Goal: Task Accomplishment & Management: Manage account settings

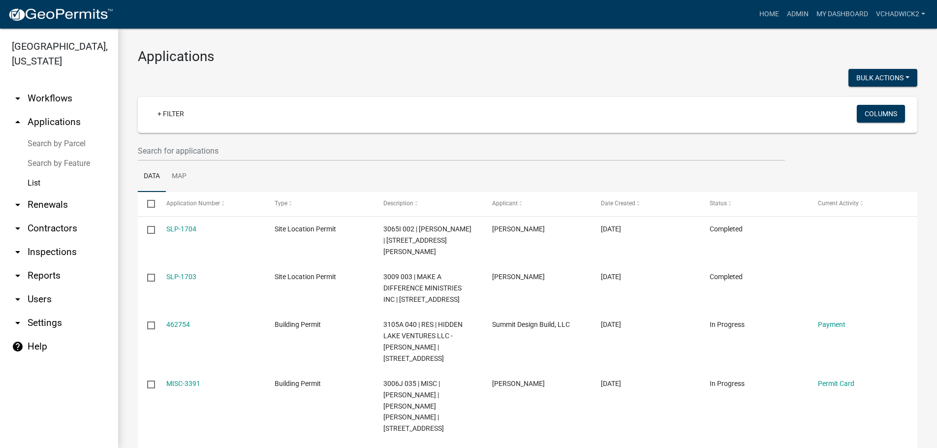
click at [44, 300] on link "arrow_drop_down Users" at bounding box center [59, 299] width 118 height 24
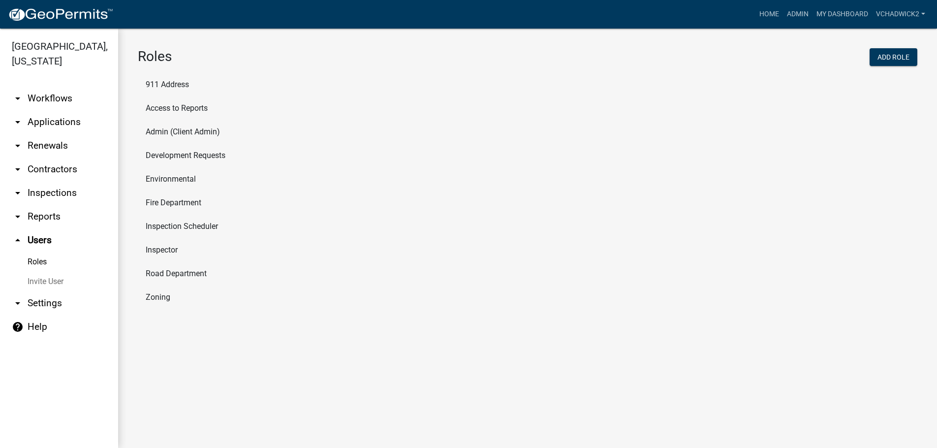
click at [158, 250] on li "Inspector" at bounding box center [528, 250] width 780 height 24
select select "8: light-yellow"
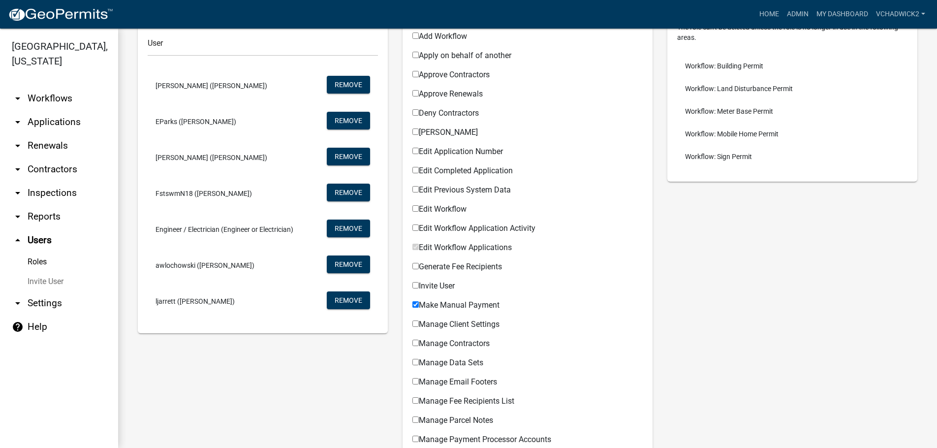
scroll to position [112, 0]
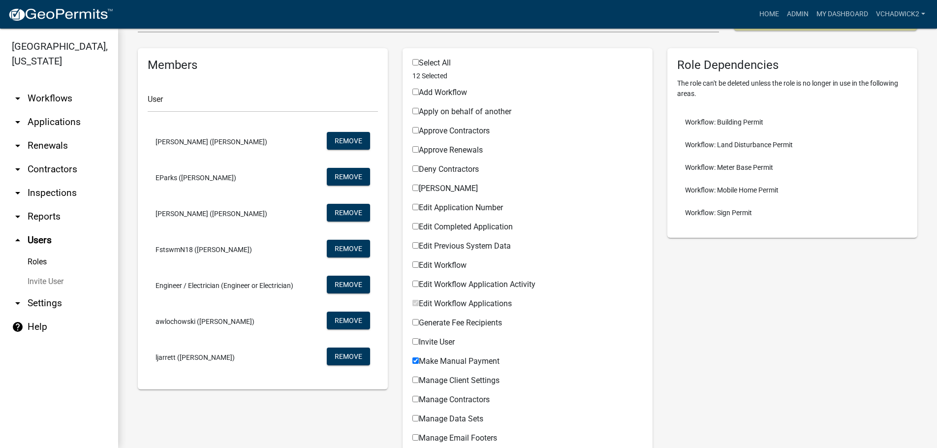
click at [209, 285] on span "Engineer / Electrician (Engineer or Electrician)" at bounding box center [225, 285] width 138 height 7
click at [31, 260] on link "Roles" at bounding box center [59, 262] width 118 height 20
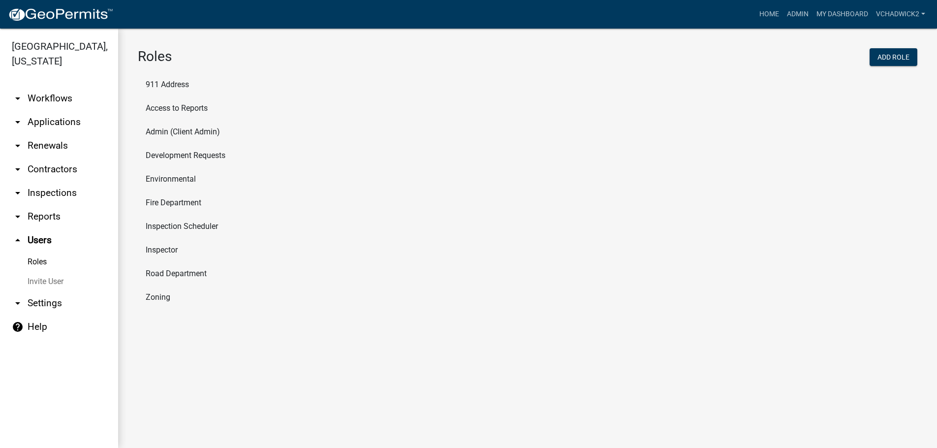
click at [162, 298] on li "Zoning" at bounding box center [528, 297] width 780 height 24
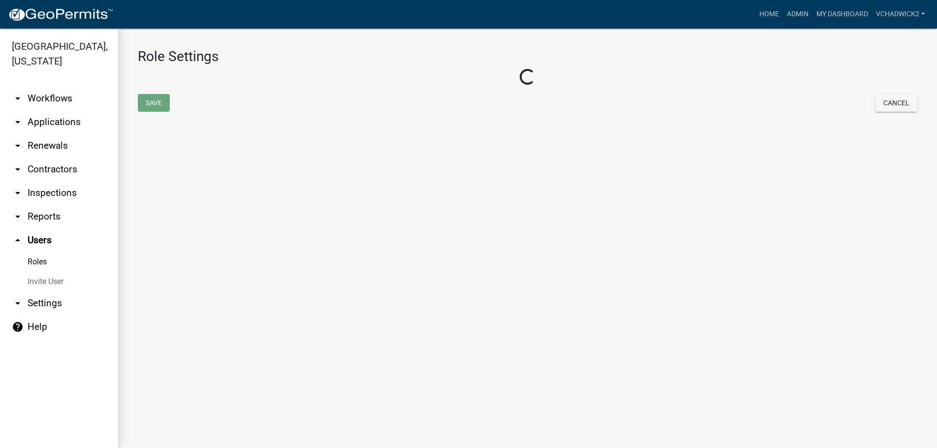
select select "1: green"
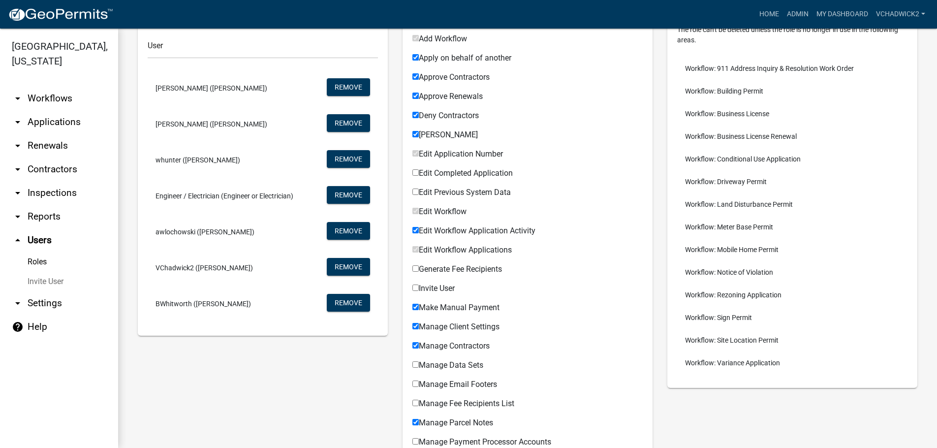
scroll to position [168, 0]
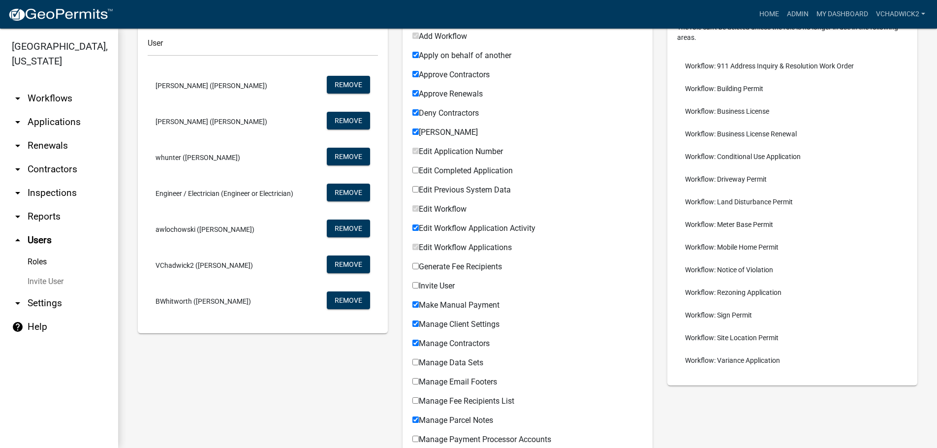
click at [221, 193] on span "Engineer / Electrician (Engineer or Electrician)" at bounding box center [225, 193] width 138 height 7
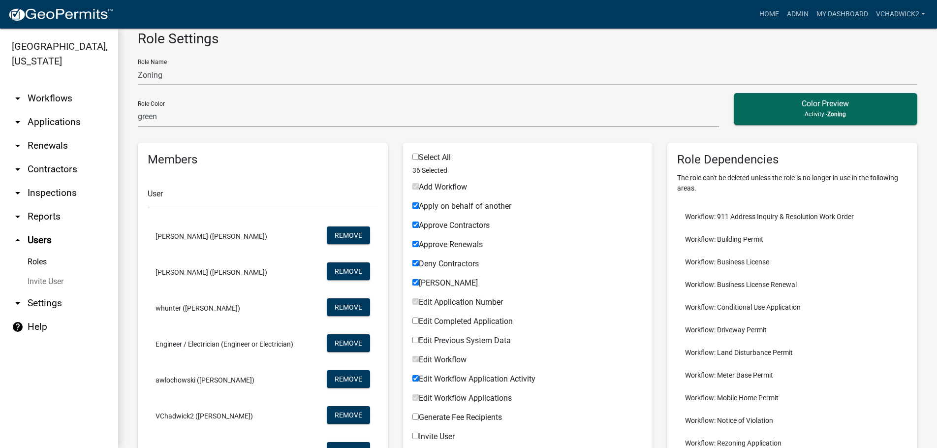
scroll to position [0, 0]
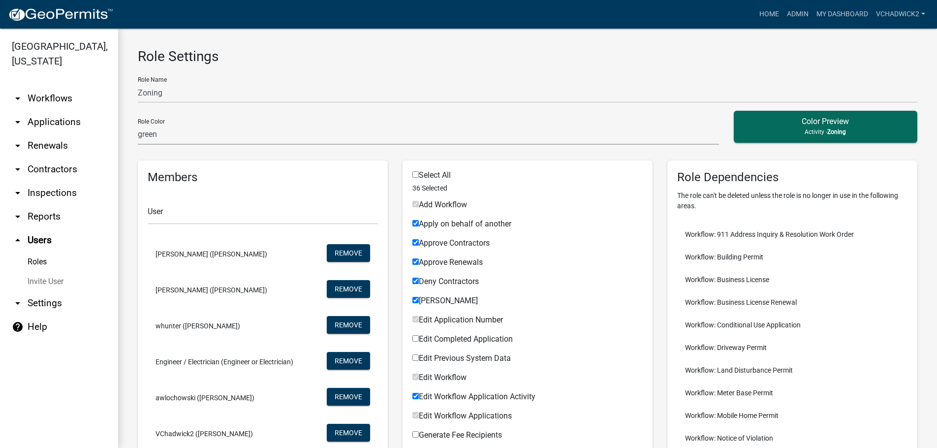
click at [49, 302] on link "arrow_drop_down Settings" at bounding box center [59, 303] width 118 height 24
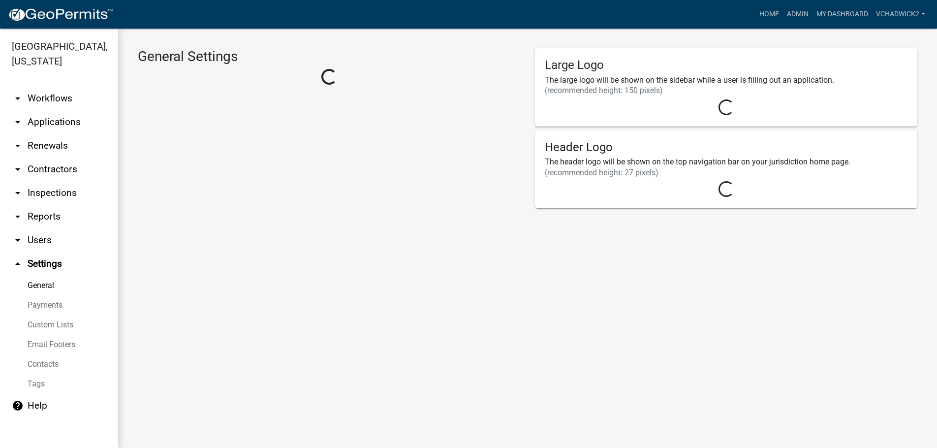
select select "GA"
select select "Eastern Standard Time"
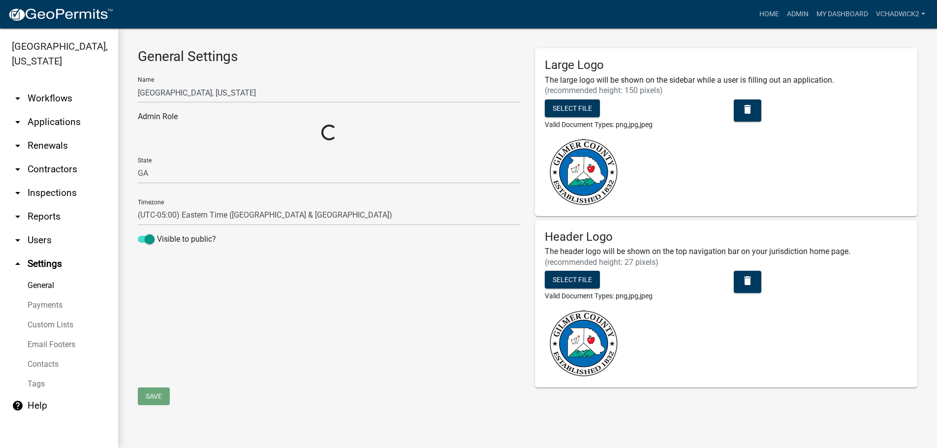
select select "0ff1498b-3324-42e1-960a-a8ff1c07b458"
click at [51, 320] on link "Custom Lists" at bounding box center [59, 325] width 118 height 20
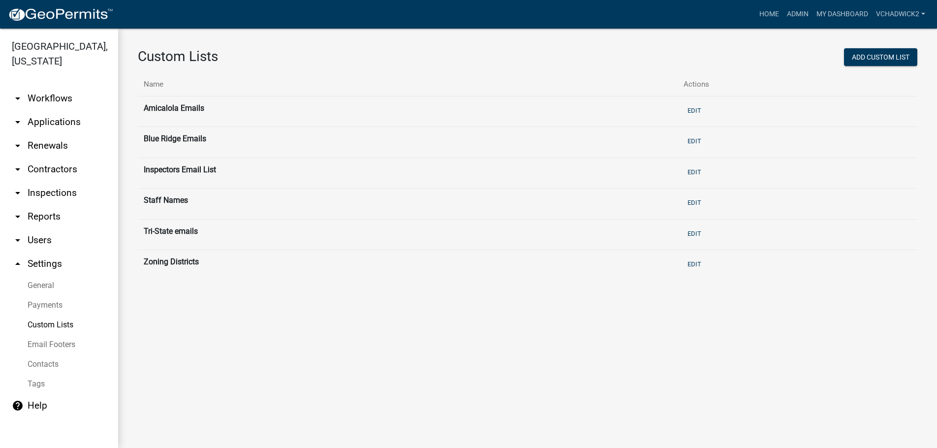
click at [48, 366] on link "Contacts" at bounding box center [59, 364] width 118 height 20
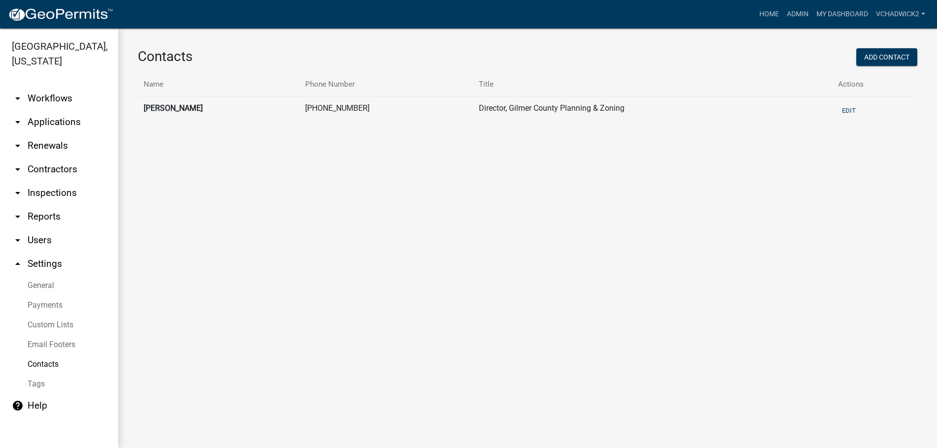
click at [43, 382] on link "Tags" at bounding box center [59, 384] width 118 height 20
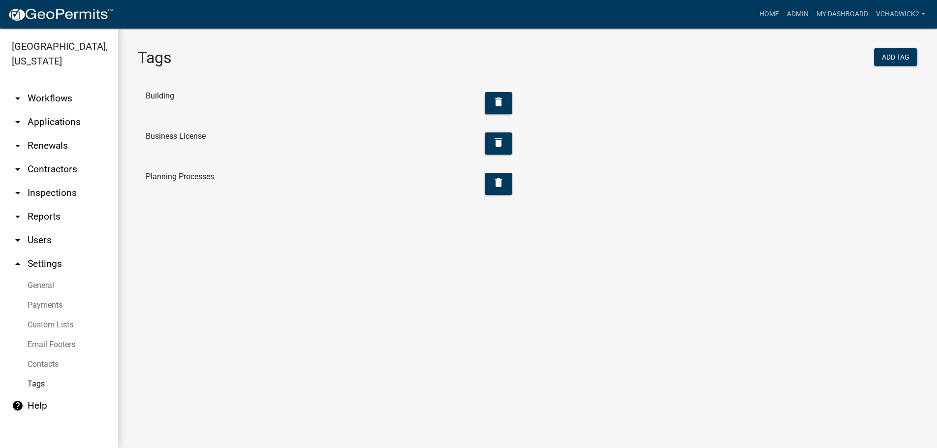
click at [40, 326] on link "Custom Lists" at bounding box center [59, 325] width 118 height 20
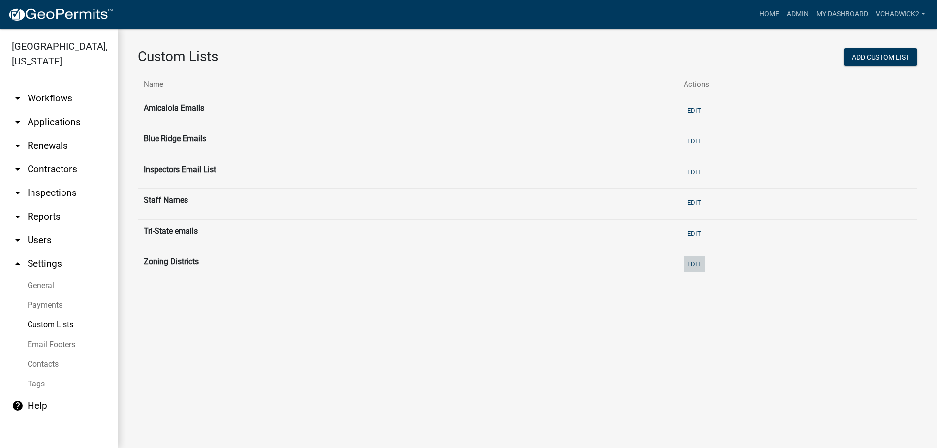
click at [705, 260] on button "Edit" at bounding box center [695, 264] width 22 height 16
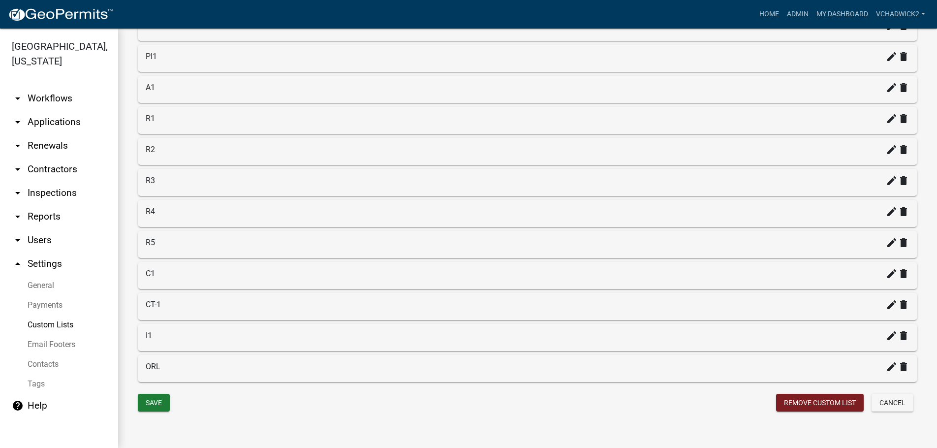
scroll to position [233, 0]
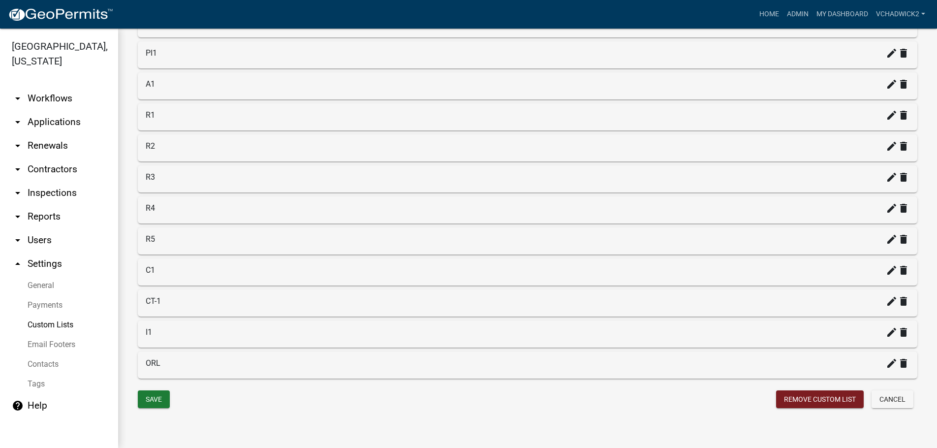
click at [42, 286] on link "General" at bounding box center [59, 286] width 118 height 20
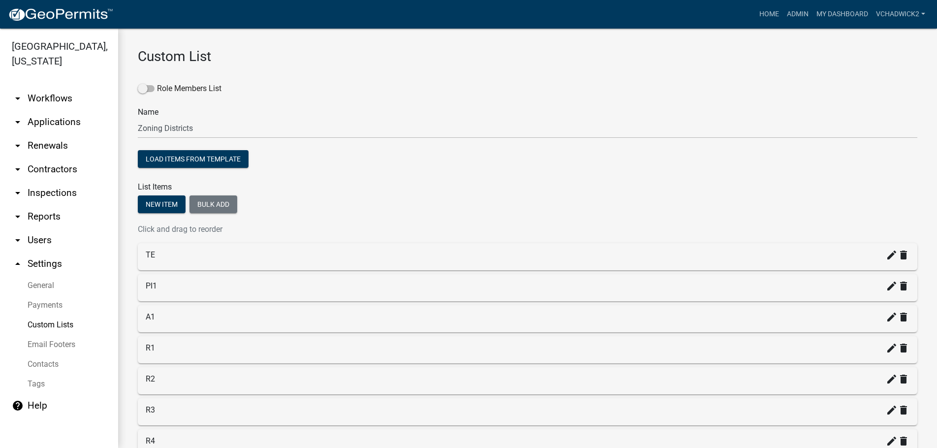
select select "GA"
select select "Eastern Standard Time"
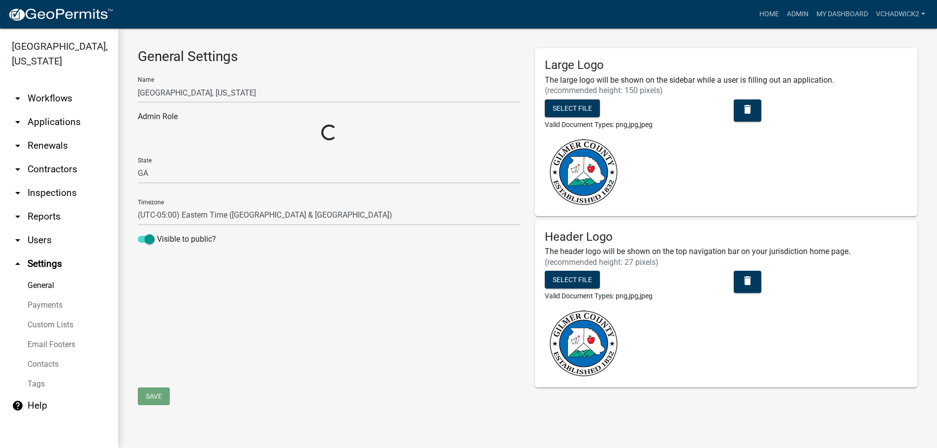
select select "0ff1498b-3324-42e1-960a-a8ff1c07b458"
click at [39, 233] on link "arrow_drop_down Users" at bounding box center [59, 240] width 118 height 24
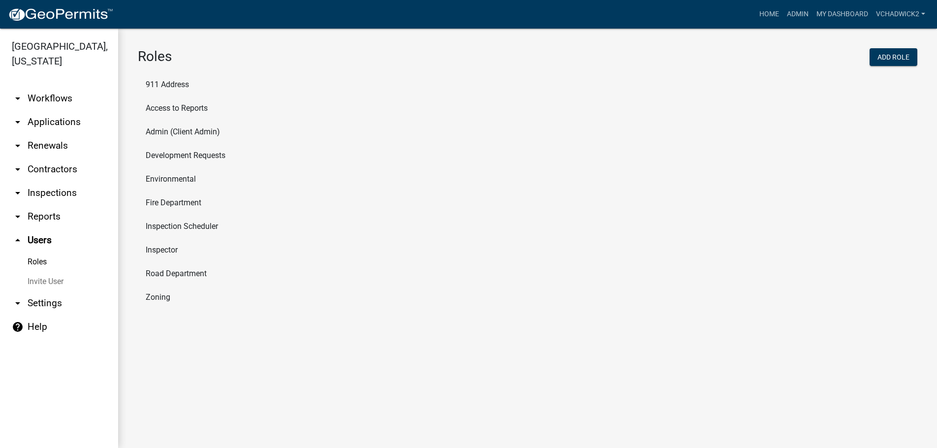
click at [154, 248] on li "Inspector" at bounding box center [528, 250] width 780 height 24
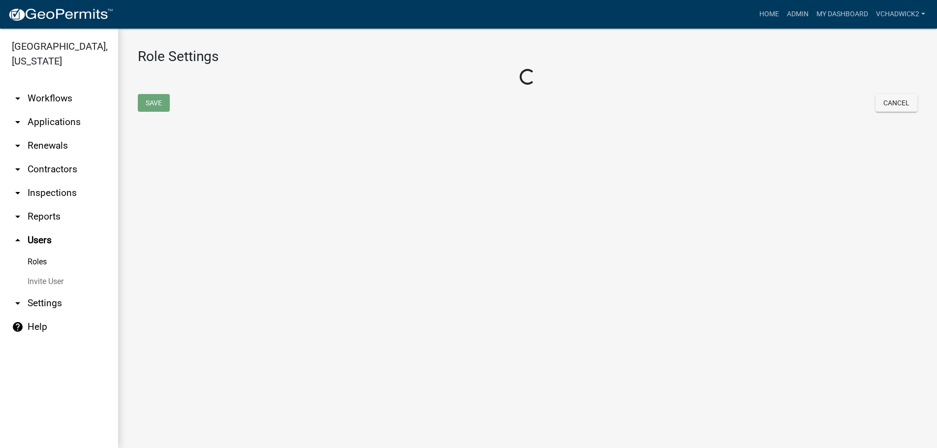
select select "8: light-yellow"
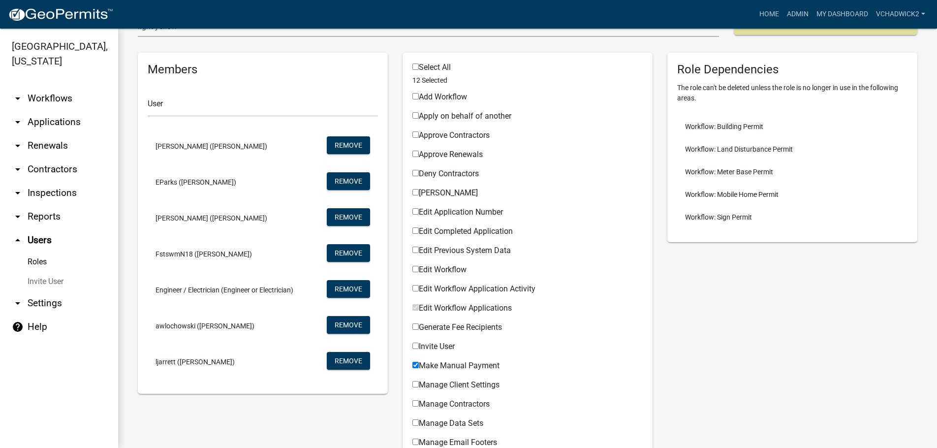
scroll to position [112, 0]
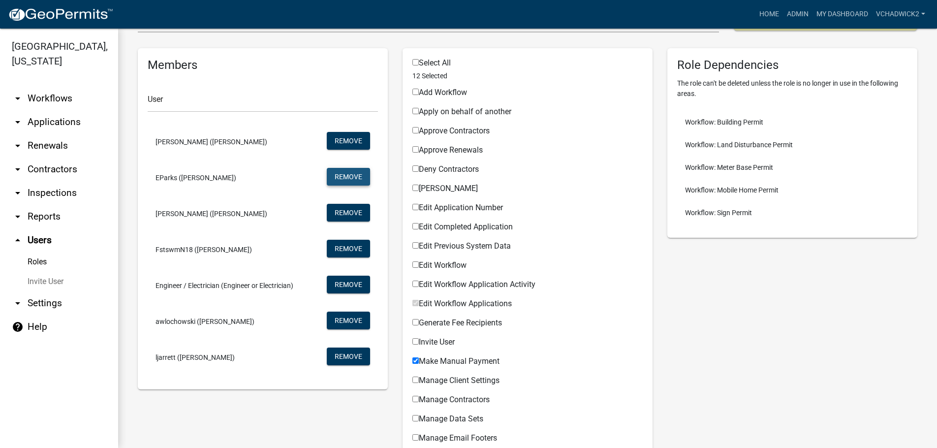
click at [353, 175] on button "Remove" at bounding box center [348, 177] width 43 height 18
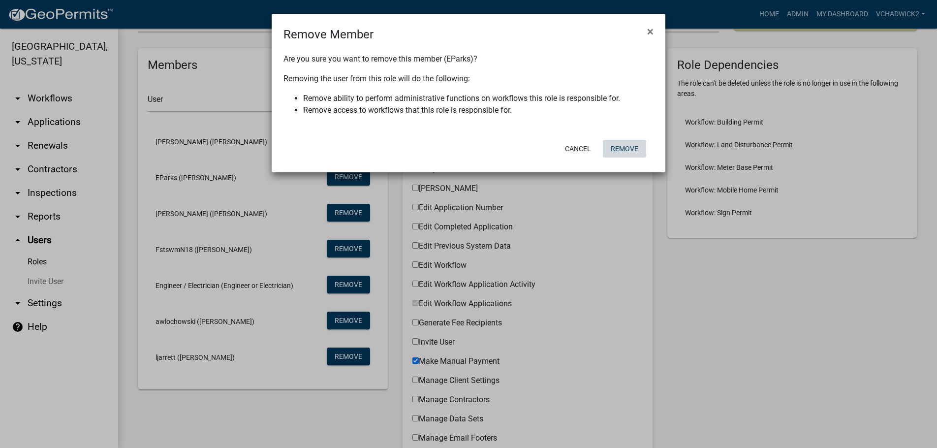
click at [627, 149] on button "Remove" at bounding box center [624, 149] width 43 height 18
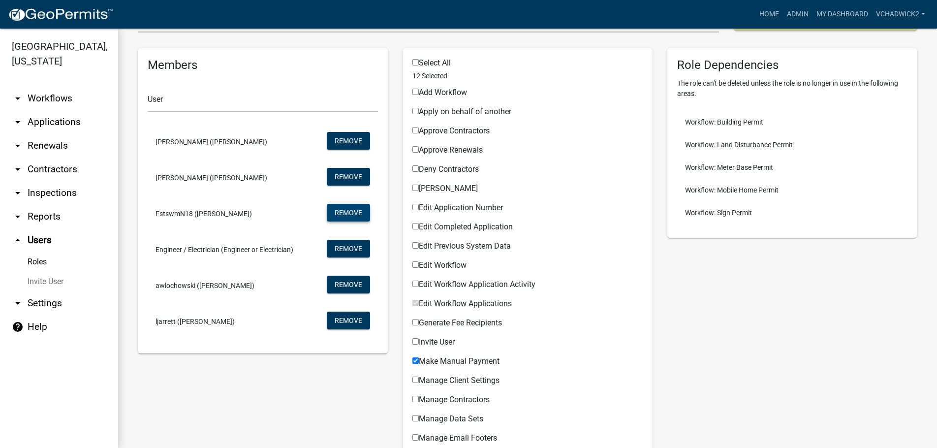
click at [343, 212] on button "Remove" at bounding box center [348, 213] width 43 height 18
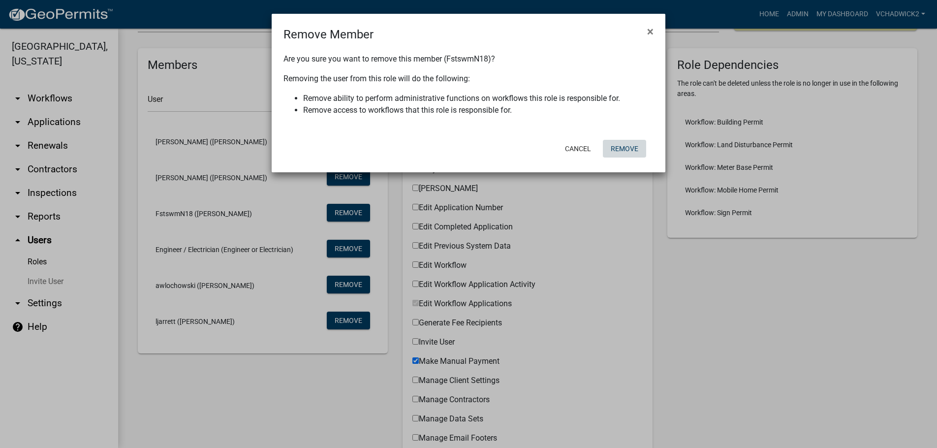
click at [636, 150] on button "Remove" at bounding box center [624, 149] width 43 height 18
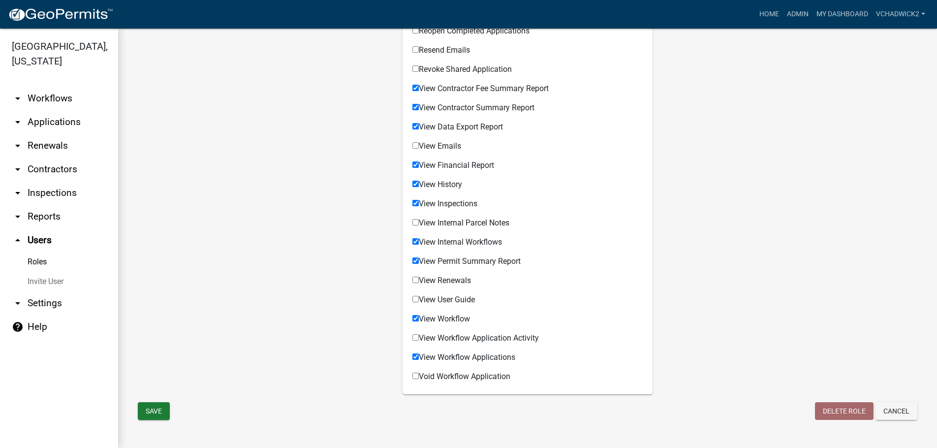
scroll to position [695, 0]
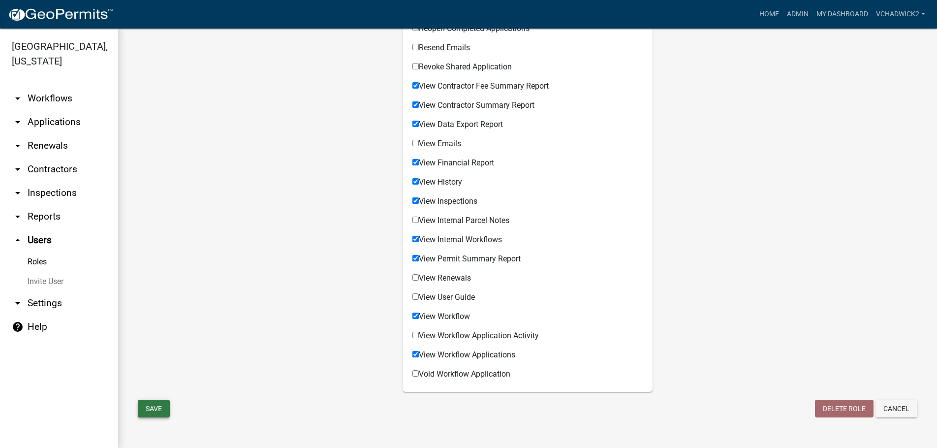
click at [151, 408] on button "Save" at bounding box center [154, 409] width 32 height 18
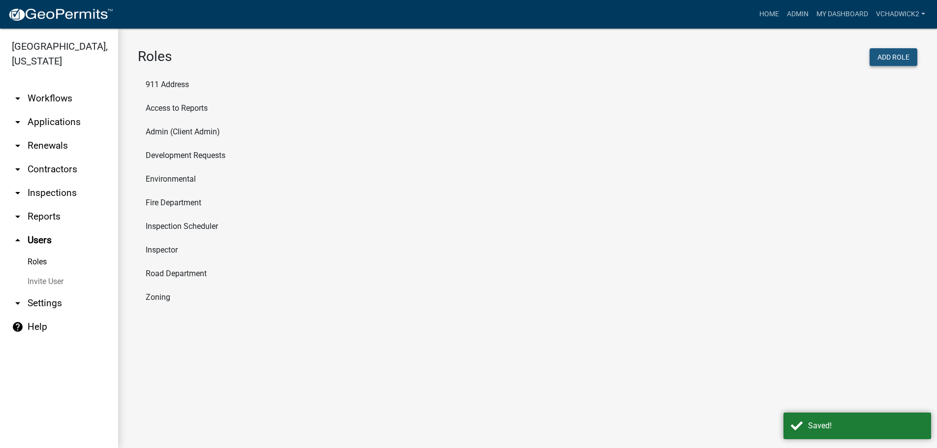
click at [892, 57] on button "Add Role" at bounding box center [894, 57] width 48 height 18
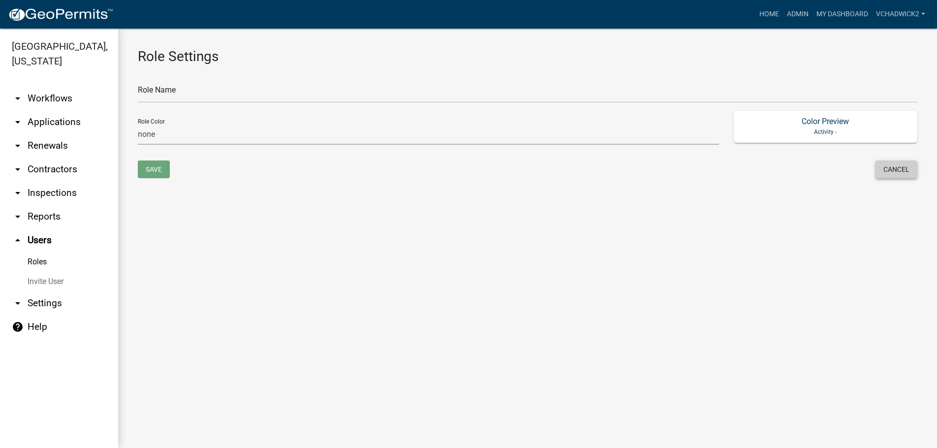
click at [895, 169] on button "Cancel" at bounding box center [897, 169] width 42 height 18
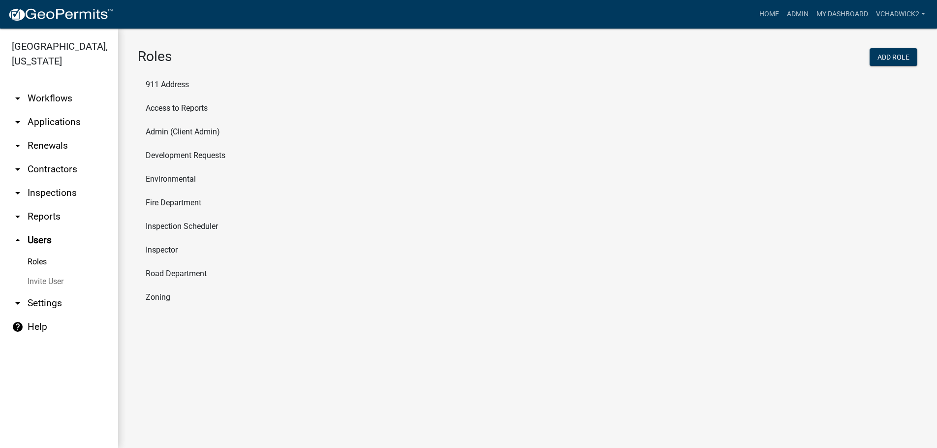
click at [160, 249] on li "Inspector" at bounding box center [528, 250] width 780 height 24
select select "8: light-yellow"
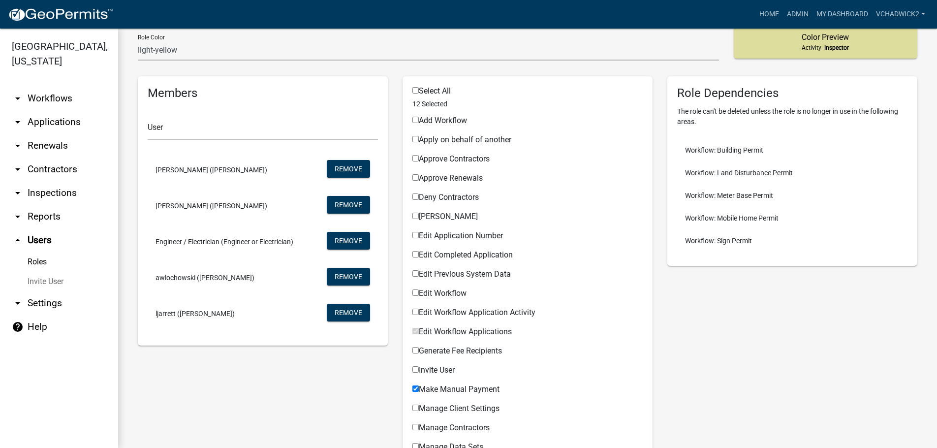
scroll to position [77, 0]
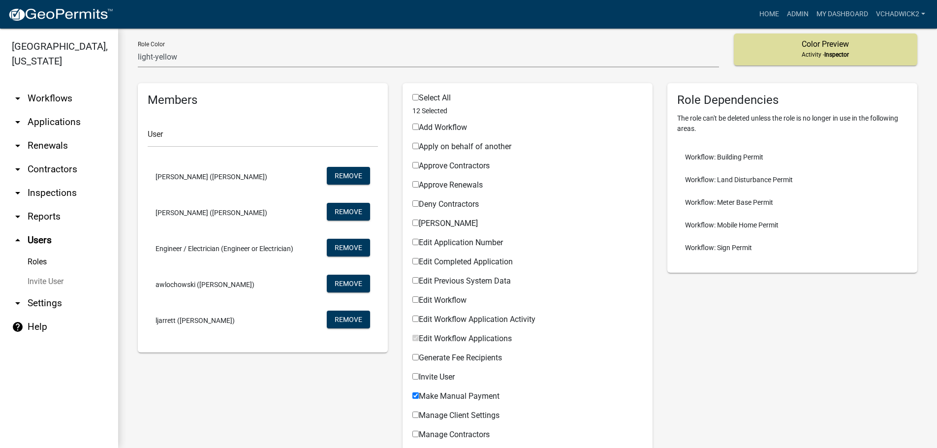
click at [194, 250] on span "Engineer / Electrician (Engineer or Electrician)" at bounding box center [225, 248] width 138 height 7
click at [234, 246] on span "Engineer / Electrician (Engineer or Electrician)" at bounding box center [225, 248] width 138 height 7
click at [41, 235] on link "arrow_drop_up Users" at bounding box center [59, 240] width 118 height 24
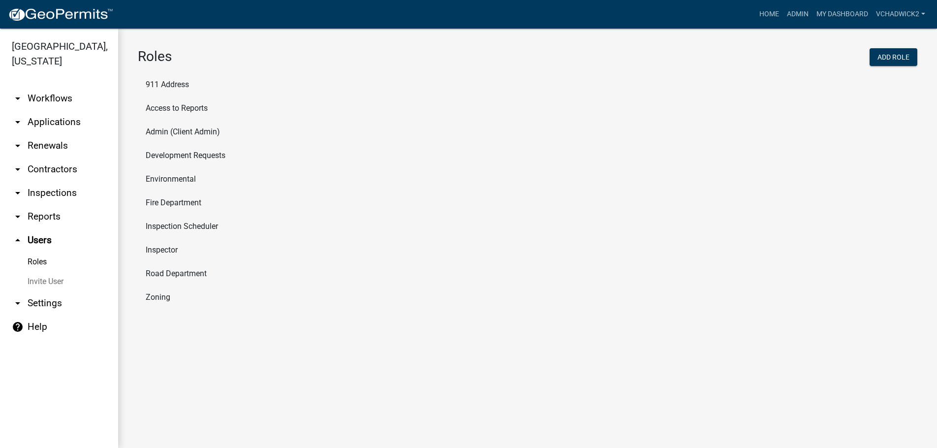
click at [34, 258] on link "Roles" at bounding box center [59, 262] width 118 height 20
click at [176, 223] on li "Inspection Scheduler" at bounding box center [528, 227] width 780 height 24
select select "6: light-blue"
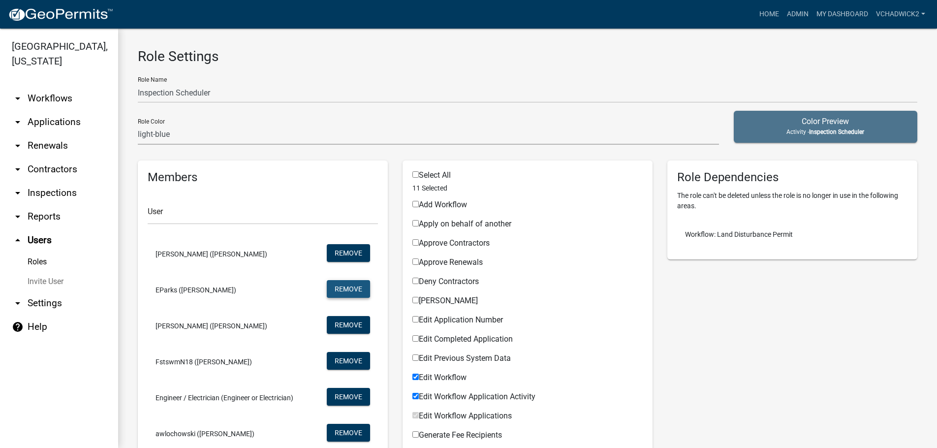
click at [352, 286] on button "Remove" at bounding box center [348, 289] width 43 height 18
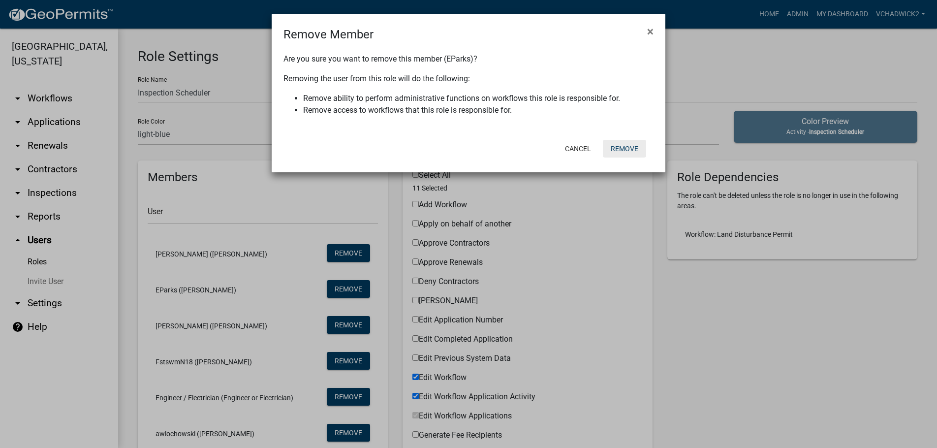
click at [634, 147] on button "Remove" at bounding box center [624, 149] width 43 height 18
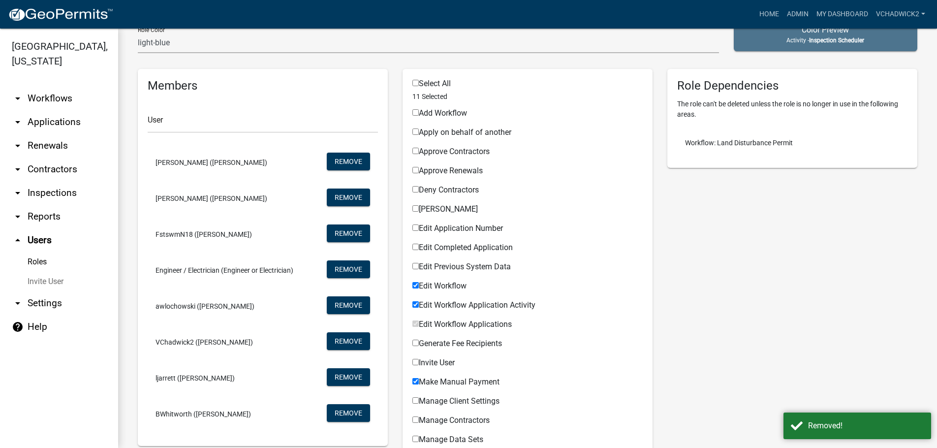
scroll to position [112, 0]
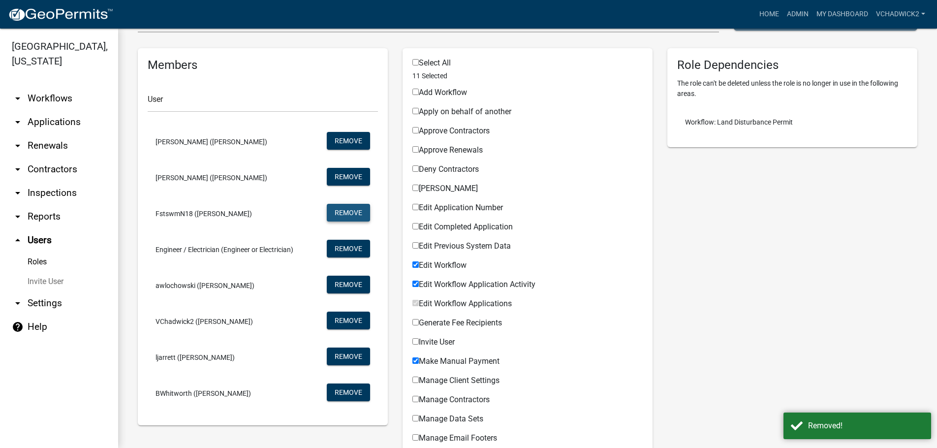
click at [338, 205] on button "Remove" at bounding box center [348, 213] width 43 height 18
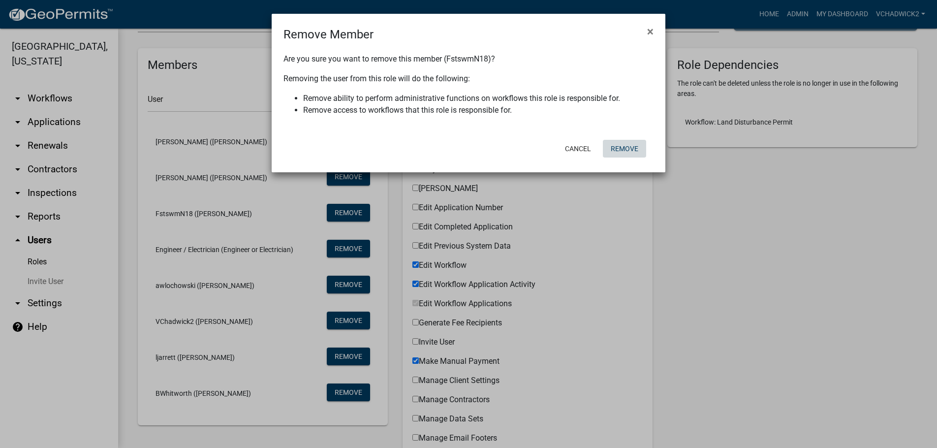
click at [637, 144] on button "Remove" at bounding box center [624, 149] width 43 height 18
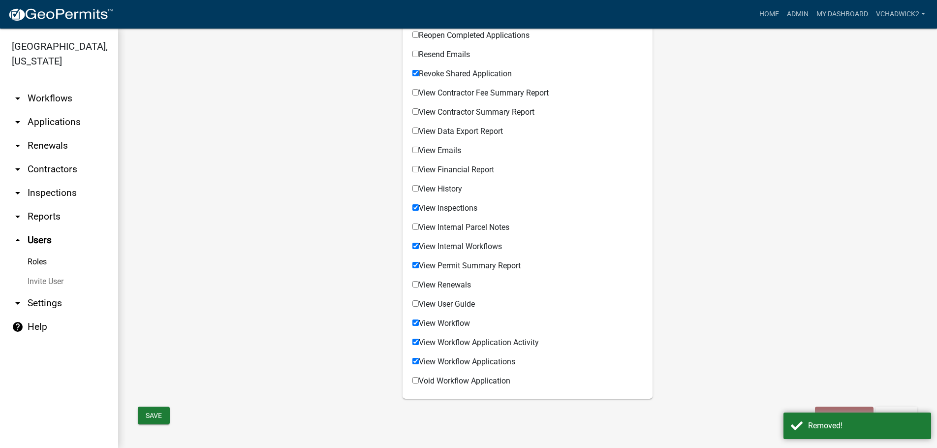
scroll to position [695, 0]
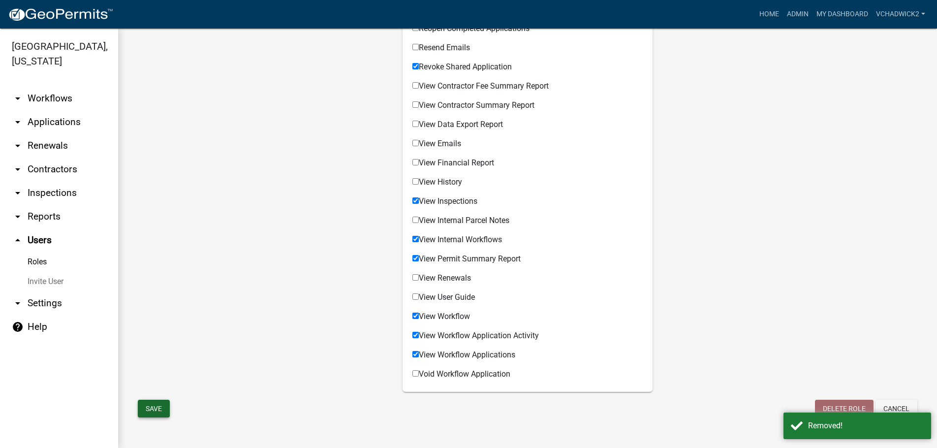
click at [151, 407] on button "Save" at bounding box center [154, 409] width 32 height 18
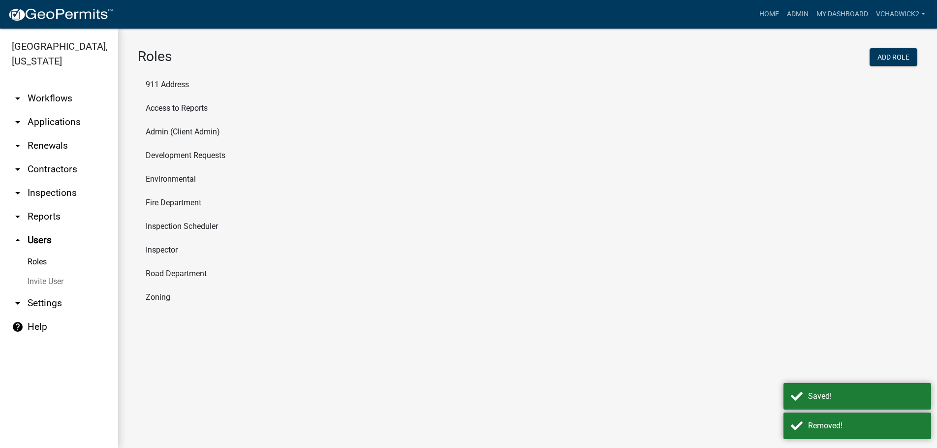
click at [162, 81] on li "911 Address" at bounding box center [528, 85] width 780 height 24
select select "3: orange"
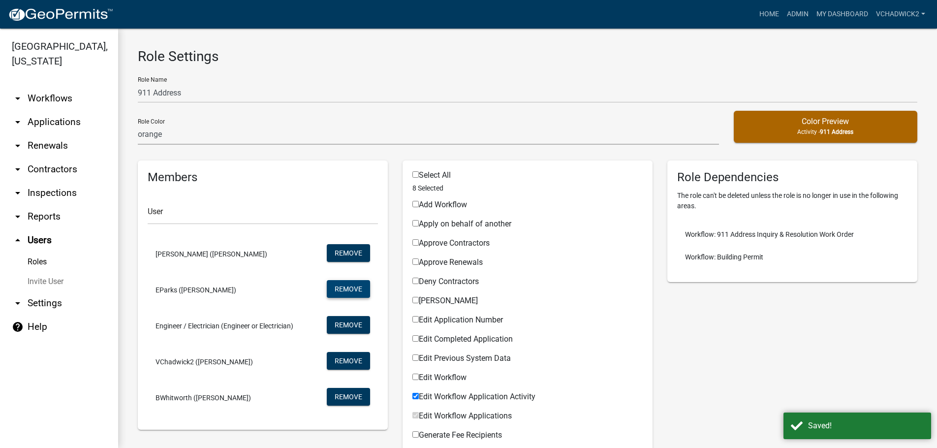
click at [353, 285] on button "Remove" at bounding box center [348, 289] width 43 height 18
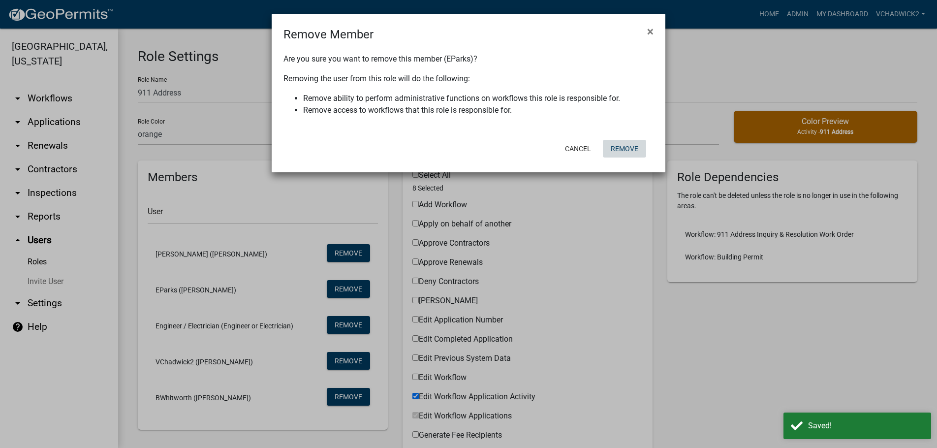
click at [623, 148] on button "Remove" at bounding box center [624, 149] width 43 height 18
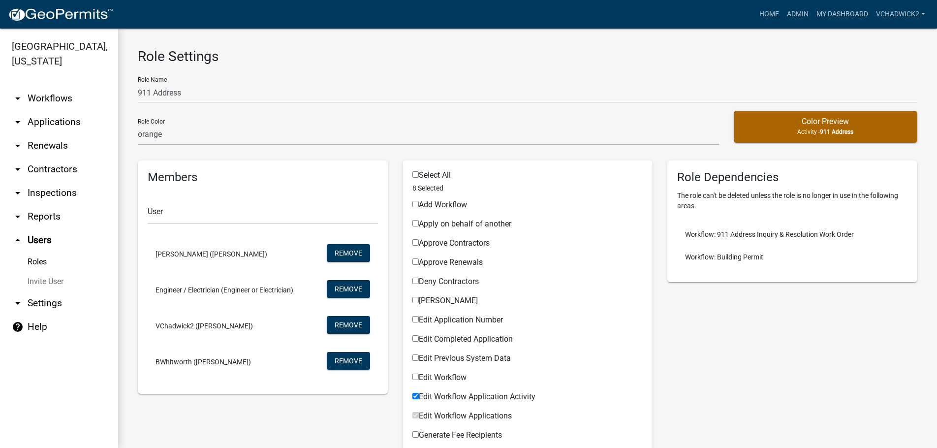
click at [31, 261] on link "Roles" at bounding box center [59, 262] width 118 height 20
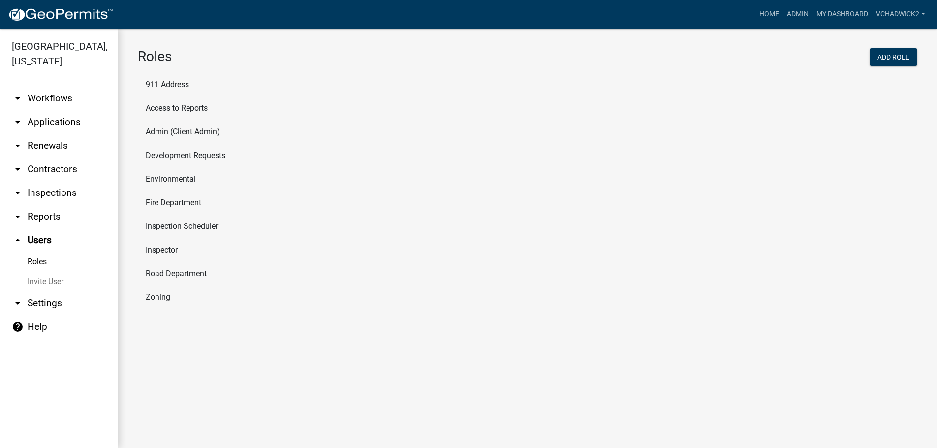
click at [178, 107] on li "Access to Reports" at bounding box center [528, 108] width 780 height 24
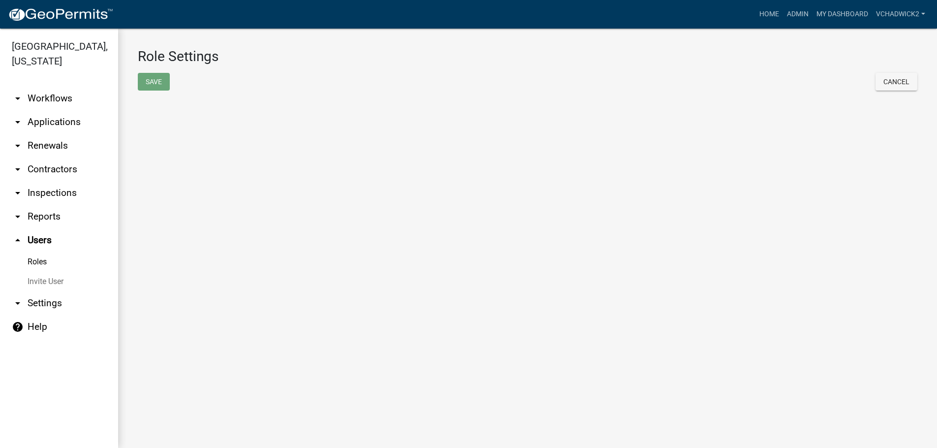
select select "7: light-green"
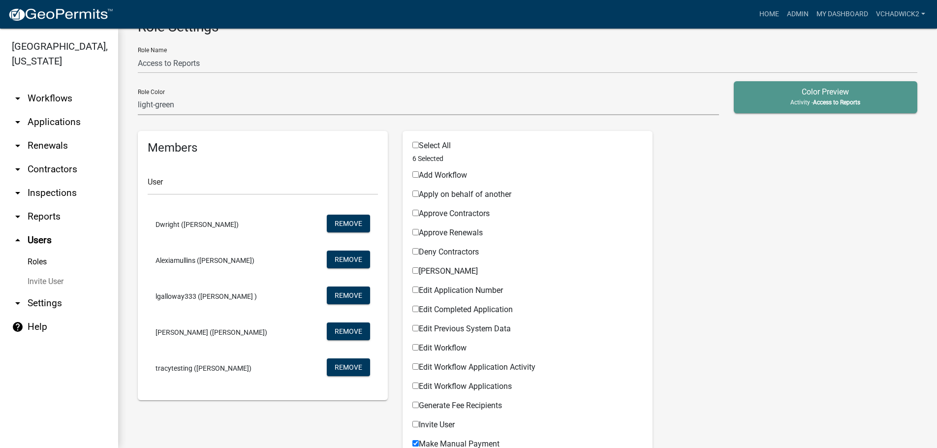
scroll to position [56, 0]
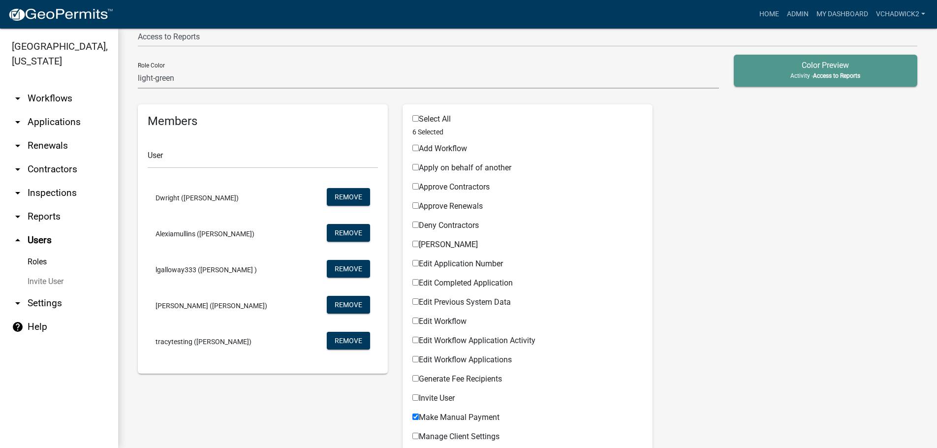
click at [37, 259] on link "Roles" at bounding box center [59, 262] width 118 height 20
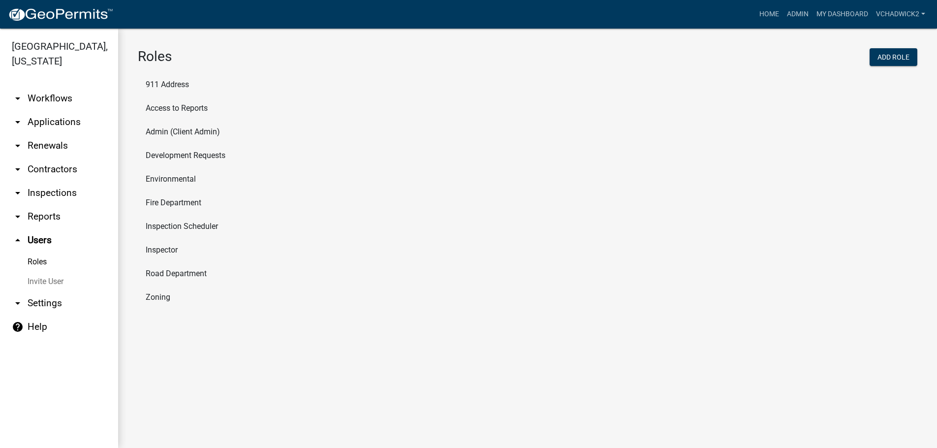
click at [175, 156] on li "Development Requests" at bounding box center [528, 156] width 780 height 24
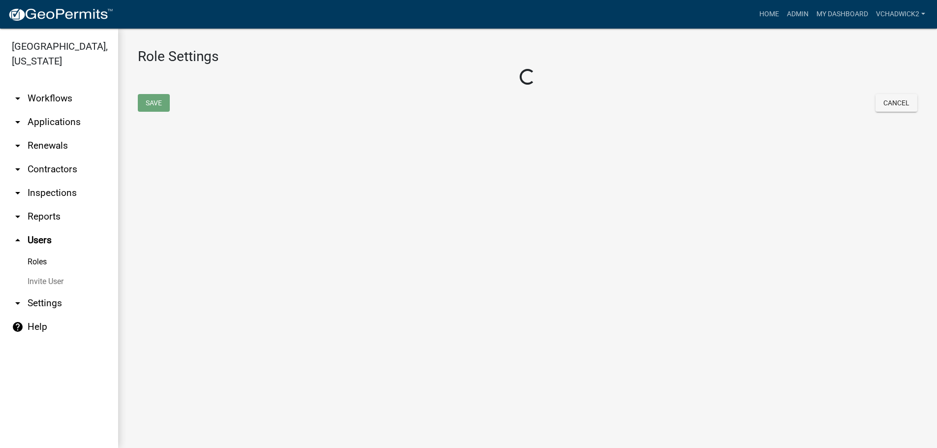
select select "8: light-yellow"
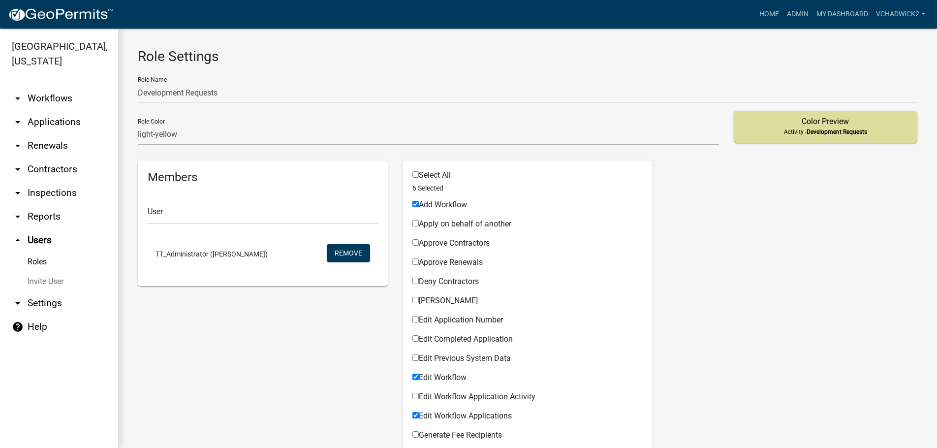
click at [36, 257] on link "Roles" at bounding box center [59, 262] width 118 height 20
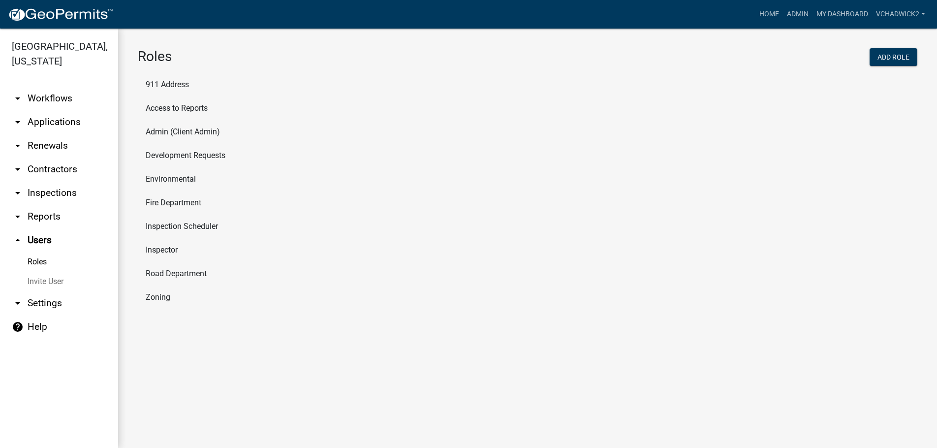
click at [167, 174] on li "Environmental" at bounding box center [528, 179] width 780 height 24
select select "2: yellow"
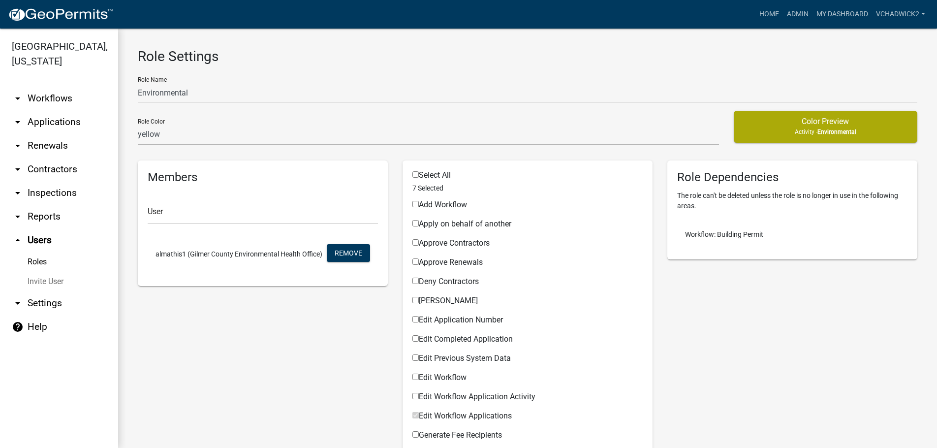
click at [32, 259] on link "Roles" at bounding box center [59, 262] width 118 height 20
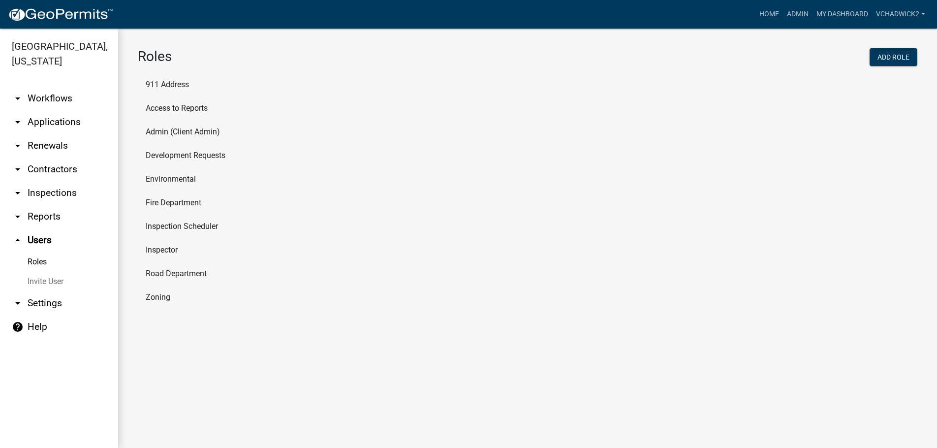
click at [170, 196] on li "Fire Department" at bounding box center [528, 203] width 780 height 24
select select "4: red"
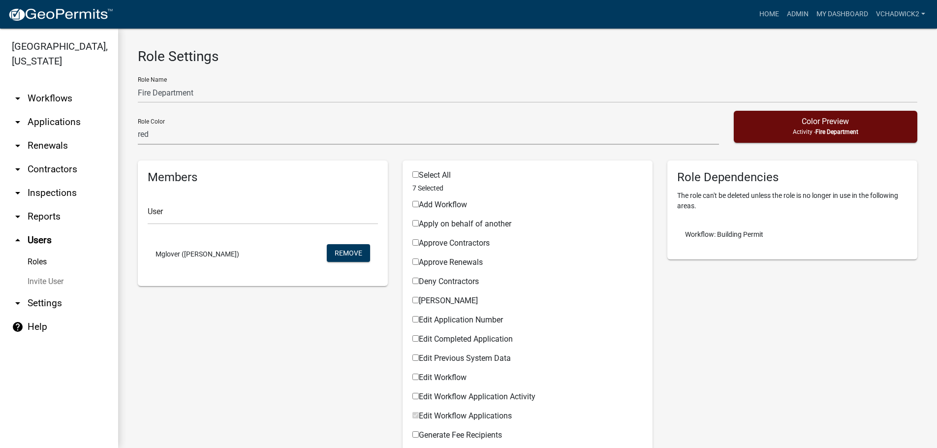
click at [35, 258] on link "Roles" at bounding box center [59, 262] width 118 height 20
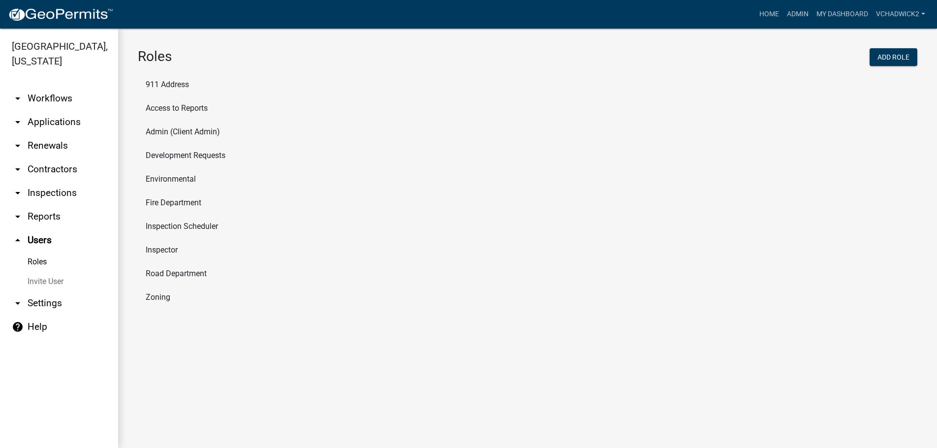
click at [167, 222] on li "Inspection Scheduler" at bounding box center [528, 227] width 780 height 24
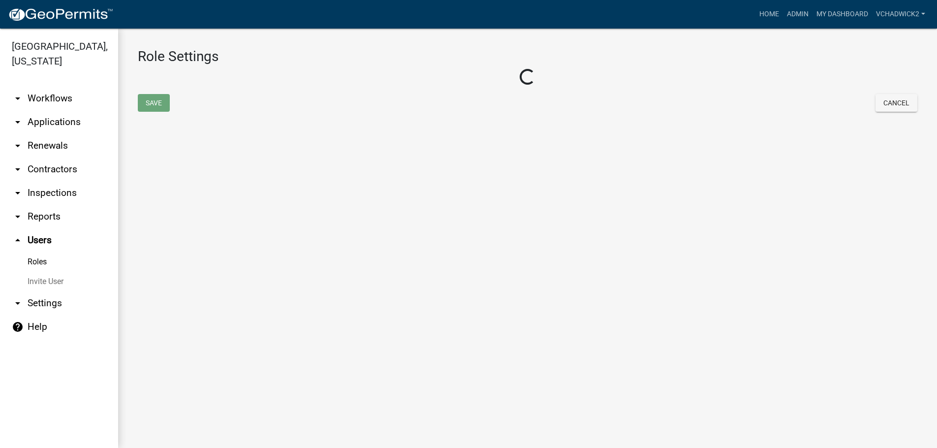
select select "6: light-blue"
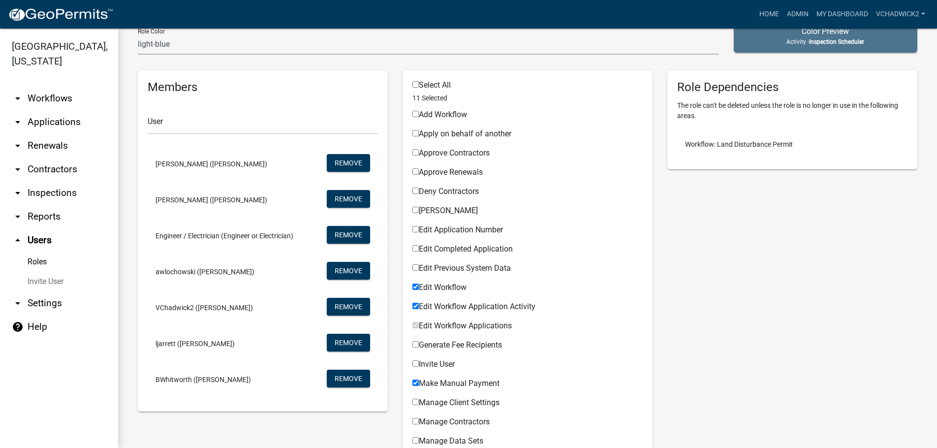
scroll to position [112, 0]
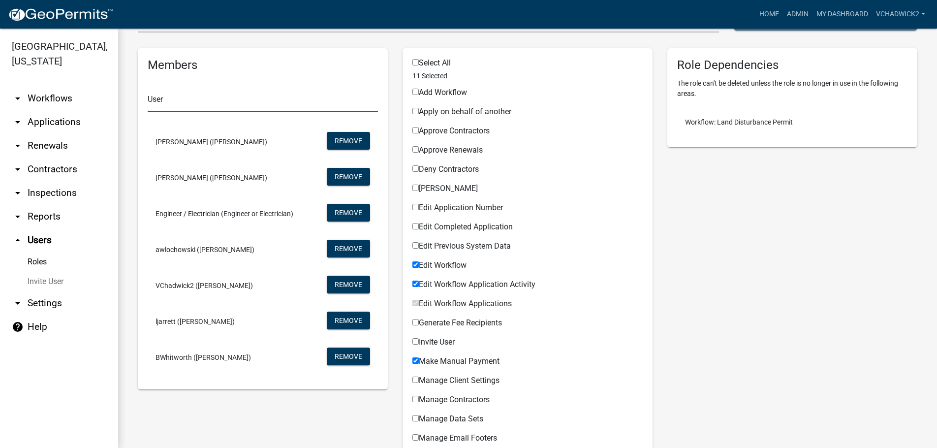
click at [235, 98] on input "text" at bounding box center [263, 102] width 230 height 20
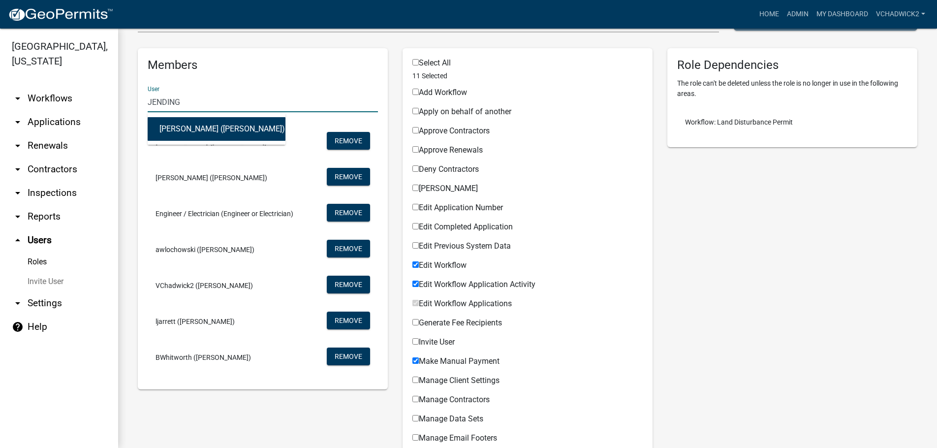
type input "JENDIN"
click at [190, 127] on button "[PERSON_NAME] ([PERSON_NAME])" at bounding box center [217, 129] width 138 height 24
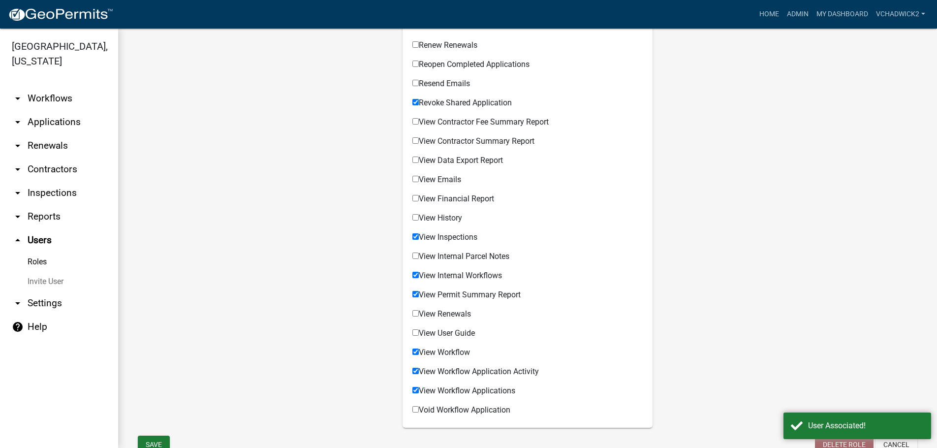
scroll to position [695, 0]
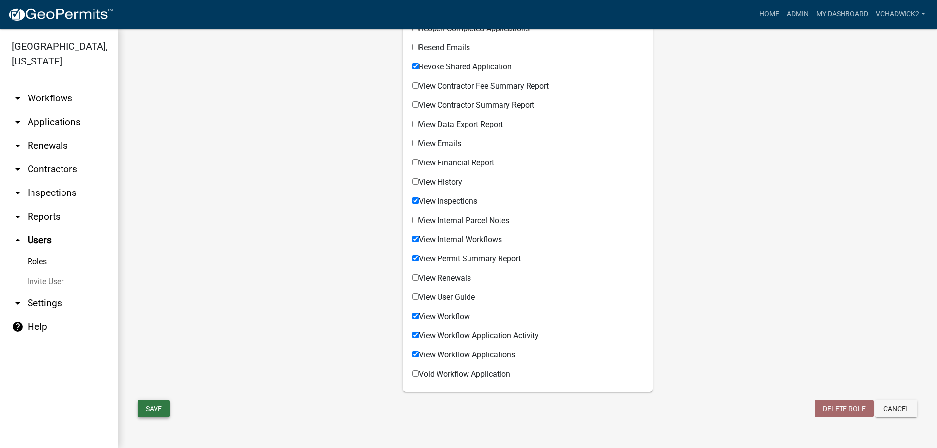
click at [156, 405] on button "Save" at bounding box center [154, 409] width 32 height 18
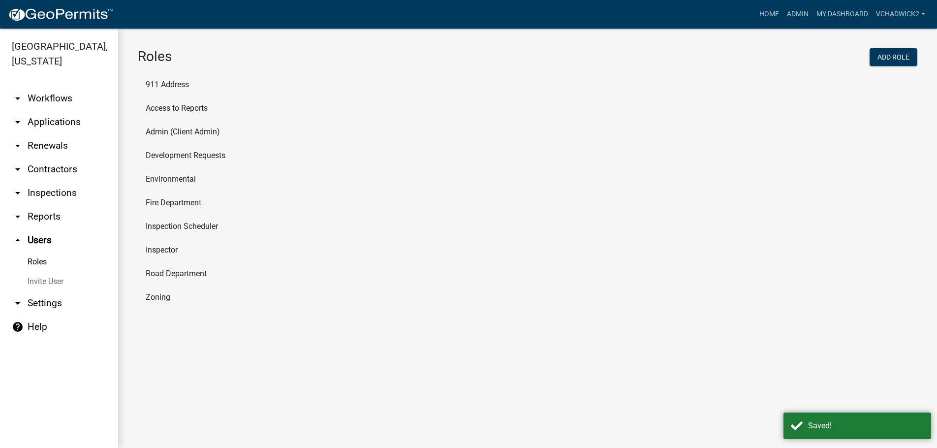
click at [182, 222] on li "Inspection Scheduler" at bounding box center [528, 227] width 780 height 24
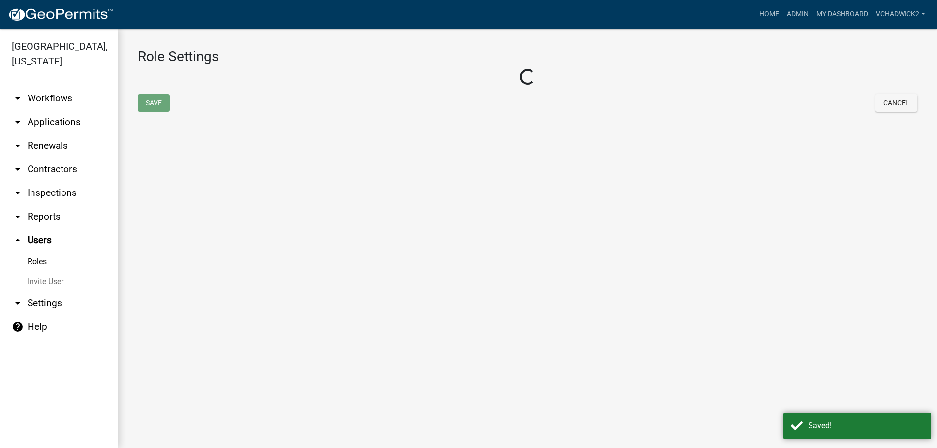
select select "6: light-blue"
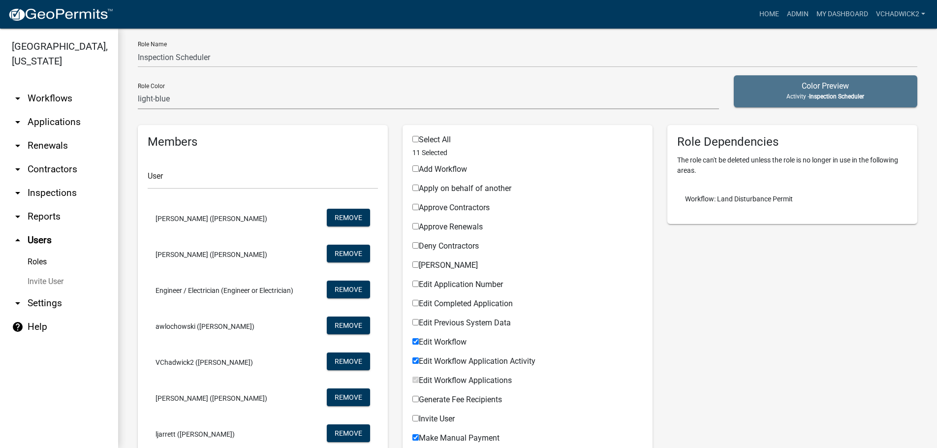
scroll to position [56, 0]
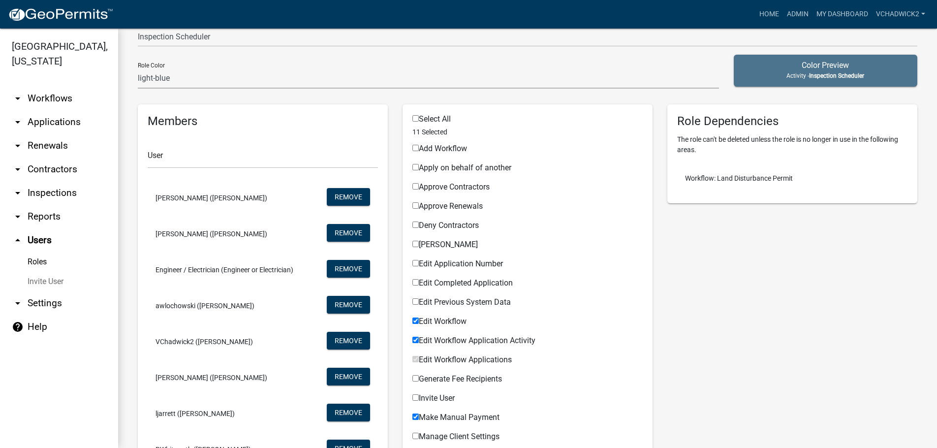
click at [35, 263] on link "Roles" at bounding box center [59, 262] width 118 height 20
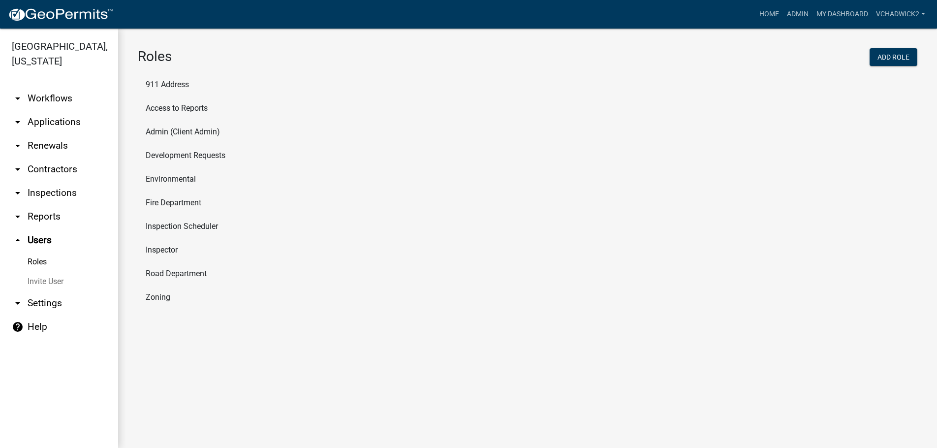
click at [166, 271] on li "Road Department" at bounding box center [528, 274] width 780 height 24
select select "5: purple"
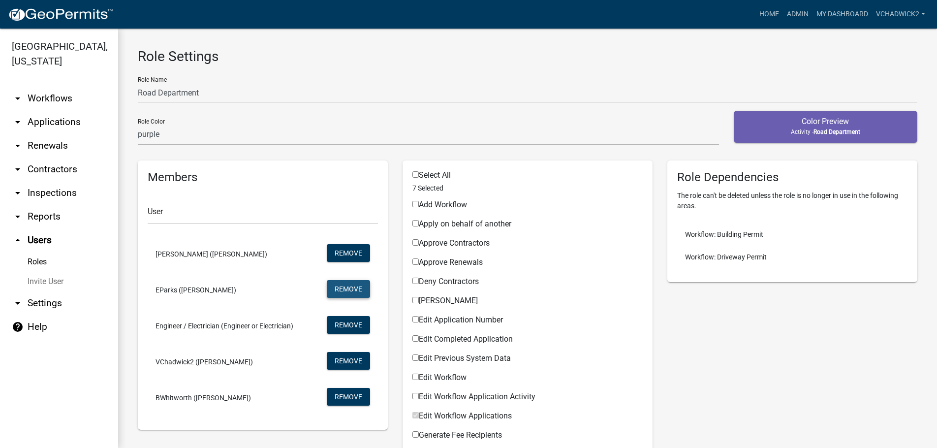
click at [353, 287] on button "Remove" at bounding box center [348, 289] width 43 height 18
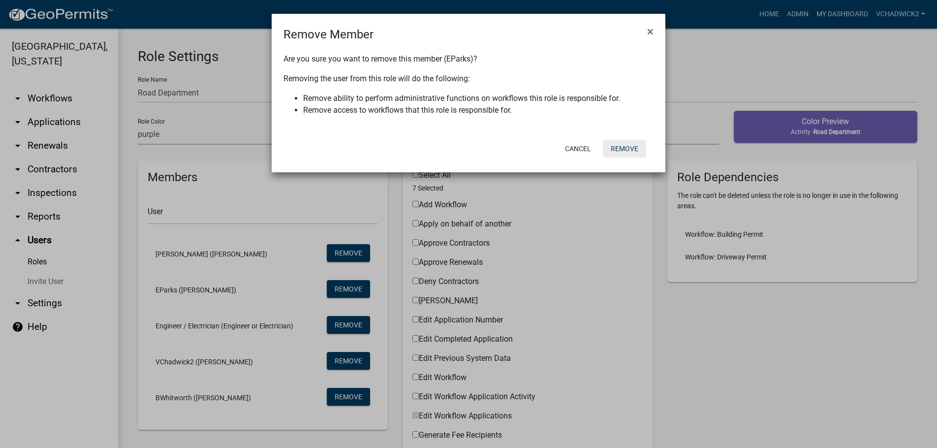
click at [634, 145] on button "Remove" at bounding box center [624, 149] width 43 height 18
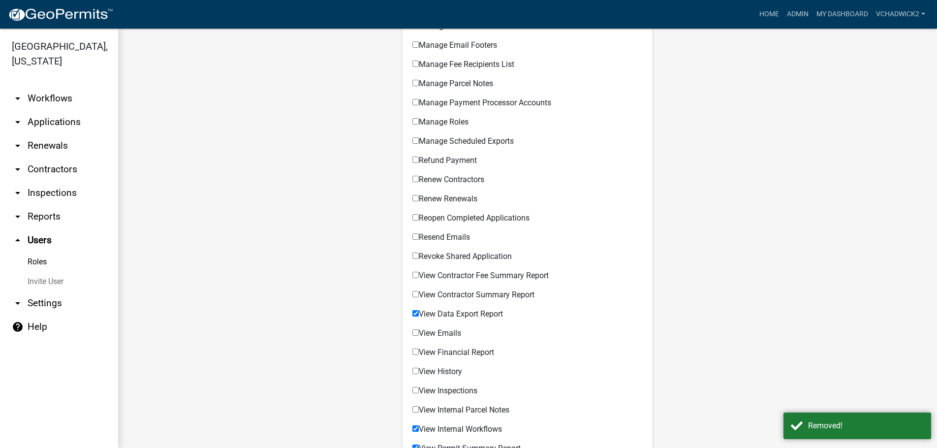
scroll to position [695, 0]
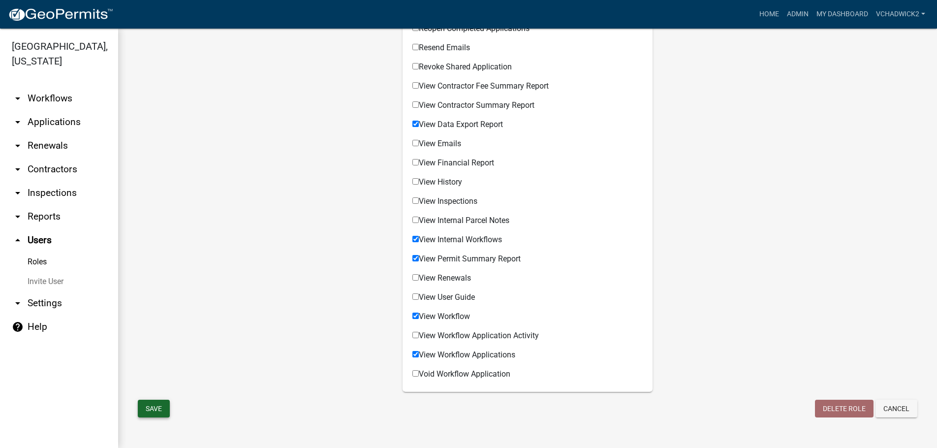
click at [148, 407] on button "Save" at bounding box center [154, 409] width 32 height 18
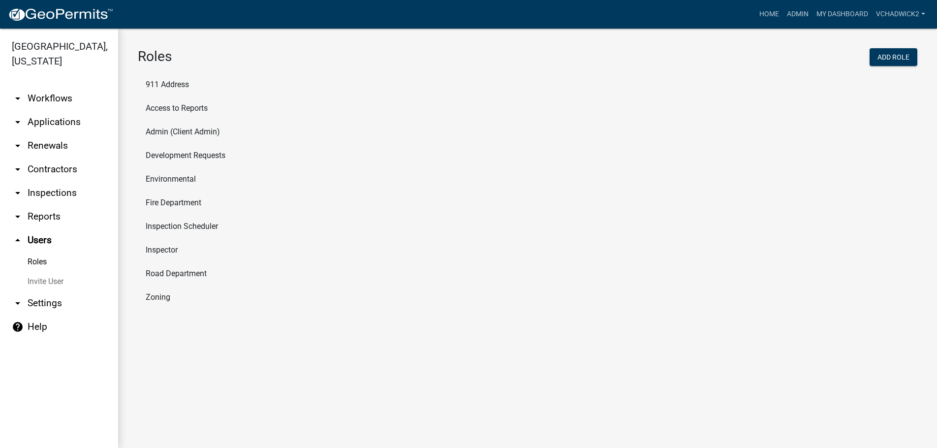
click at [163, 249] on li "Inspector" at bounding box center [528, 250] width 780 height 24
select select "8: light-yellow"
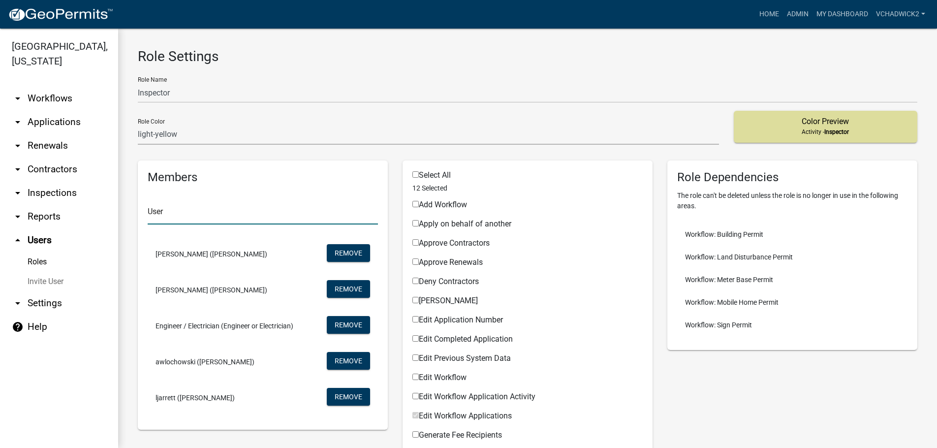
click at [174, 216] on input "text" at bounding box center [263, 214] width 230 height 20
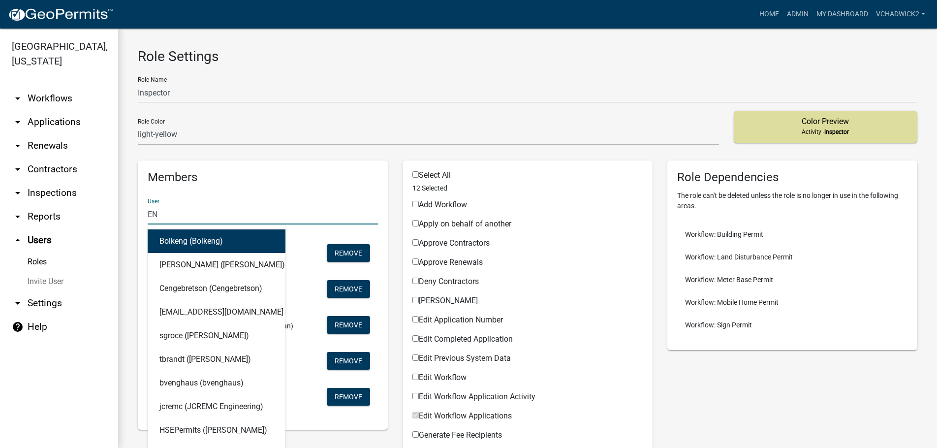
type input "E"
type input "VCH"
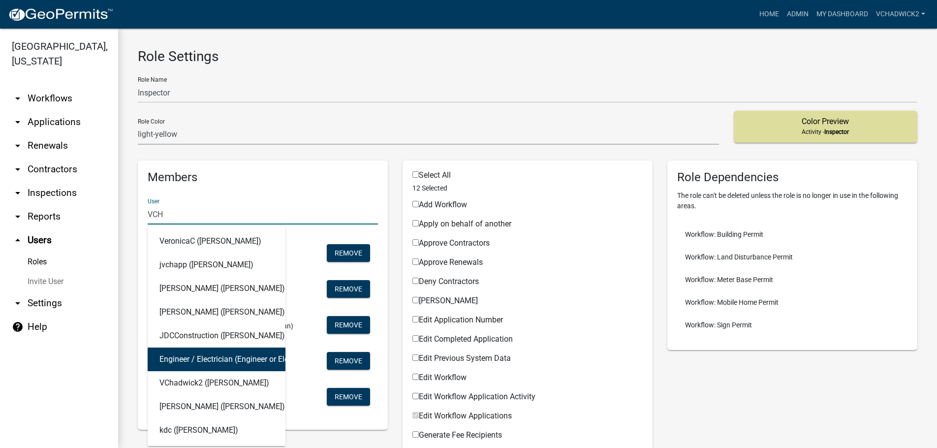
click at [220, 358] on button "Engineer / Electrician (Engineer or Electrician)" at bounding box center [217, 360] width 138 height 24
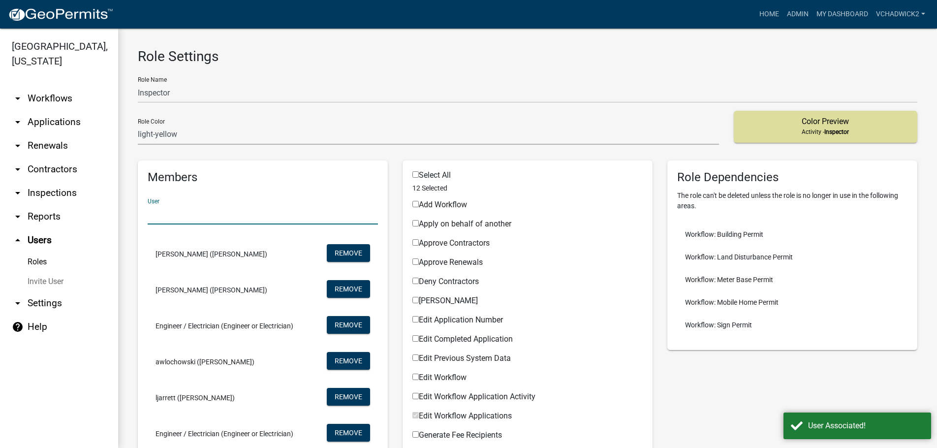
scroll to position [56, 0]
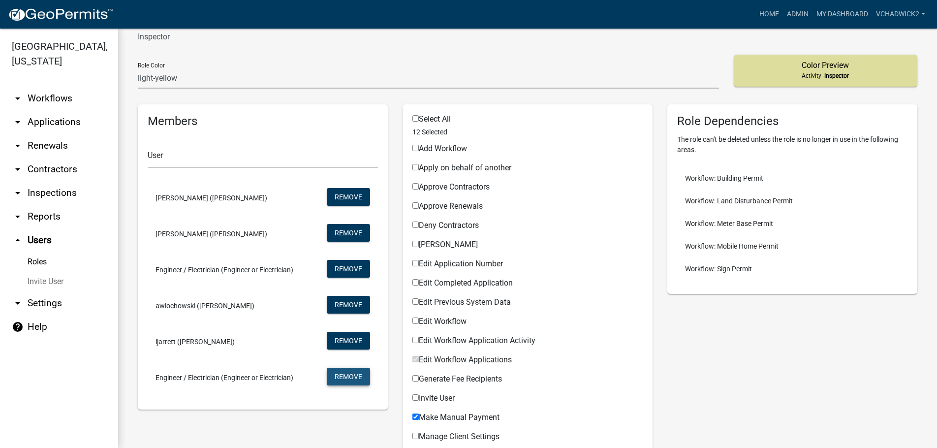
click at [352, 278] on button "Remove" at bounding box center [348, 269] width 43 height 18
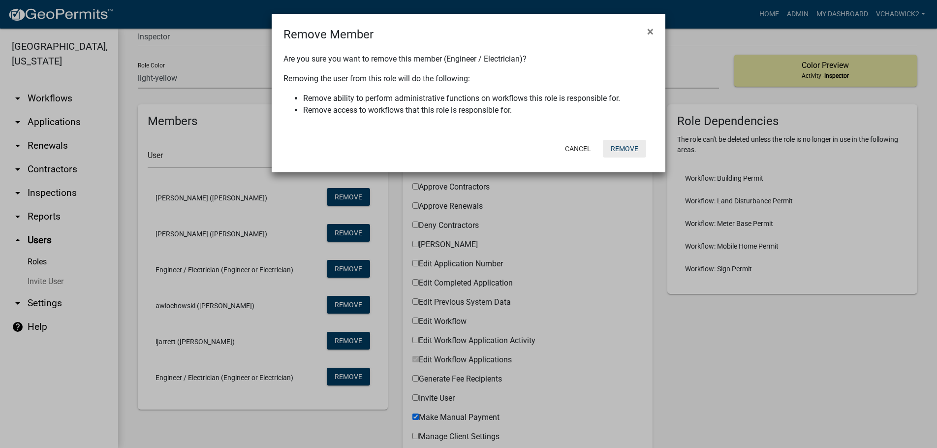
click at [620, 146] on button "Remove" at bounding box center [624, 149] width 43 height 18
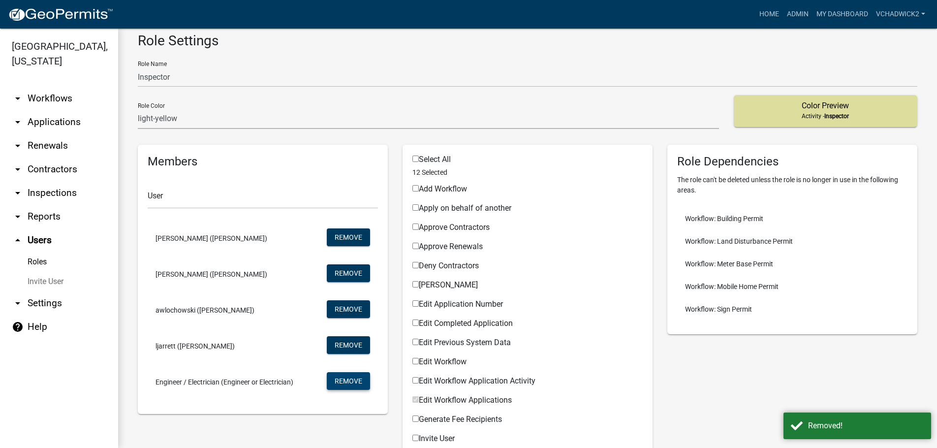
scroll to position [0, 0]
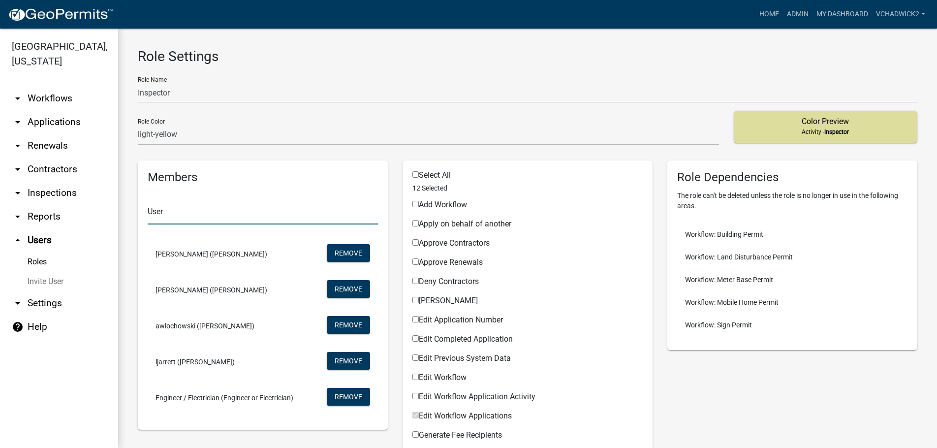
click at [183, 213] on input "text" at bounding box center [263, 214] width 230 height 20
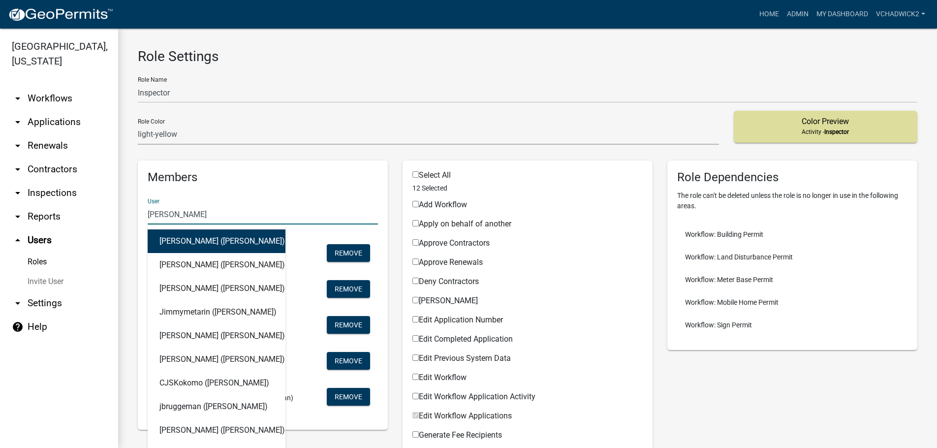
type input "[PERSON_NAME]"
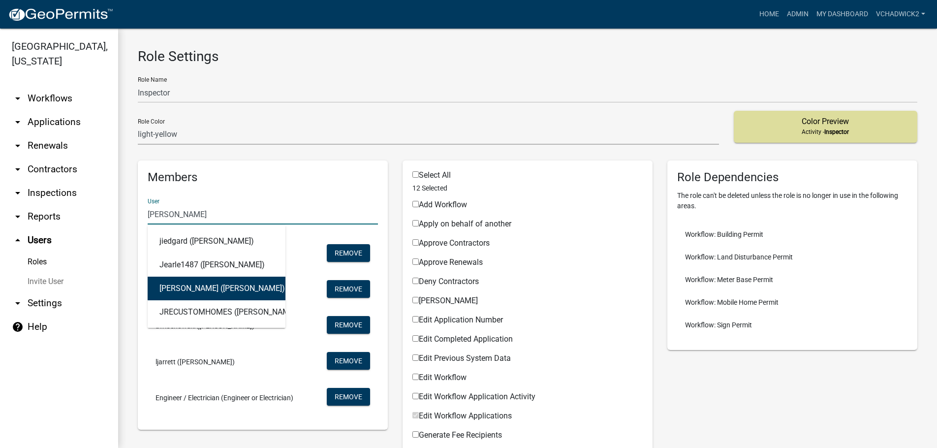
click at [205, 286] on button "[PERSON_NAME] ([PERSON_NAME])" at bounding box center [217, 289] width 138 height 24
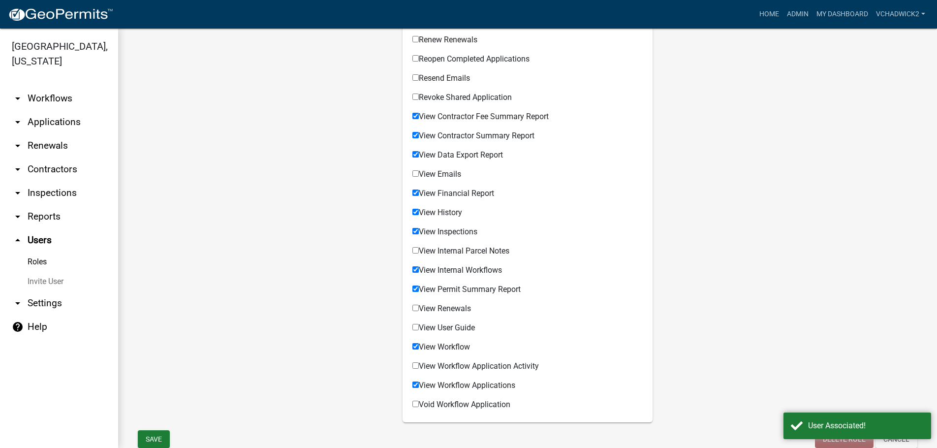
scroll to position [695, 0]
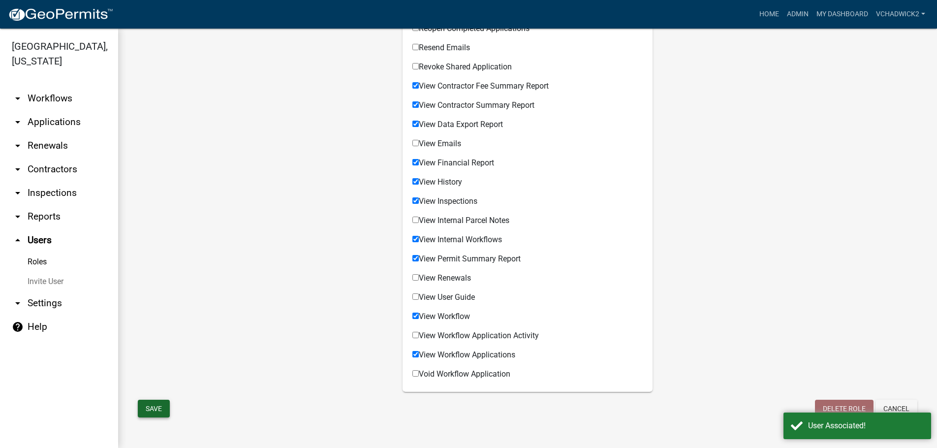
click at [150, 406] on button "Save" at bounding box center [154, 409] width 32 height 18
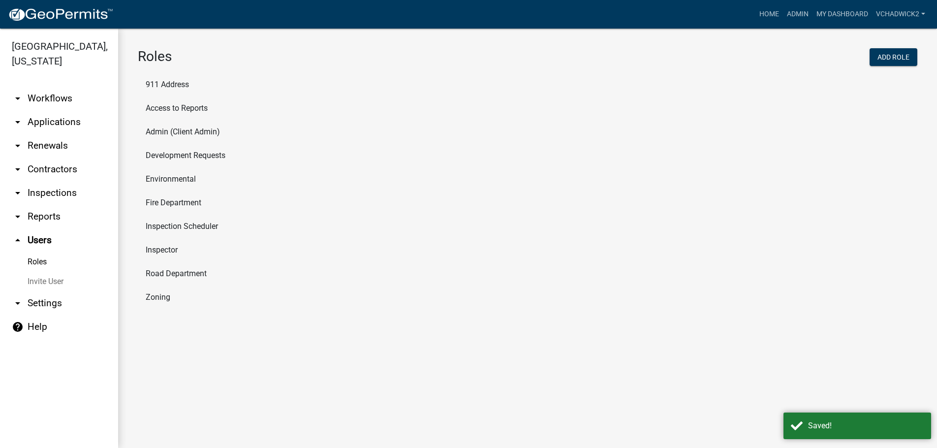
click at [35, 259] on link "Roles" at bounding box center [59, 262] width 118 height 20
click at [162, 296] on li "Zoning" at bounding box center [528, 297] width 780 height 24
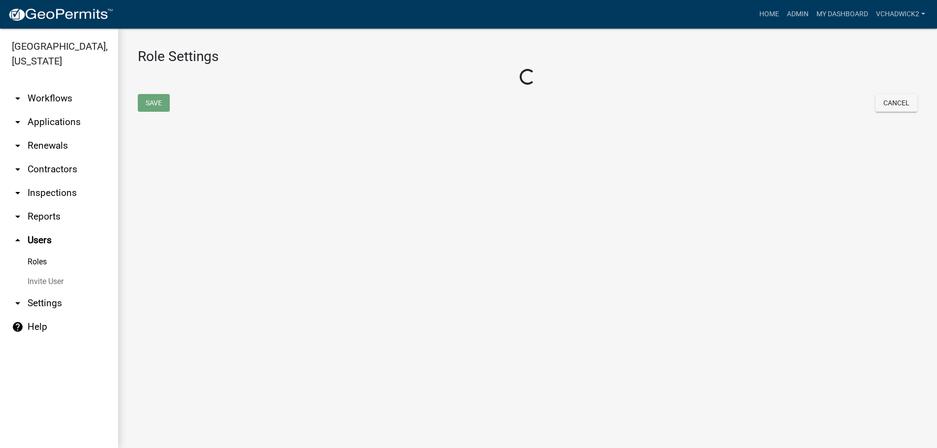
select select "1: green"
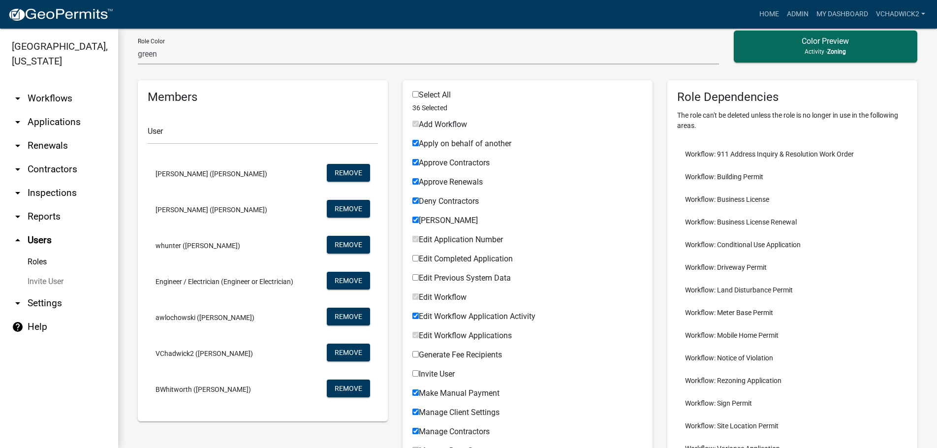
scroll to position [112, 0]
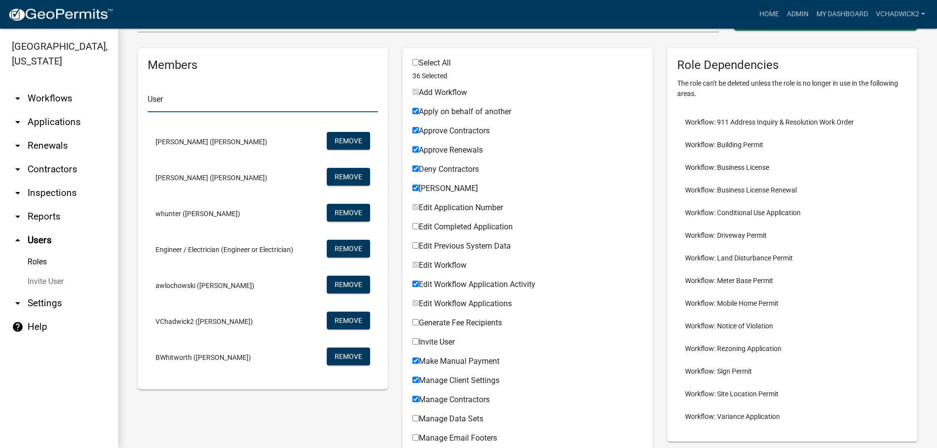
click at [185, 100] on input "text" at bounding box center [263, 102] width 230 height 20
type input "[PERSON_NAME]"
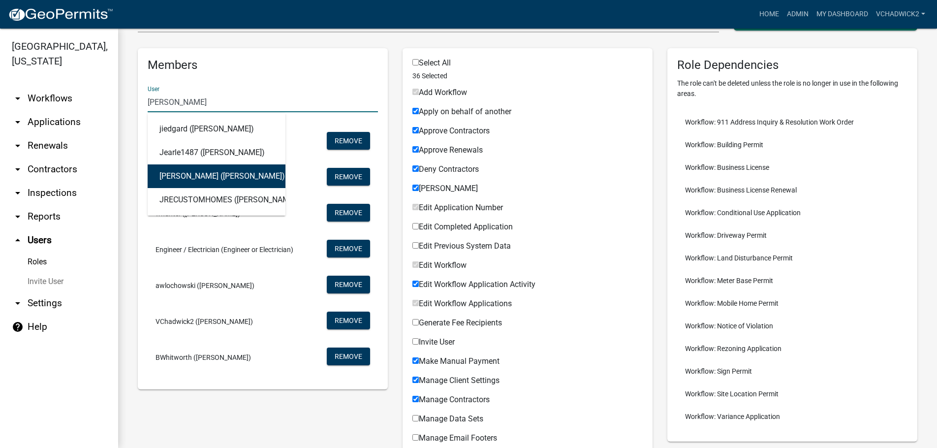
click at [190, 176] on button "[PERSON_NAME] ([PERSON_NAME])" at bounding box center [217, 176] width 138 height 24
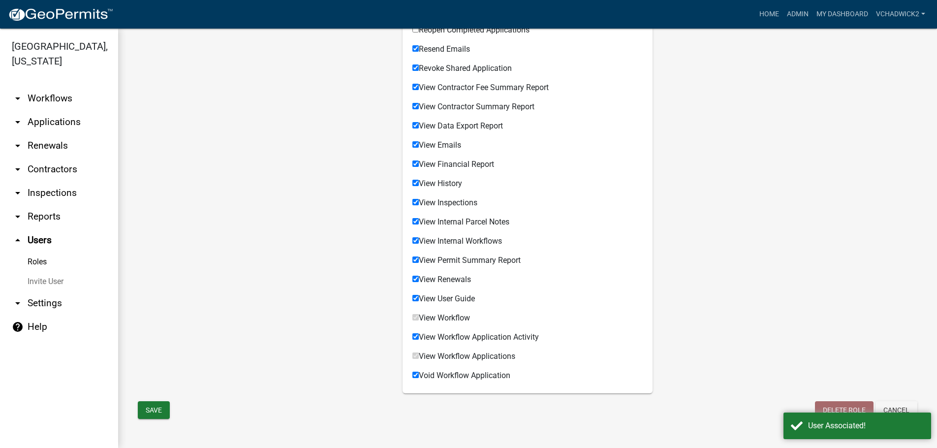
scroll to position [695, 0]
click at [154, 407] on button "Save" at bounding box center [154, 409] width 32 height 18
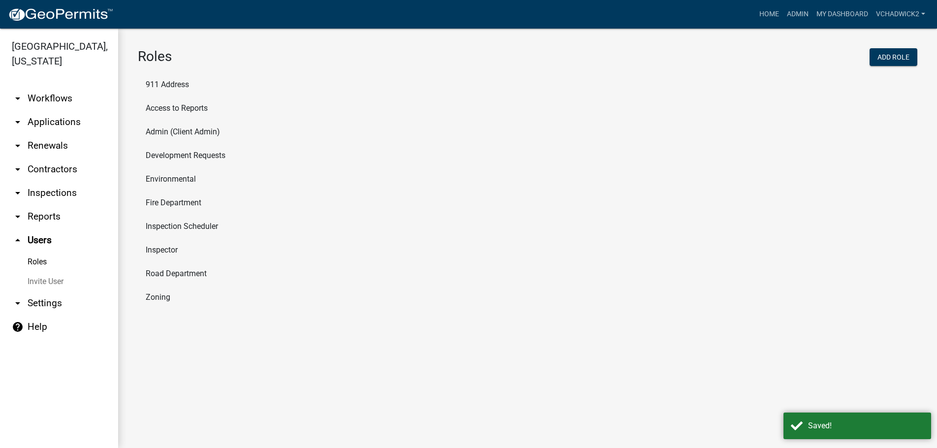
click at [151, 249] on li "Inspector" at bounding box center [528, 250] width 780 height 24
select select "8: light-yellow"
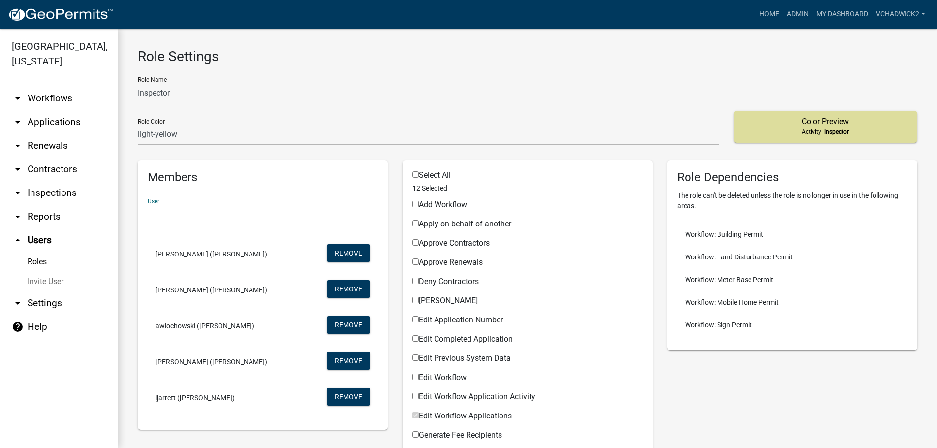
click at [196, 215] on input "text" at bounding box center [263, 214] width 230 height 20
paste input "BUREAU VERITAS"
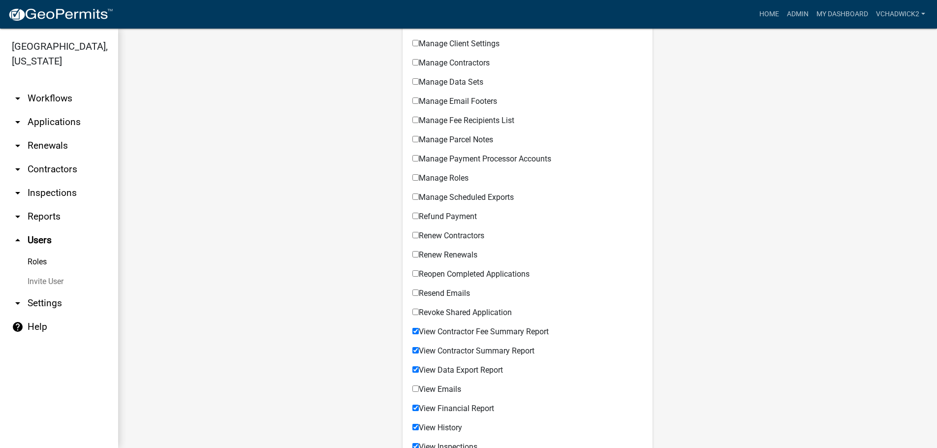
scroll to position [56, 0]
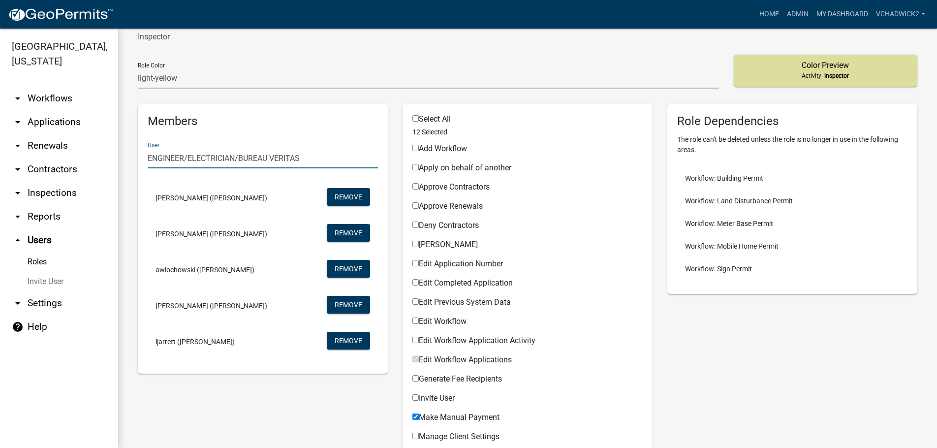
click at [310, 156] on input "ENGINEER/ELECTRICIAN/BUREAU VERITAS" at bounding box center [263, 158] width 230 height 20
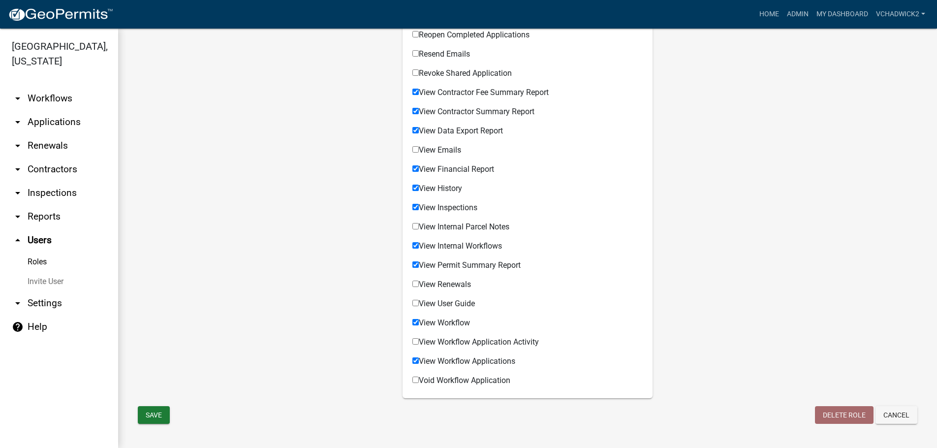
scroll to position [695, 0]
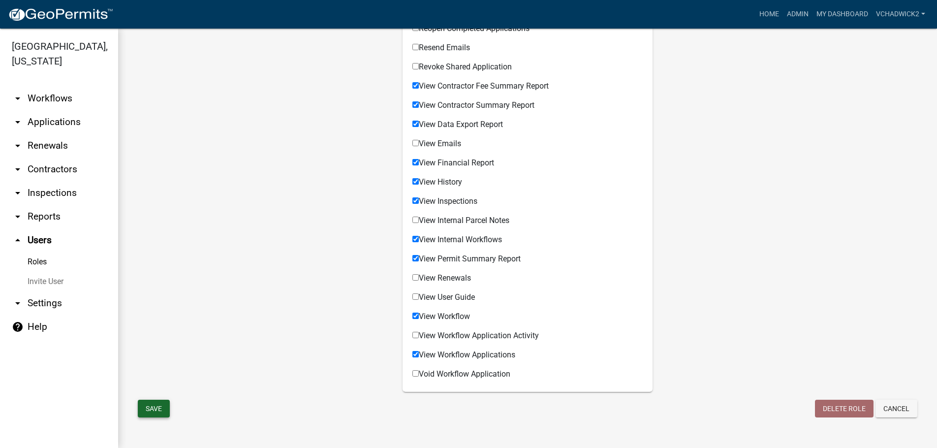
type input "ENGINEER/ELECTRICIAN/BUREAU VERITAS"
click at [159, 410] on button "Save" at bounding box center [154, 409] width 32 height 18
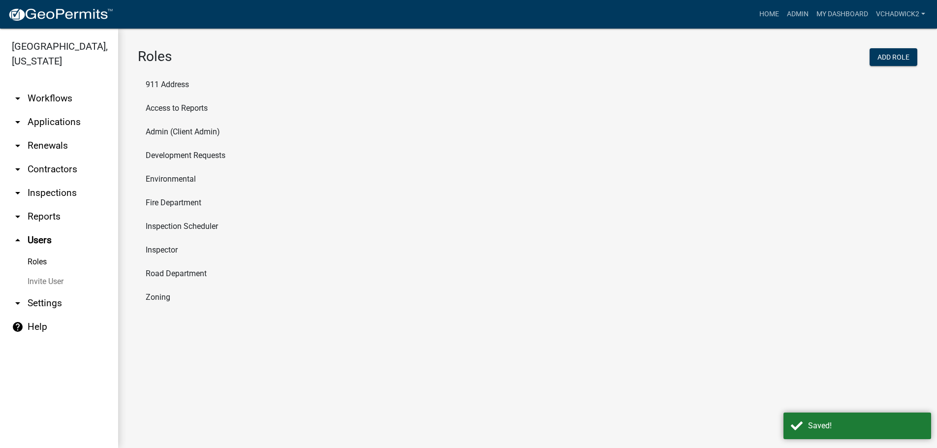
click at [161, 247] on li "Inspector" at bounding box center [528, 250] width 780 height 24
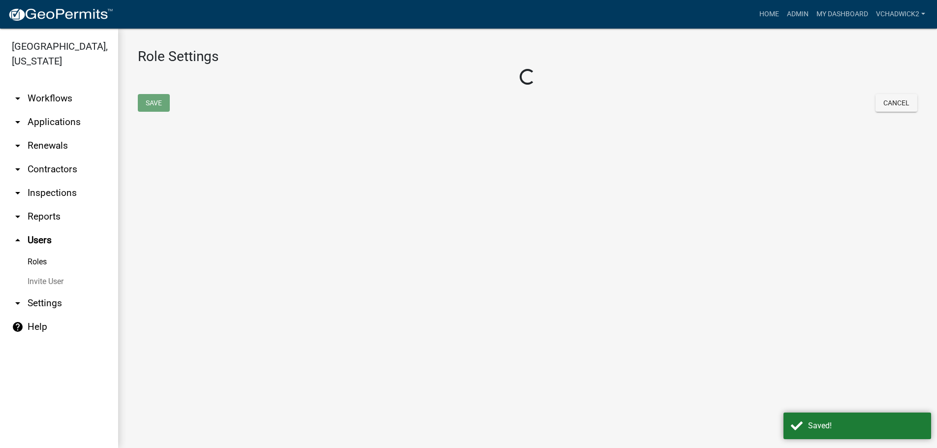
select select "8: light-yellow"
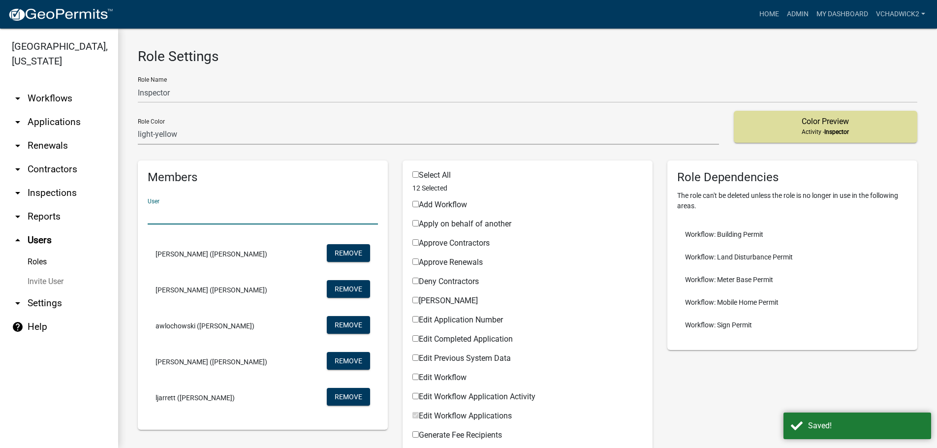
click at [176, 216] on input "text" at bounding box center [263, 214] width 230 height 20
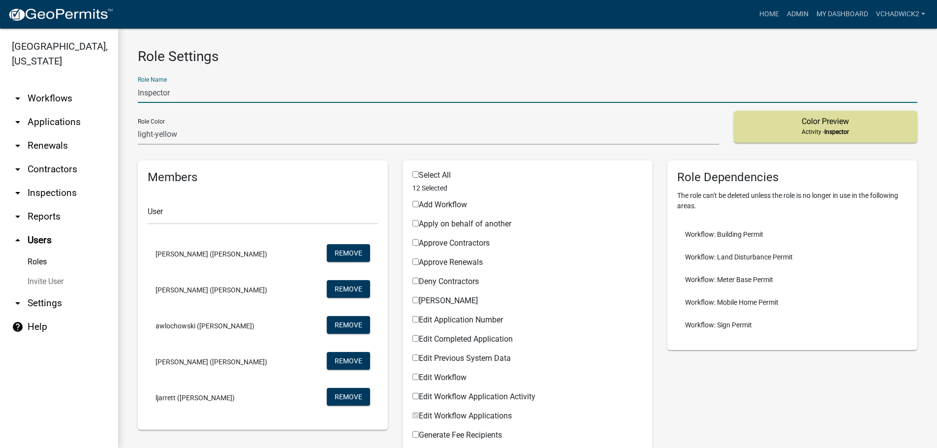
click at [178, 93] on input "Inspector" at bounding box center [528, 93] width 780 height 20
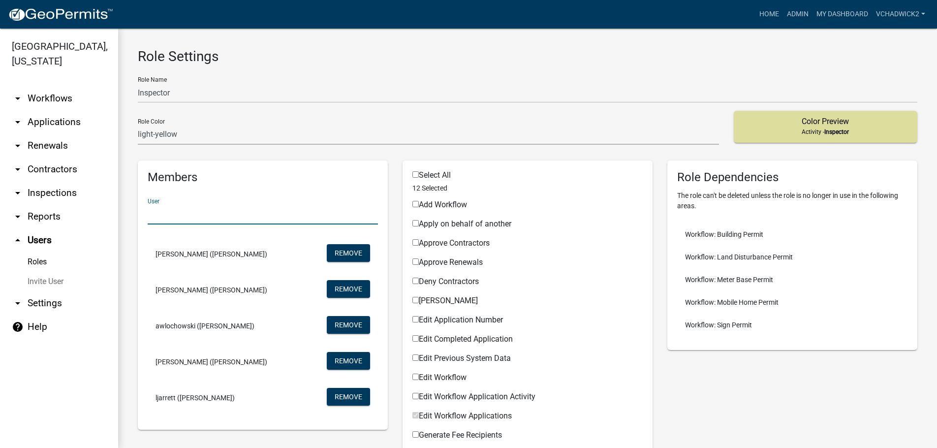
click at [290, 220] on input "text" at bounding box center [263, 214] width 230 height 20
type input "VCHADWICK"
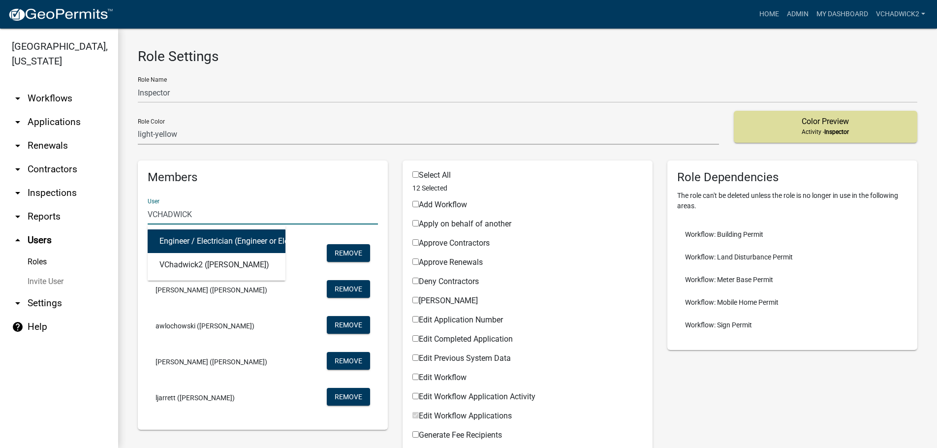
click at [229, 244] on button "Engineer / Electrician (Engineer or Electrician)" at bounding box center [217, 241] width 138 height 24
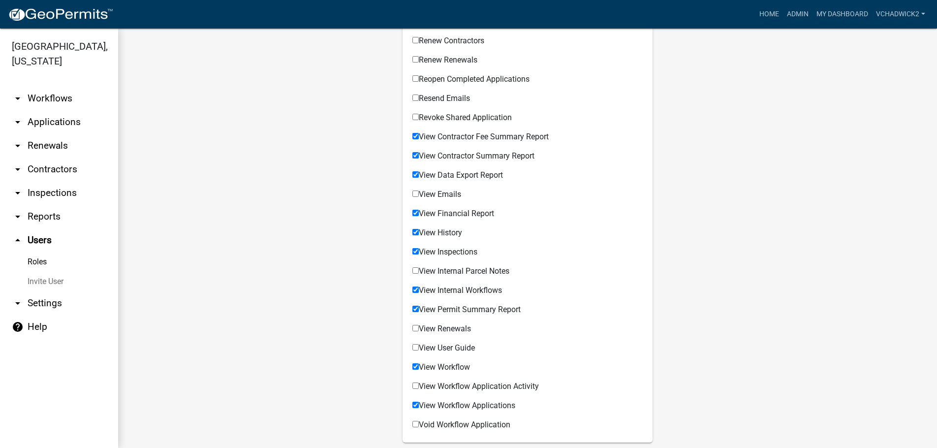
scroll to position [695, 0]
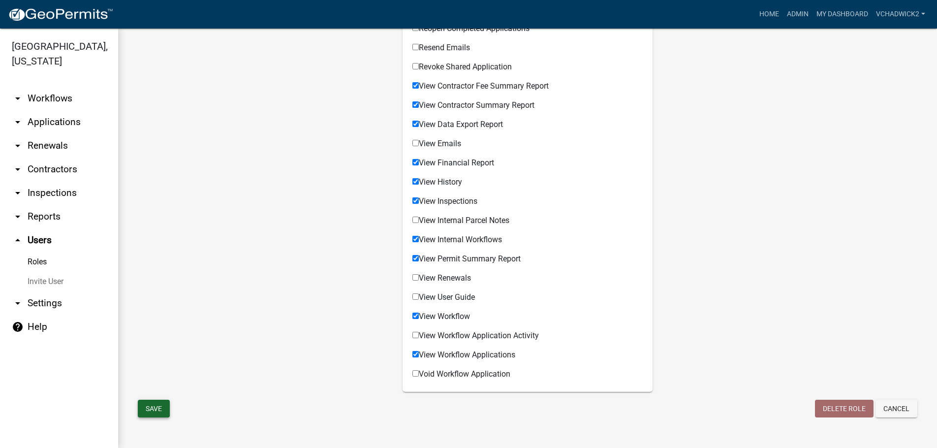
click at [160, 409] on button "Save" at bounding box center [154, 409] width 32 height 18
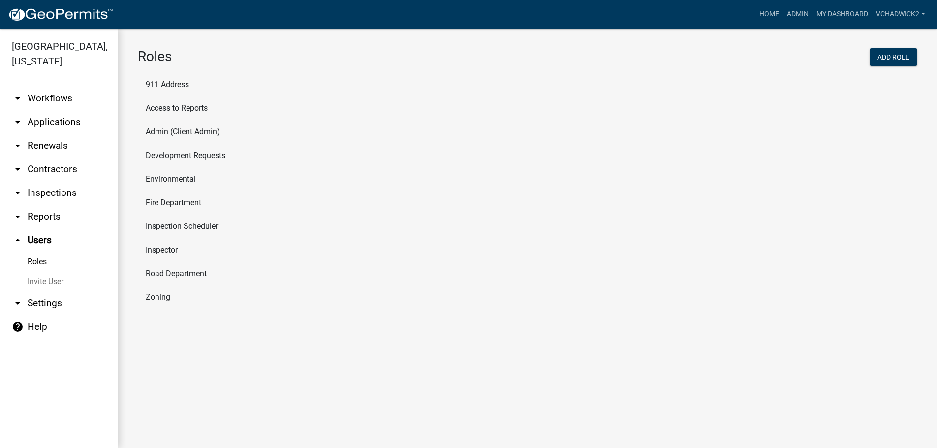
click at [32, 260] on link "Roles" at bounding box center [59, 262] width 118 height 20
click at [162, 246] on li "Inspector" at bounding box center [528, 250] width 780 height 24
select select "8: light-yellow"
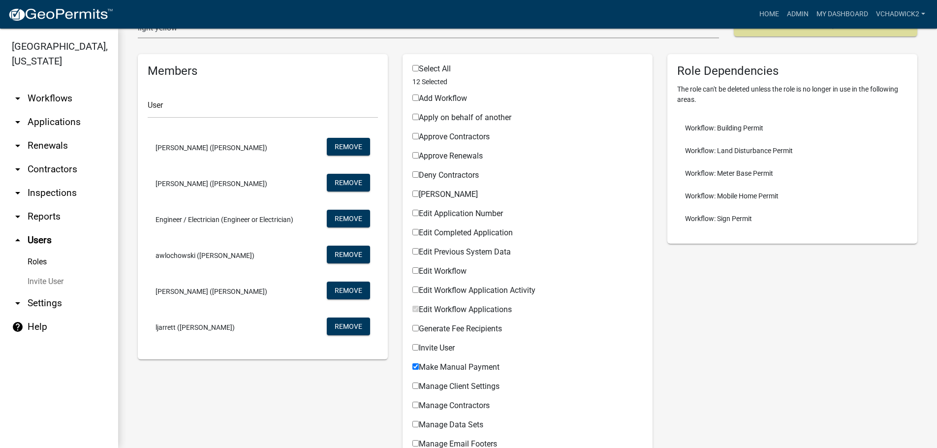
scroll to position [112, 0]
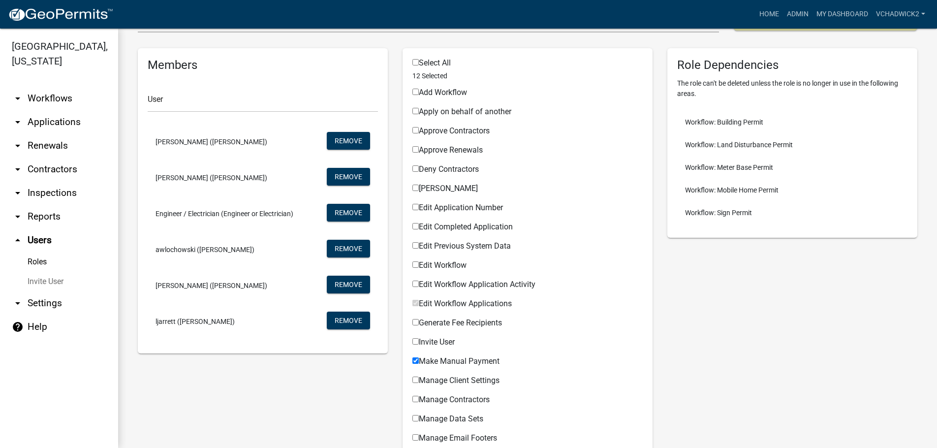
click at [41, 301] on link "arrow_drop_down Settings" at bounding box center [59, 303] width 118 height 24
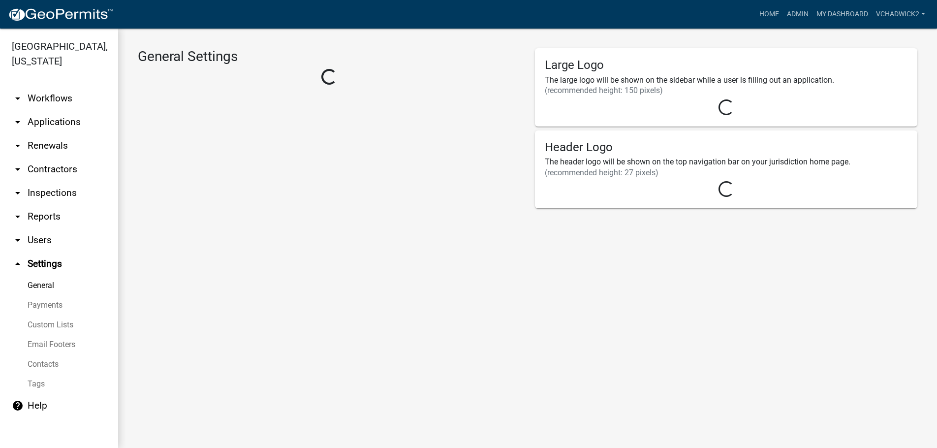
select select "0ff1498b-3324-42e1-960a-a8ff1c07b458"
select select "GA"
select select "Eastern Standard Time"
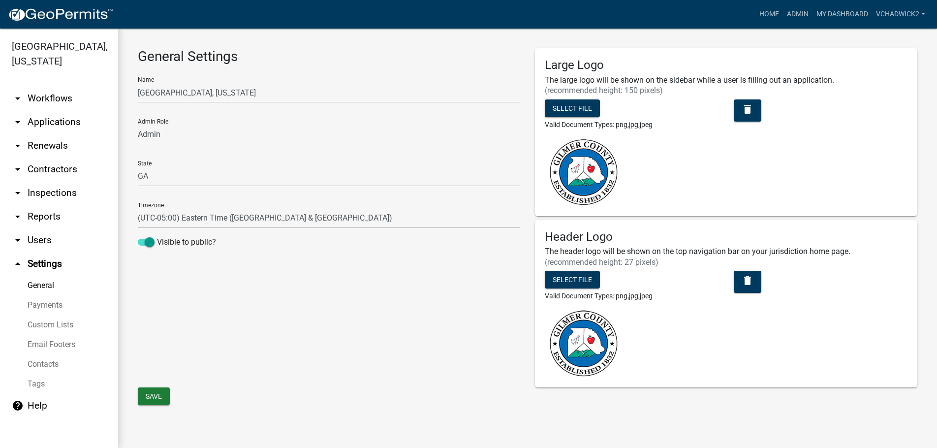
click at [44, 360] on link "Contacts" at bounding box center [59, 364] width 118 height 20
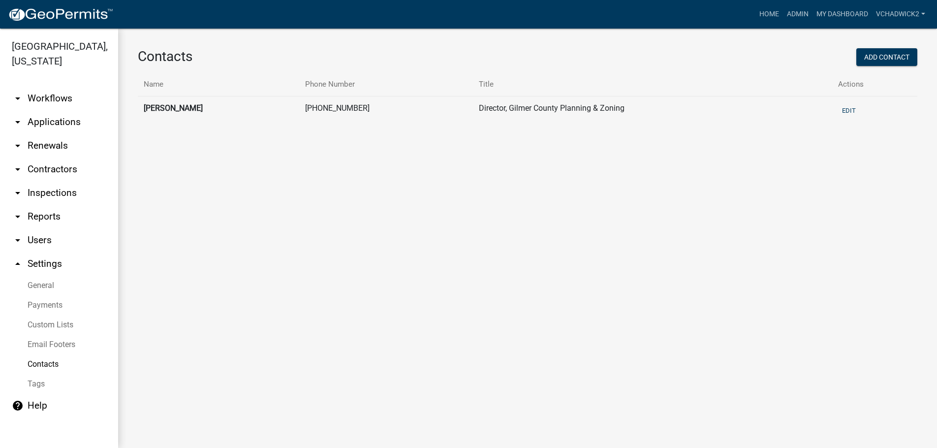
click at [37, 382] on link "Tags" at bounding box center [59, 384] width 118 height 20
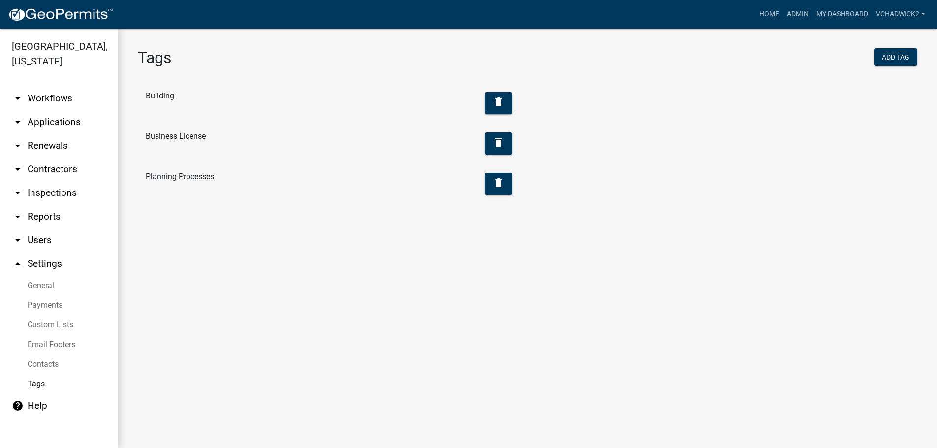
click at [39, 323] on link "Custom Lists" at bounding box center [59, 325] width 118 height 20
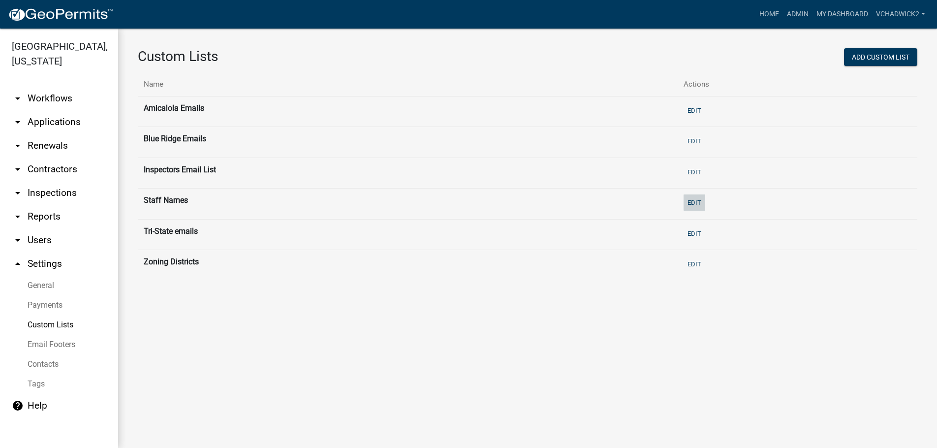
click at [705, 199] on button "Edit" at bounding box center [695, 202] width 22 height 16
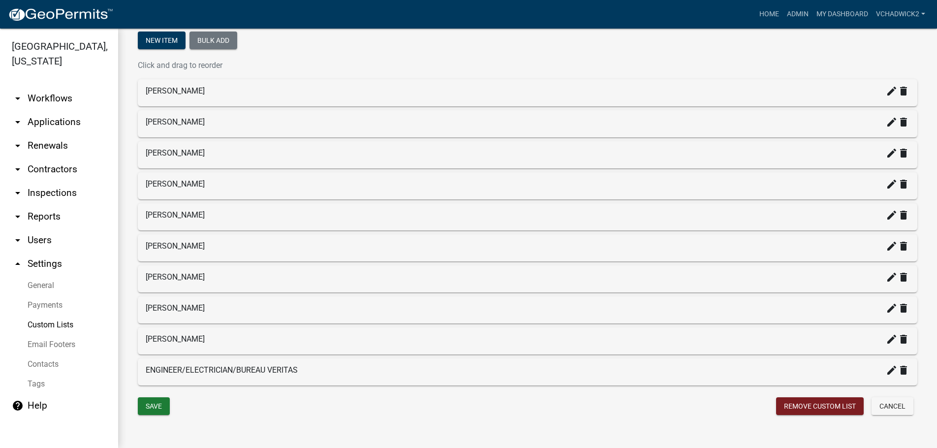
scroll to position [168, 0]
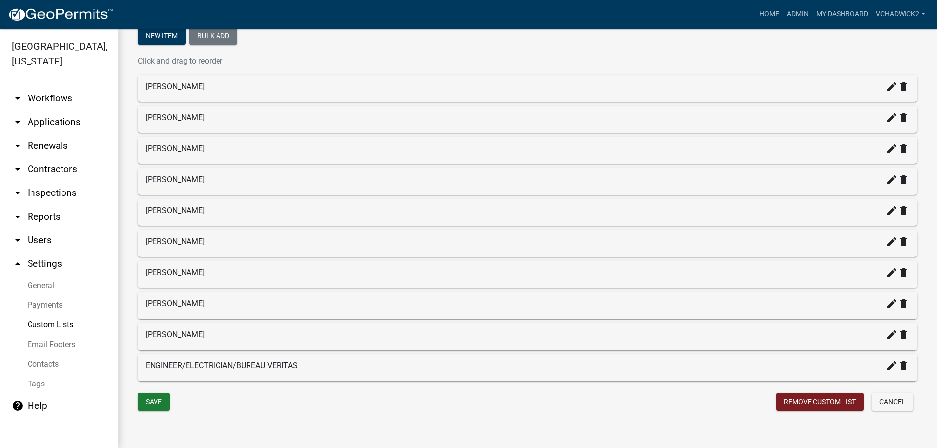
click at [358, 363] on div "ENGINEER/ELECTRICIAN/BUREAU VERITAS create delete" at bounding box center [528, 366] width 764 height 12
click at [153, 398] on button "Save" at bounding box center [154, 402] width 32 height 18
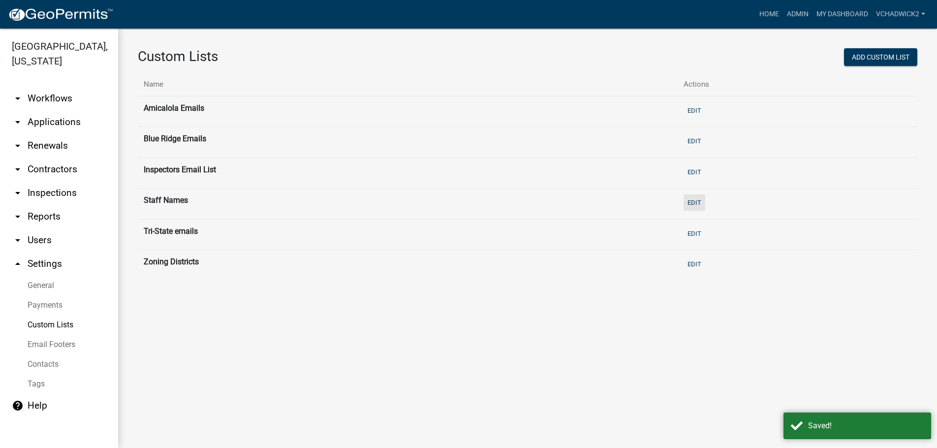
click at [703, 199] on button "Edit" at bounding box center [695, 202] width 22 height 16
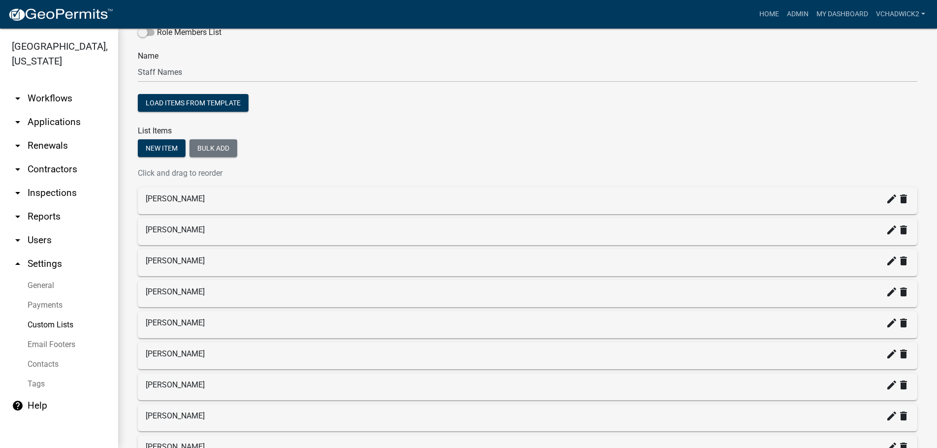
scroll to position [171, 0]
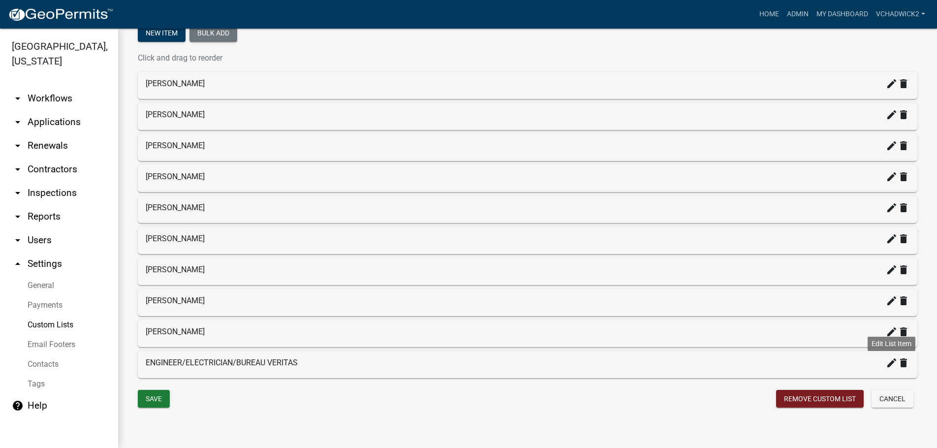
click at [887, 360] on icon "create" at bounding box center [892, 363] width 12 height 12
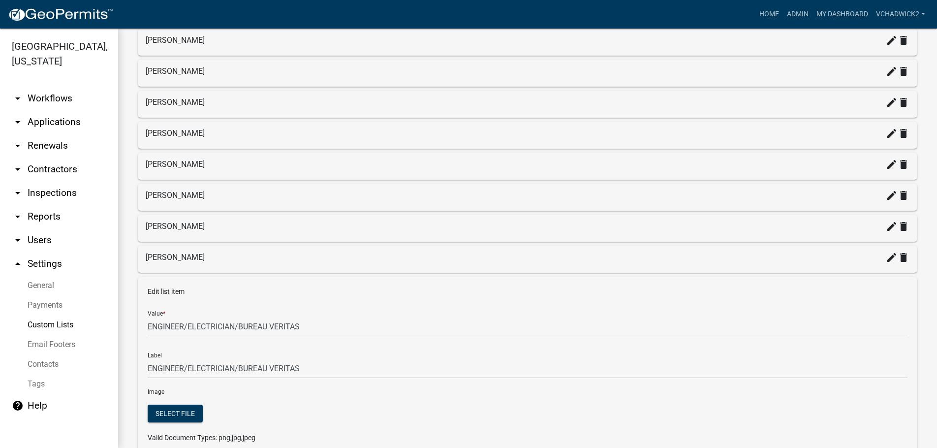
scroll to position [340, 0]
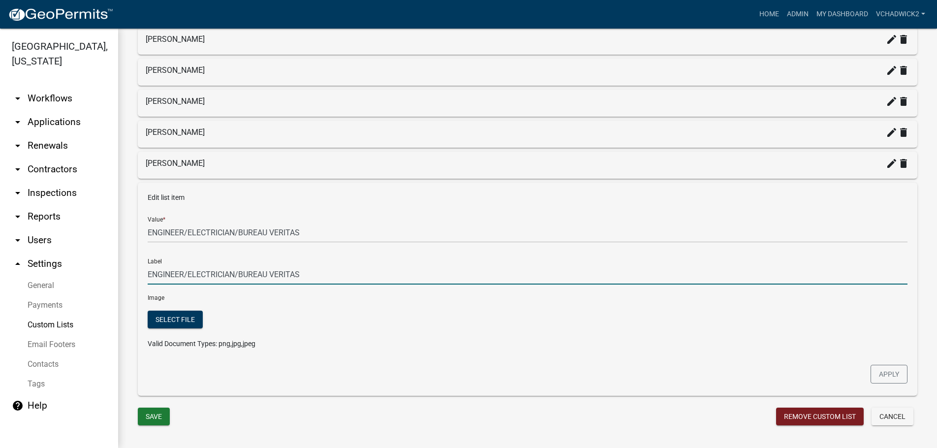
click at [322, 270] on input "ENGINEER/ELECTRICIAN/BUREAU VERITAS" at bounding box center [528, 274] width 760 height 20
click at [887, 373] on button "Apply" at bounding box center [889, 374] width 37 height 19
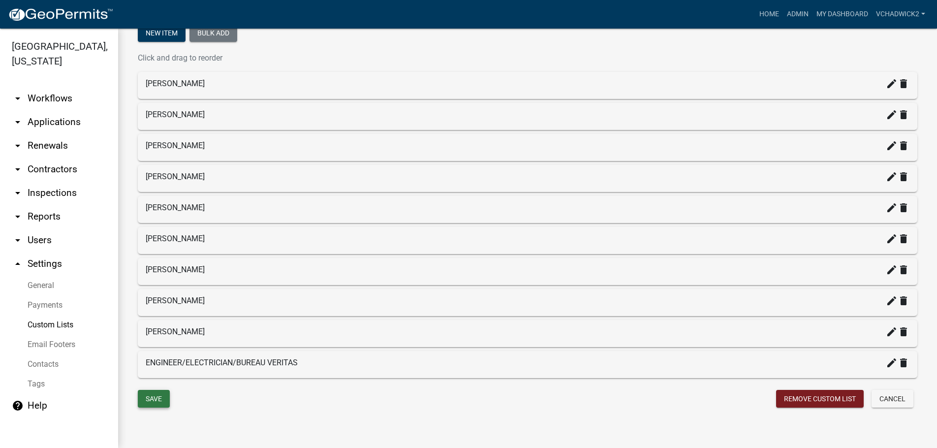
click at [144, 393] on button "Save" at bounding box center [154, 399] width 32 height 18
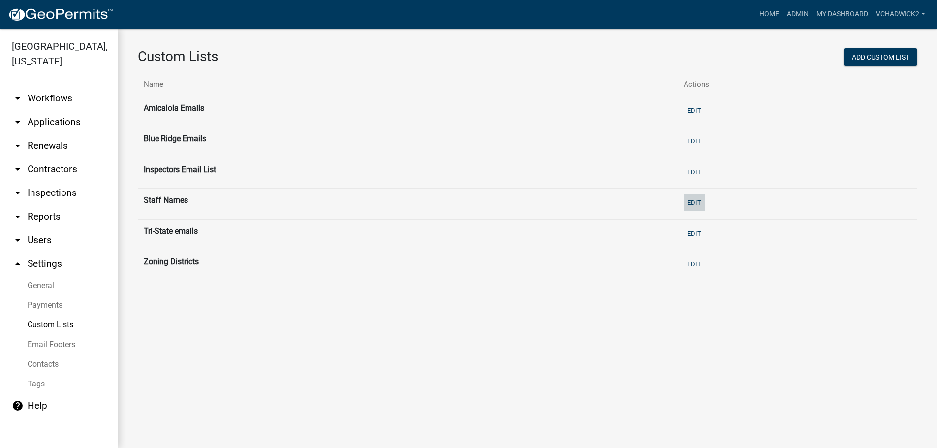
click at [705, 202] on button "Edit" at bounding box center [695, 202] width 22 height 16
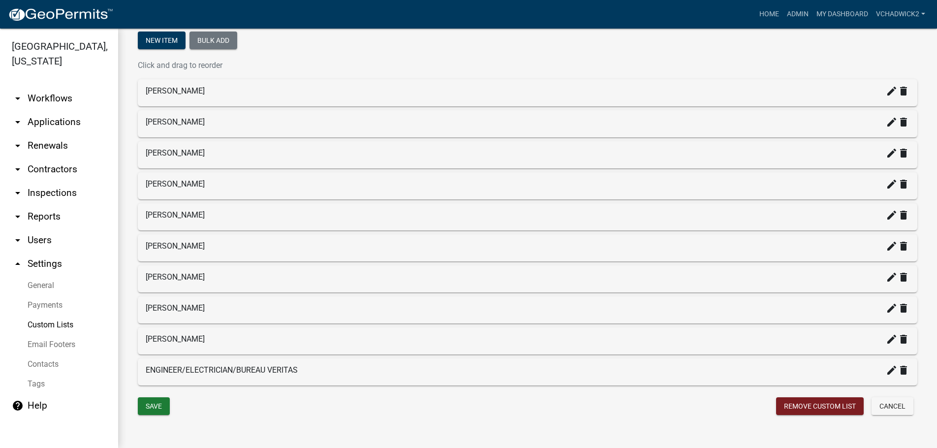
scroll to position [171, 0]
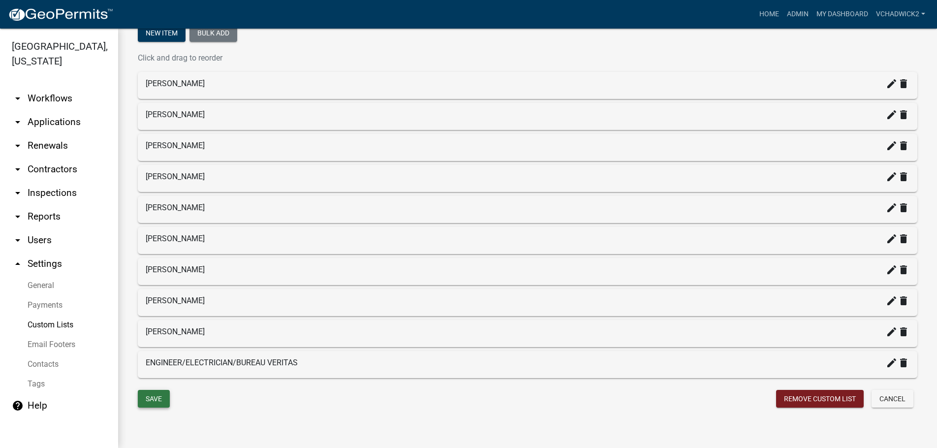
click at [148, 393] on button "Save" at bounding box center [154, 399] width 32 height 18
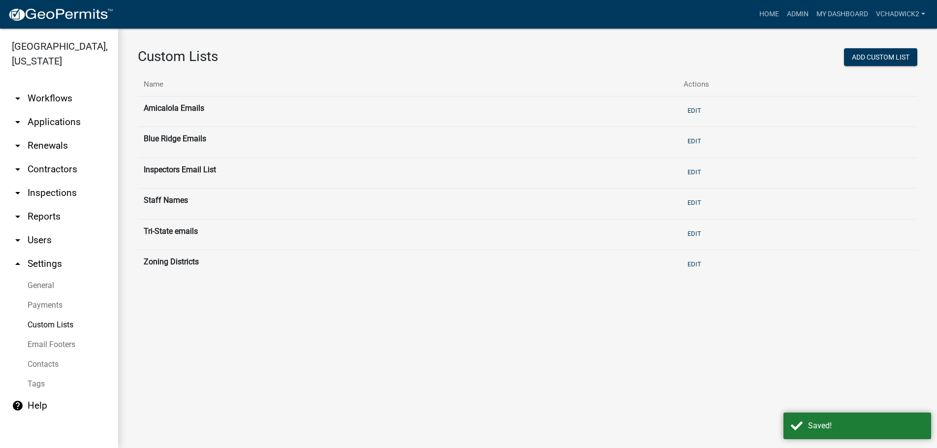
click at [48, 233] on link "arrow_drop_down Users" at bounding box center [59, 240] width 118 height 24
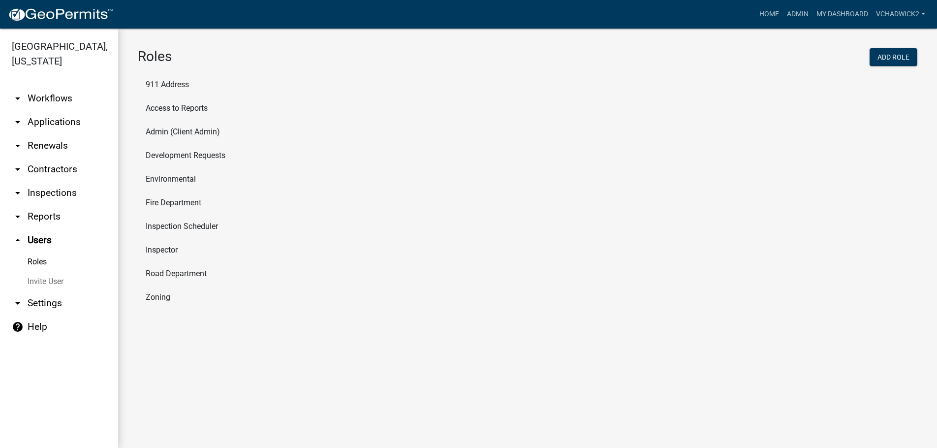
click at [160, 249] on li "Inspector" at bounding box center [528, 250] width 780 height 24
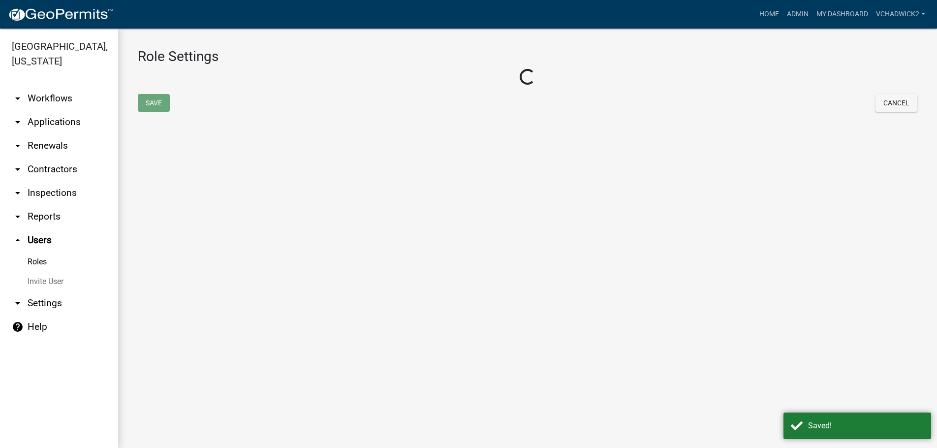
select select "8: light-yellow"
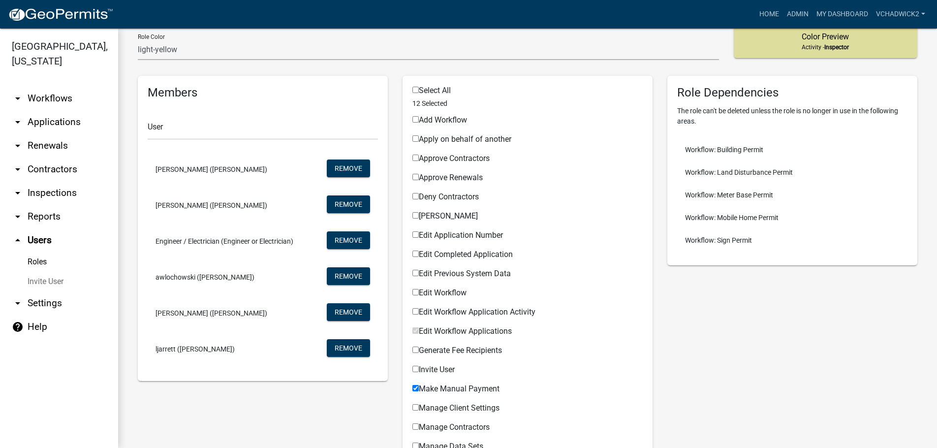
scroll to position [224, 0]
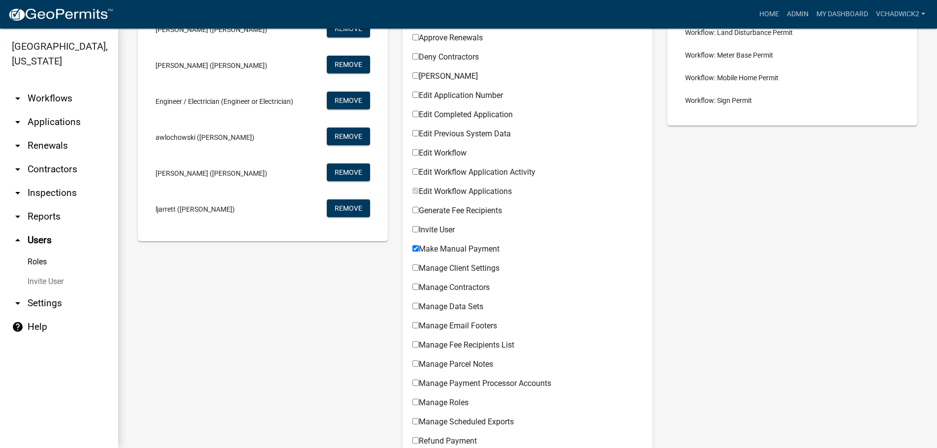
click at [187, 103] on span "Engineer / Electrician (Engineer or Electrician)" at bounding box center [225, 101] width 138 height 7
click at [34, 280] on link "Invite User" at bounding box center [59, 282] width 118 height 20
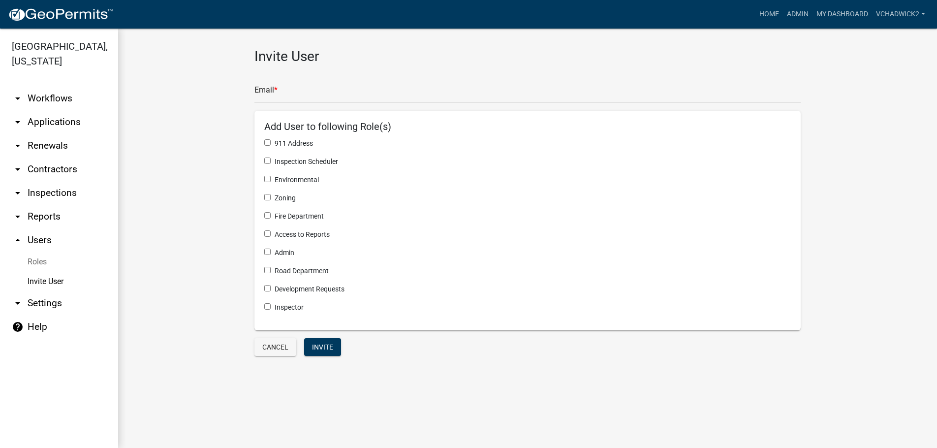
click at [42, 302] on link "arrow_drop_down Settings" at bounding box center [59, 303] width 118 height 24
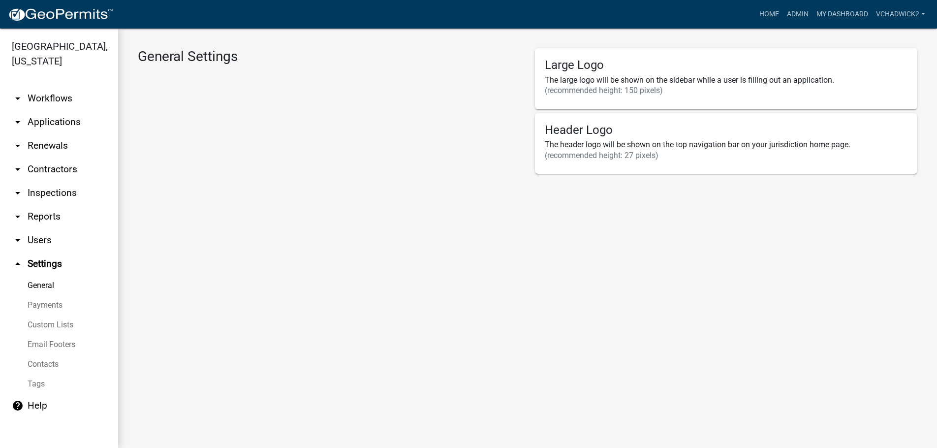
select select "GA"
select select "Eastern Standard Time"
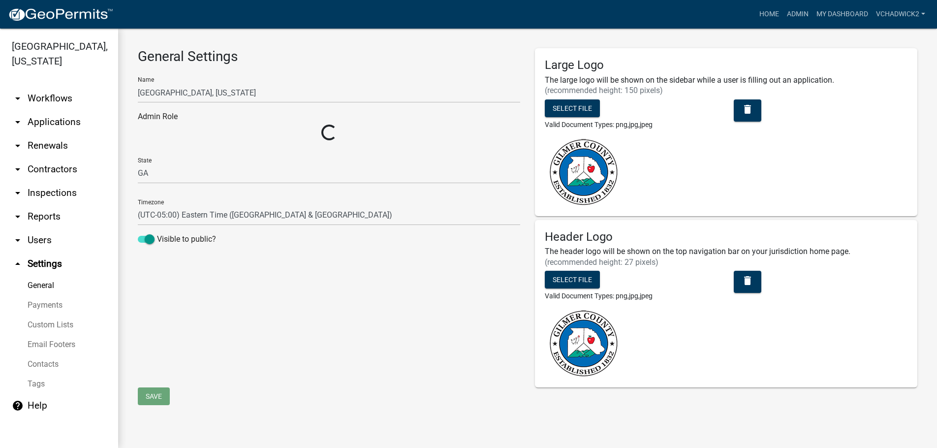
select select "0ff1498b-3324-42e1-960a-a8ff1c07b458"
click at [39, 365] on link "Contacts" at bounding box center [59, 364] width 118 height 20
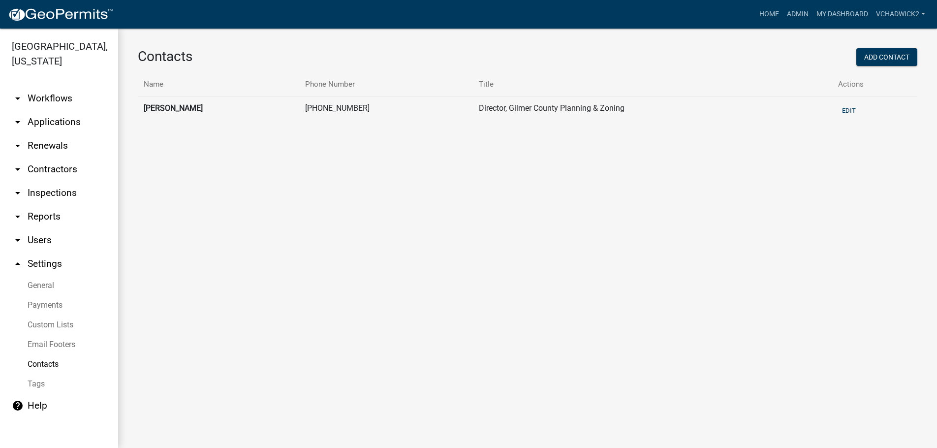
click at [39, 323] on link "Custom Lists" at bounding box center [59, 325] width 118 height 20
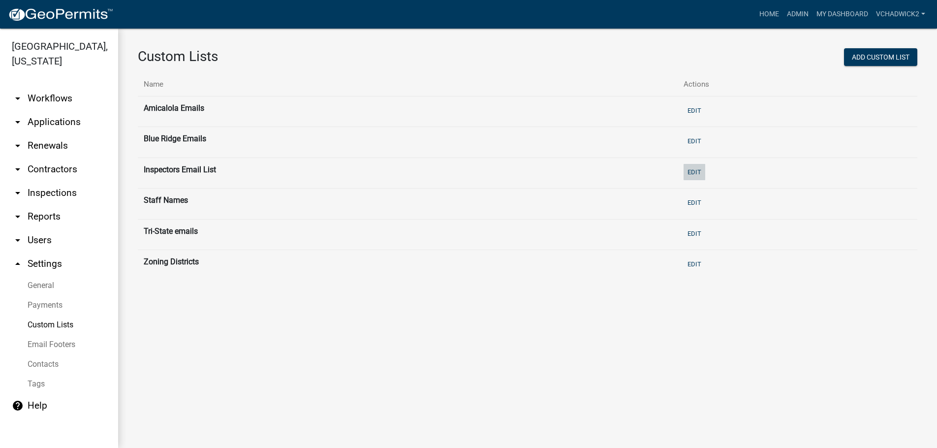
click at [703, 173] on button "Edit" at bounding box center [695, 172] width 22 height 16
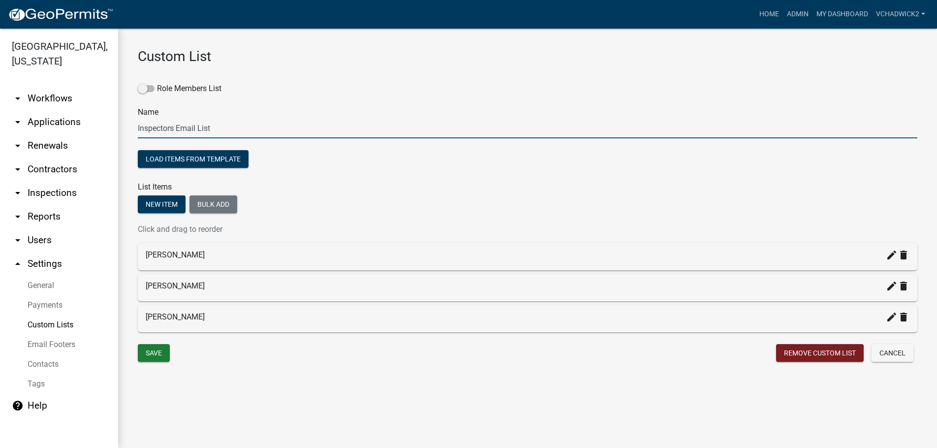
click at [248, 126] on input "Inspectors Email List" at bounding box center [528, 128] width 780 height 20
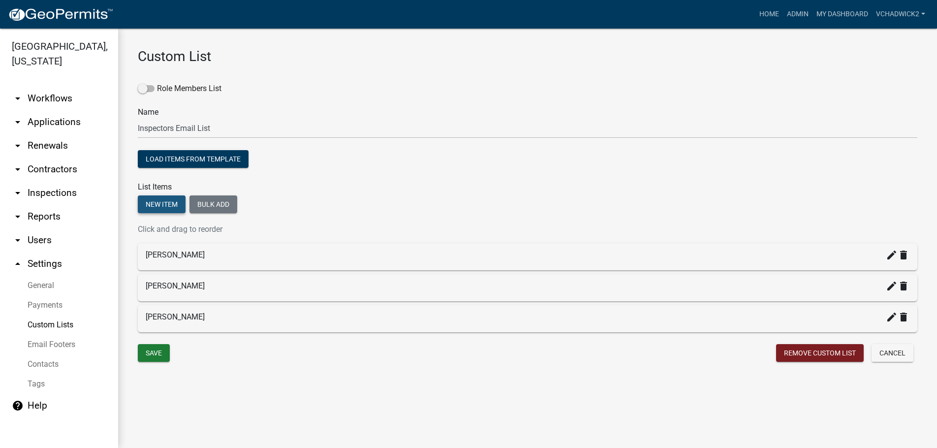
click at [162, 205] on button "New item" at bounding box center [162, 204] width 48 height 18
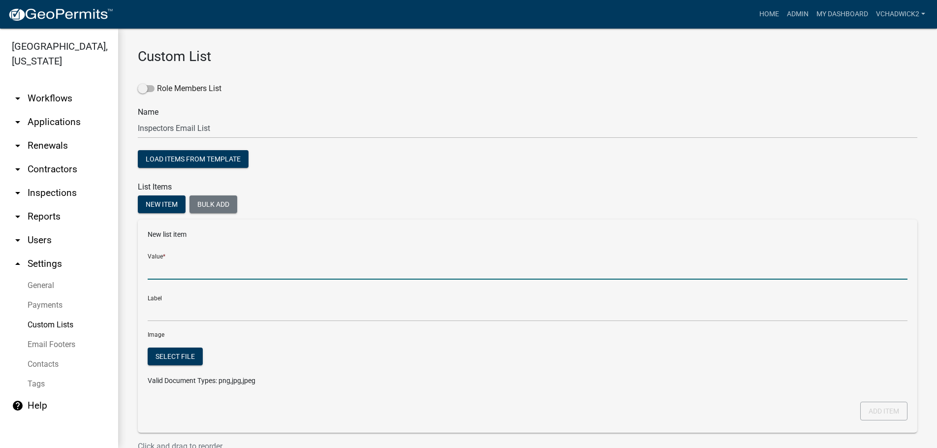
click at [171, 260] on input "Value *" at bounding box center [528, 269] width 760 height 20
type input "ENGINEER/ELECTRICIAN/BUREAU VERITAS"
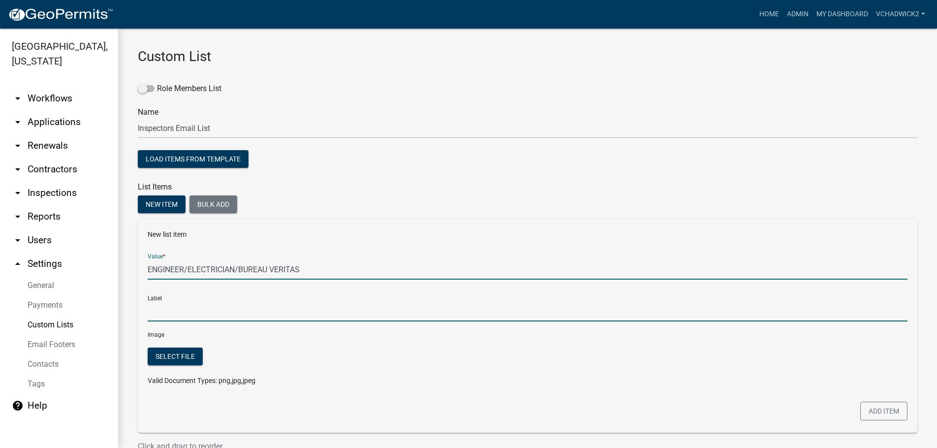
type input "ENGINEER/ELECTRICIAN/BUREAU VERITAS"
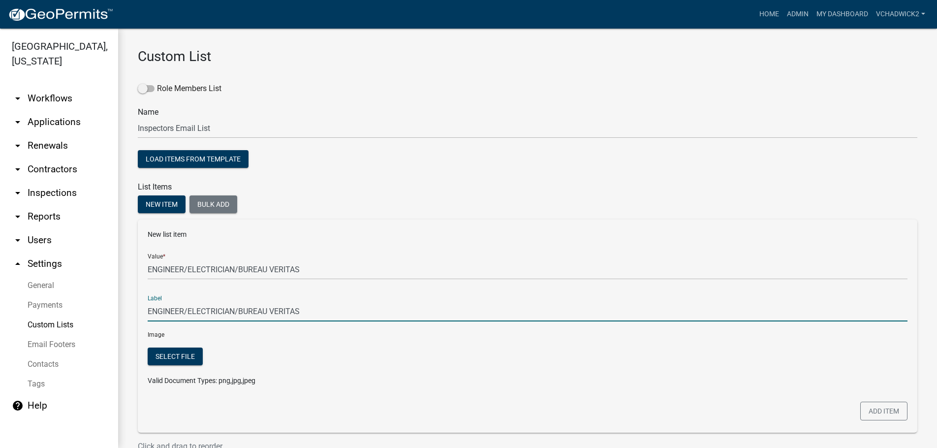
click at [182, 316] on input "ENGINEER/ELECTRICIAN/BUREAU VERITAS" at bounding box center [528, 311] width 760 height 20
click at [594, 93] on div "Role Members List" at bounding box center [528, 91] width 780 height 16
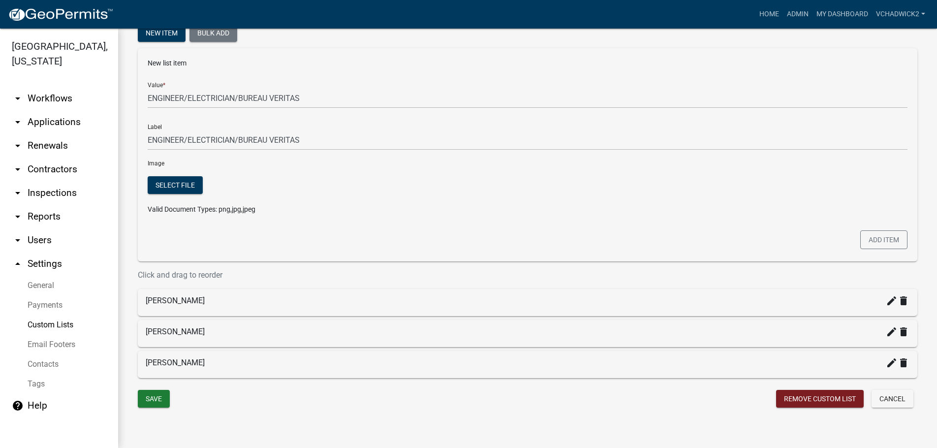
scroll to position [173, 0]
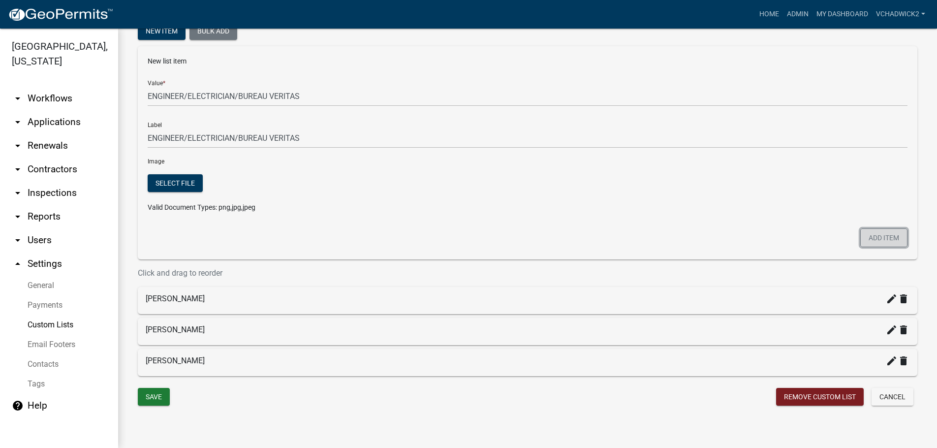
click at [882, 241] on button "Add item" at bounding box center [883, 237] width 47 height 19
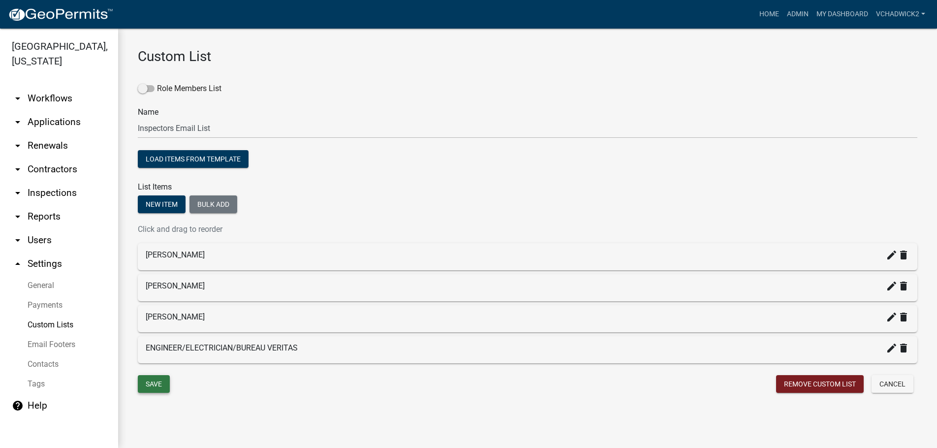
click at [150, 384] on button "Save" at bounding box center [154, 384] width 32 height 18
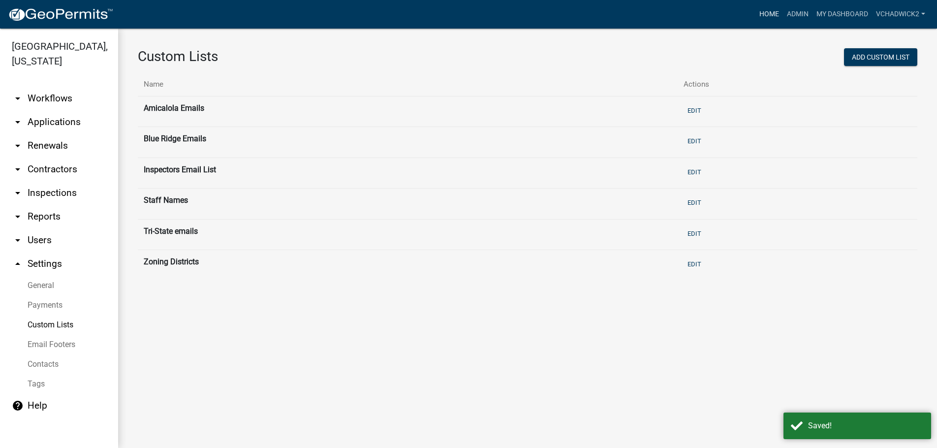
click at [764, 12] on link "Home" at bounding box center [770, 14] width 28 height 19
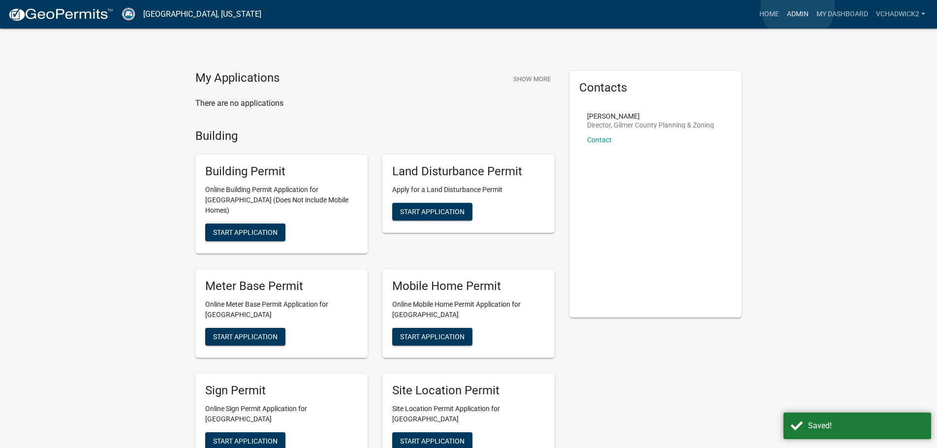
click at [798, 6] on link "Admin" at bounding box center [798, 14] width 30 height 19
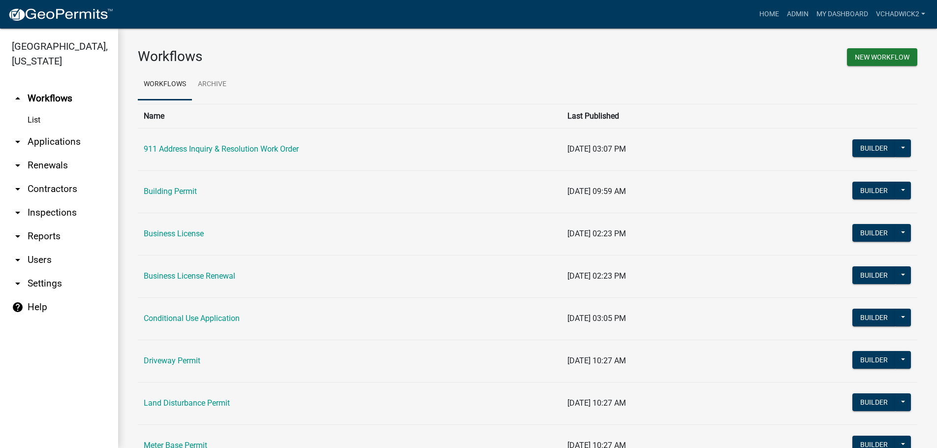
click at [37, 133] on link "arrow_drop_down Applications" at bounding box center [59, 142] width 118 height 24
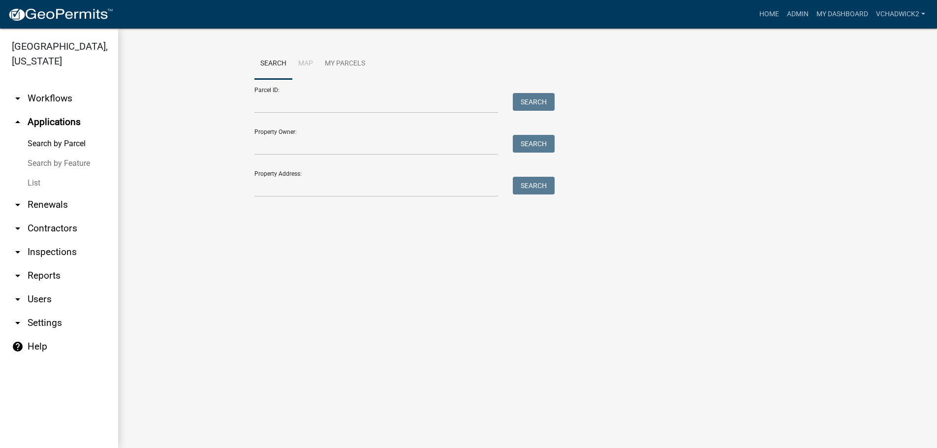
click at [31, 183] on link "List" at bounding box center [59, 183] width 118 height 20
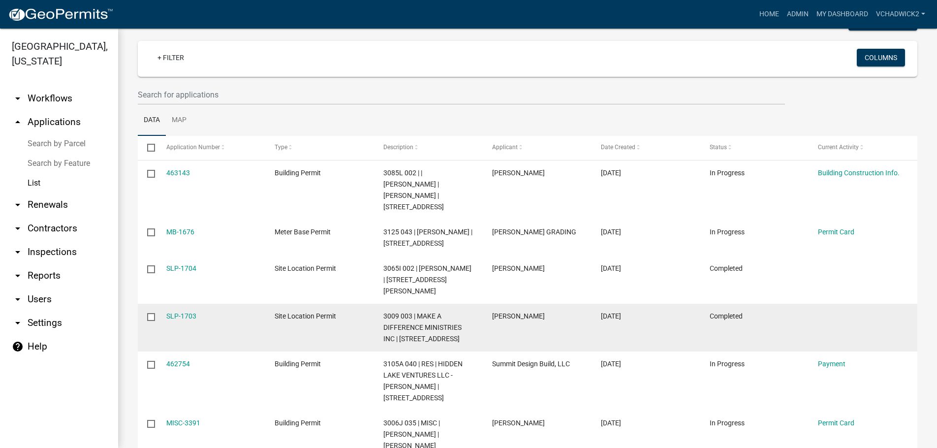
scroll to position [224, 0]
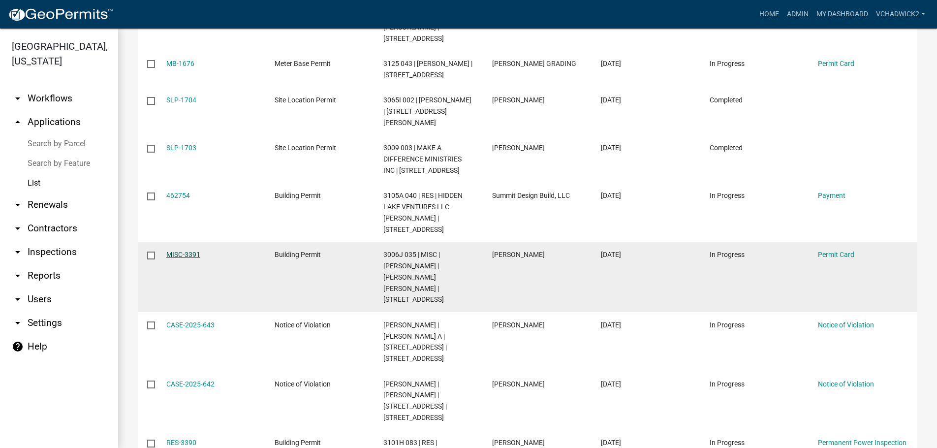
click at [183, 254] on link "MISC-3391" at bounding box center [183, 255] width 34 height 8
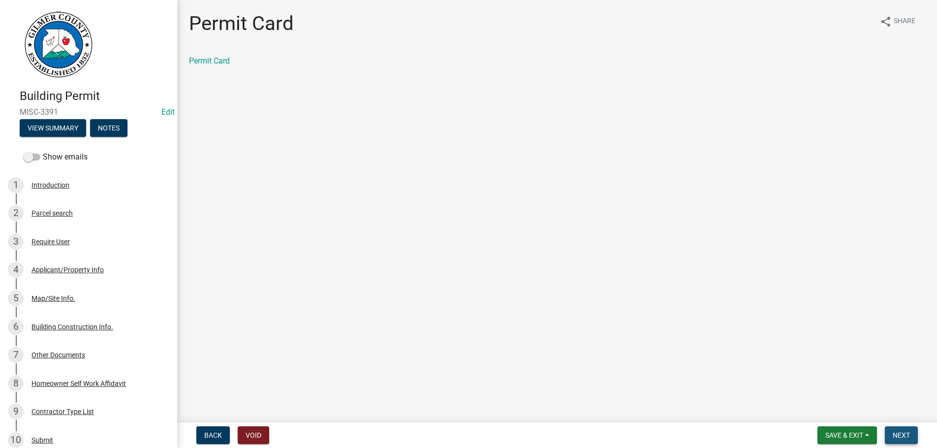
click at [905, 431] on button "Next" at bounding box center [901, 435] width 33 height 18
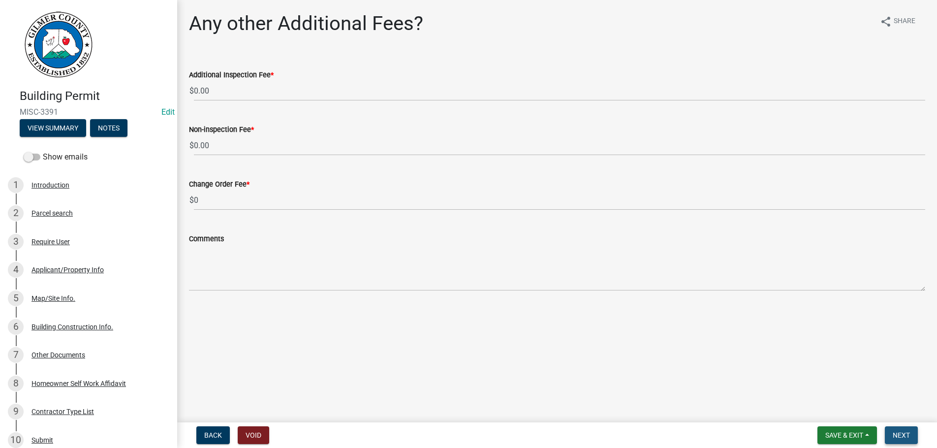
click at [901, 430] on button "Next" at bounding box center [901, 435] width 33 height 18
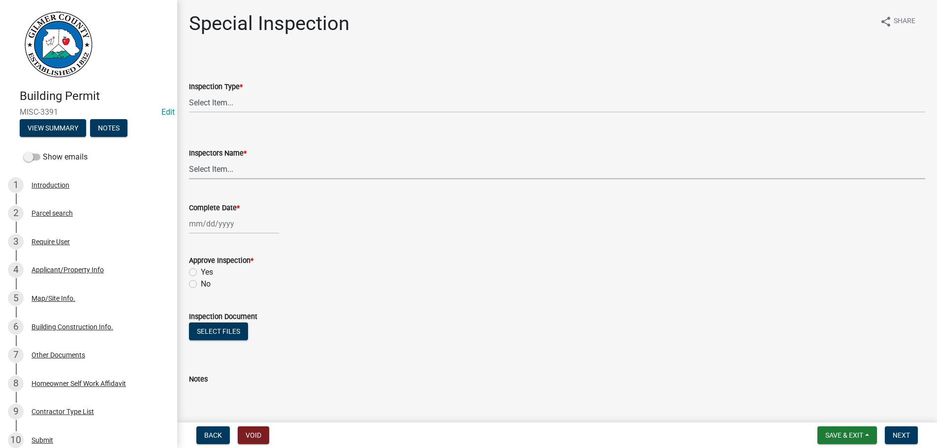
click at [189, 159] on select "Select Item... [PERSON_NAME] ([PERSON_NAME]) [PERSON_NAME] ([PERSON_NAME]) Engi…" at bounding box center [557, 169] width 736 height 20
click at [582, 317] on wm-data-entity-input-list "Inspection Type * Select Item... Special Inspectors Name * Select Item... [PERS…" at bounding box center [557, 297] width 736 height 484
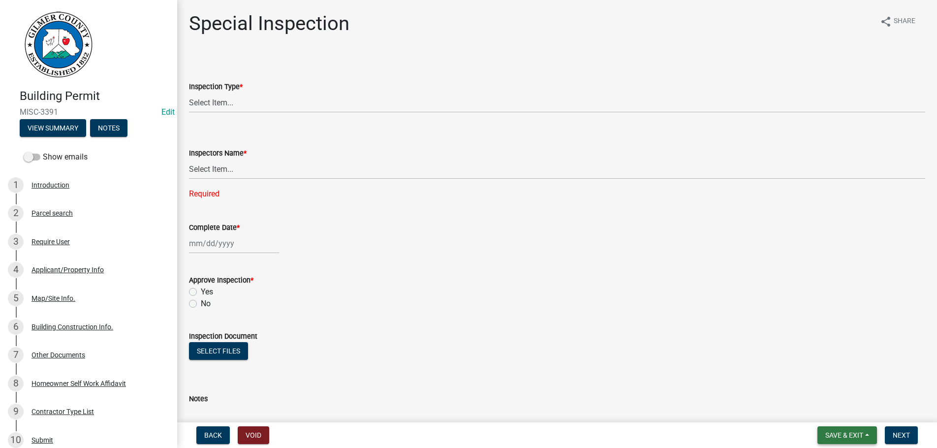
click at [838, 430] on button "Save & Exit" at bounding box center [848, 435] width 60 height 18
click at [830, 408] on button "Save & Exit" at bounding box center [837, 410] width 79 height 24
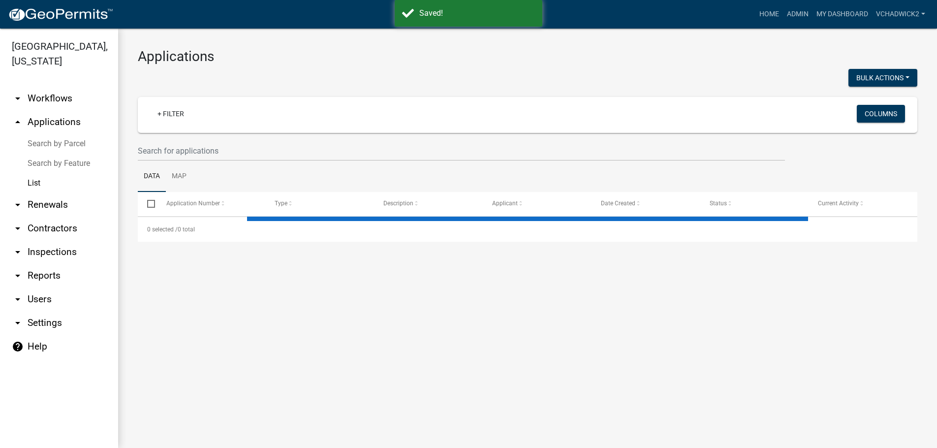
click at [36, 300] on link "arrow_drop_down Users" at bounding box center [59, 299] width 118 height 24
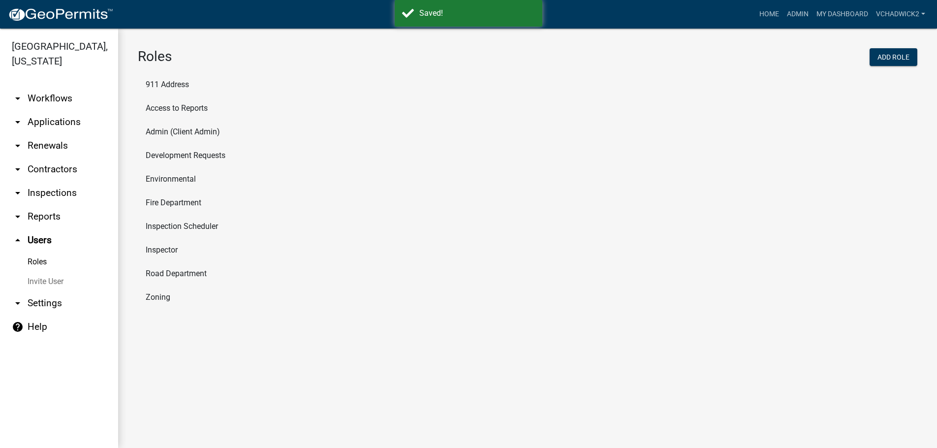
click at [152, 245] on li "Inspector" at bounding box center [528, 250] width 780 height 24
select select "8: light-yellow"
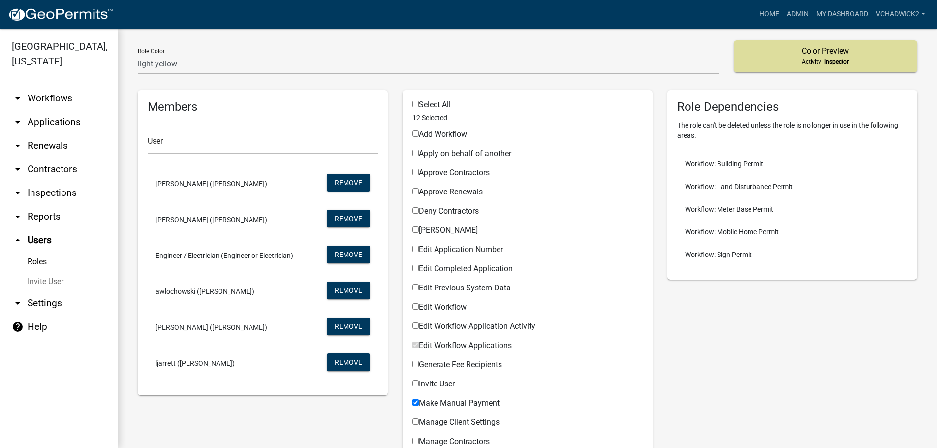
scroll to position [56, 0]
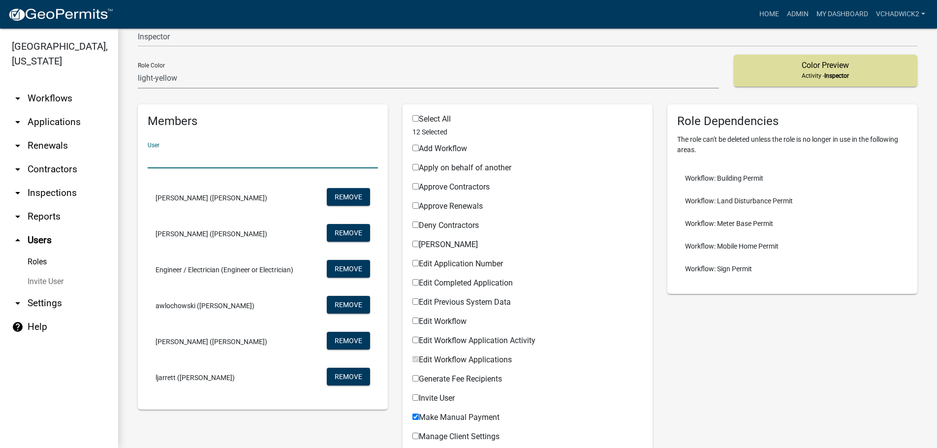
click at [172, 159] on input "text" at bounding box center [263, 158] width 230 height 20
type input "E"
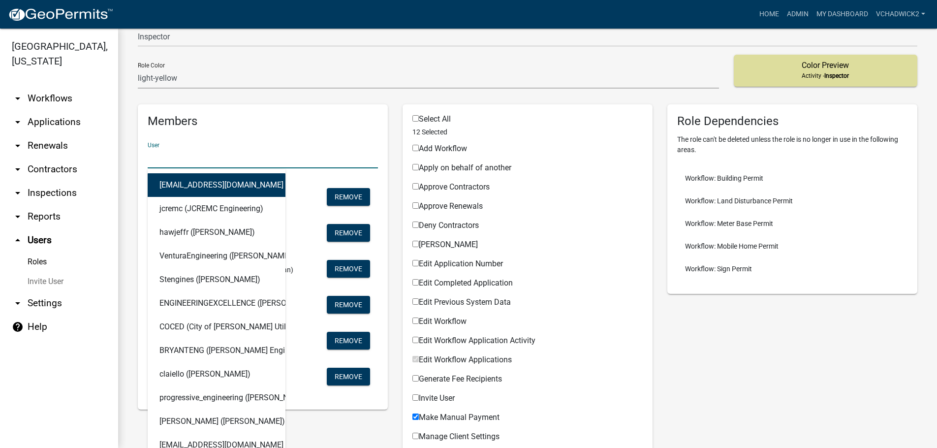
type input "E"
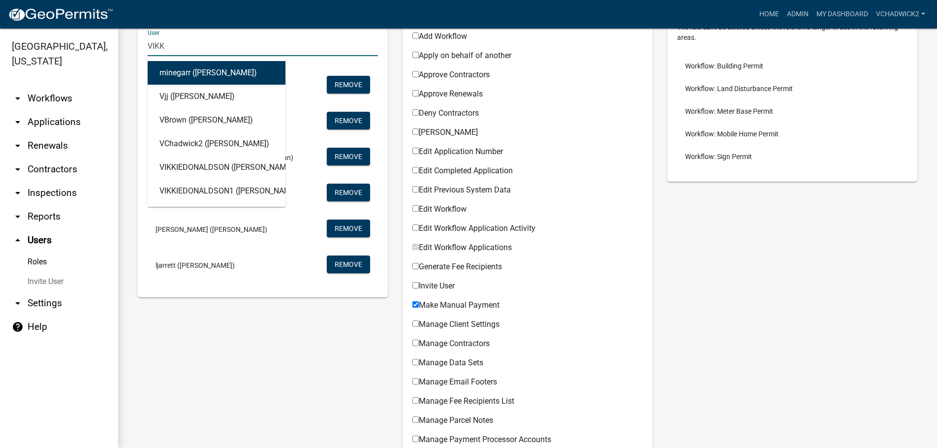
scroll to position [112, 0]
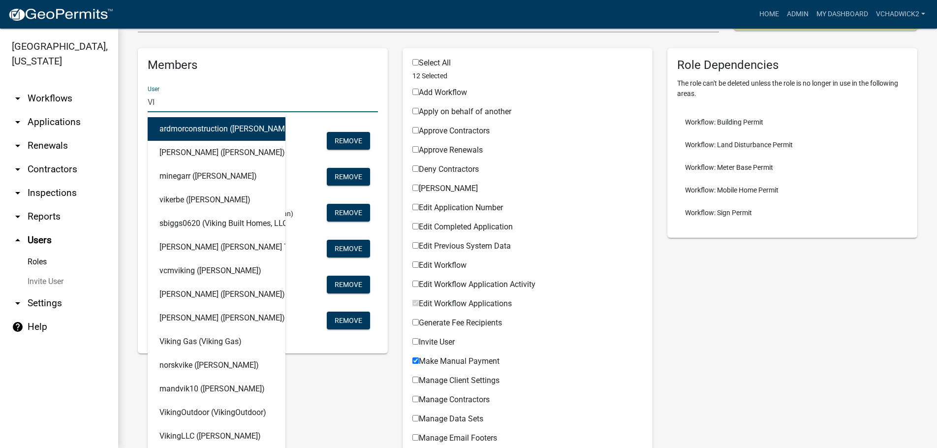
type input "V"
type input "[PERSON_NAME]"
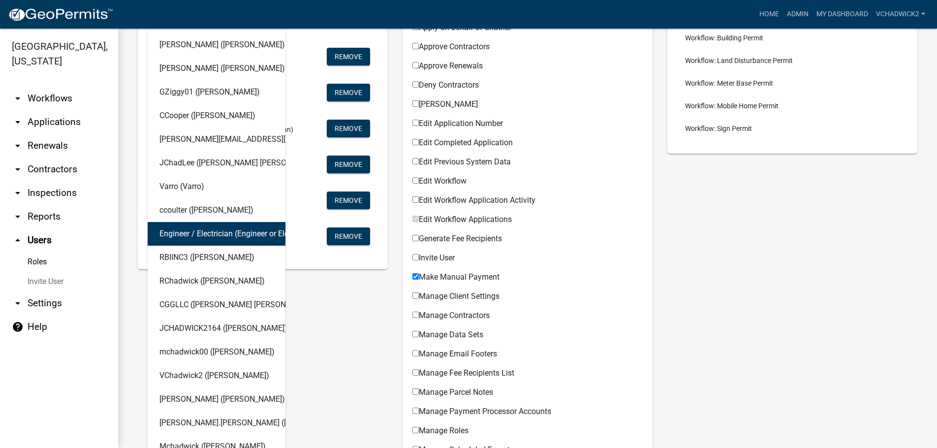
scroll to position [224, 0]
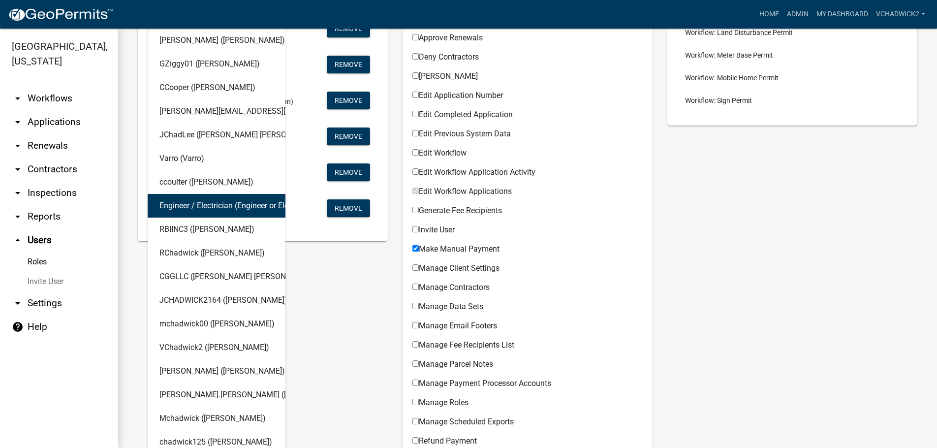
click at [206, 207] on button "Engineer / Electrician (Engineer or Electrician)" at bounding box center [217, 206] width 138 height 24
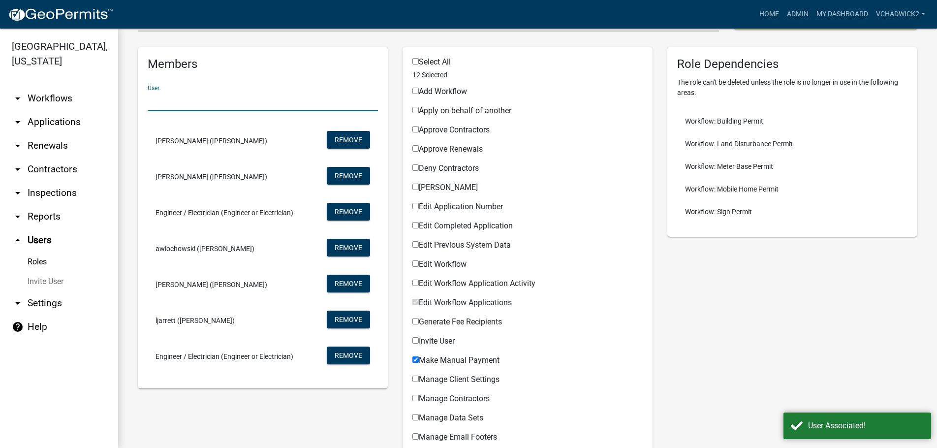
scroll to position [112, 0]
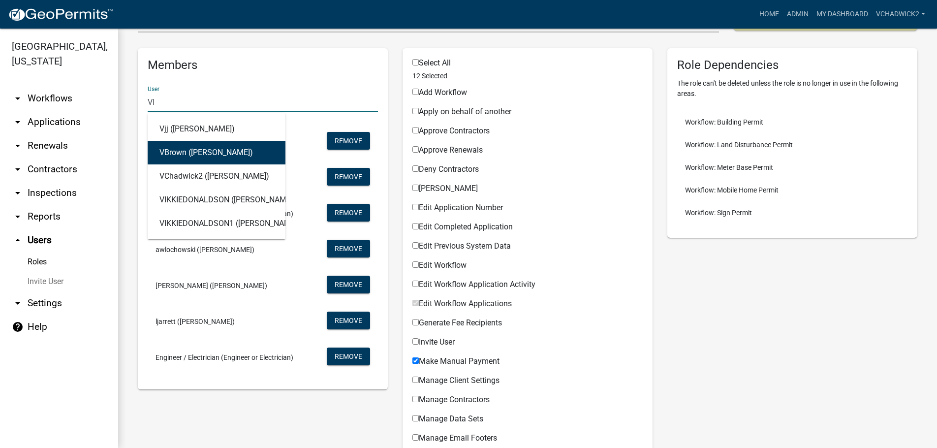
type input "V"
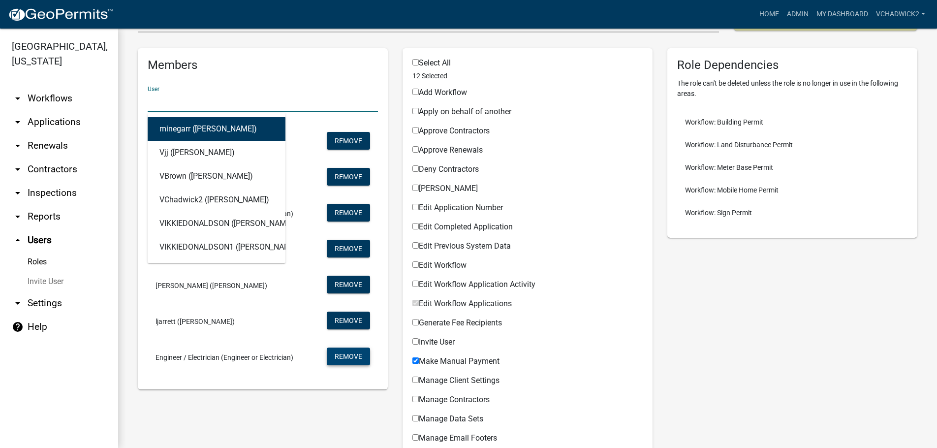
click at [356, 222] on button "Remove" at bounding box center [348, 213] width 43 height 18
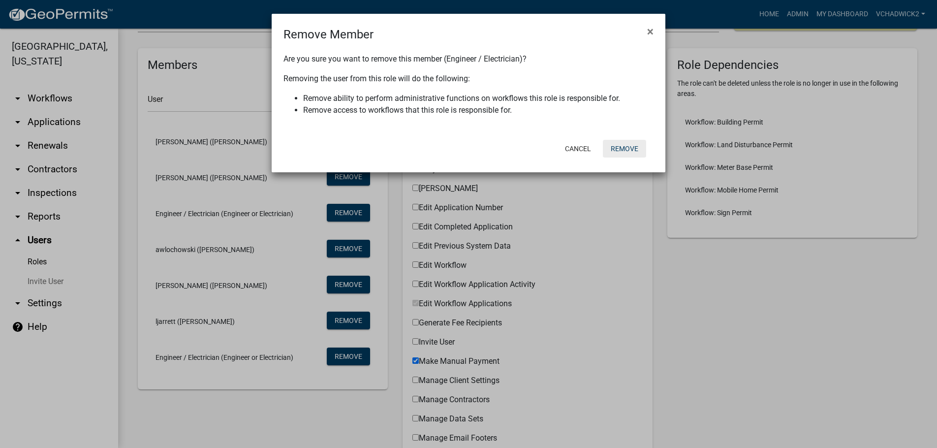
click at [624, 151] on button "Remove" at bounding box center [624, 149] width 43 height 18
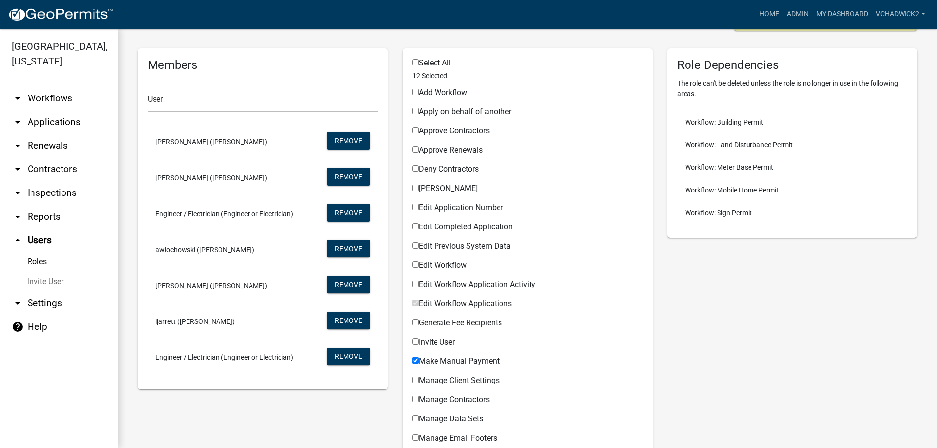
click at [36, 261] on link "Roles" at bounding box center [59, 262] width 118 height 20
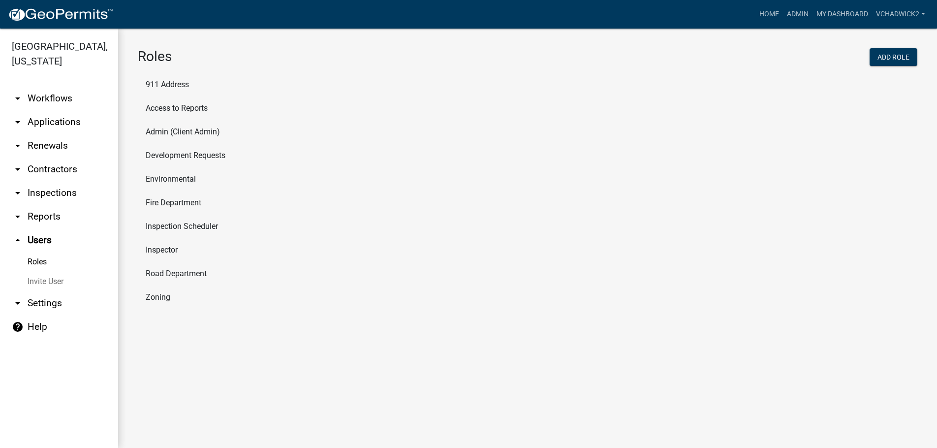
click at [39, 238] on link "arrow_drop_up Users" at bounding box center [59, 240] width 118 height 24
click at [32, 259] on link "Roles" at bounding box center [59, 262] width 118 height 20
click at [167, 248] on li "Inspector" at bounding box center [528, 250] width 780 height 24
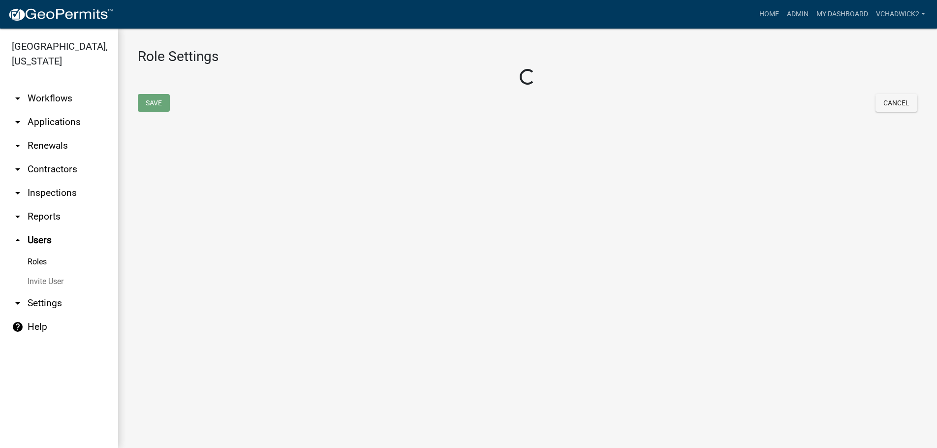
select select "8: light-yellow"
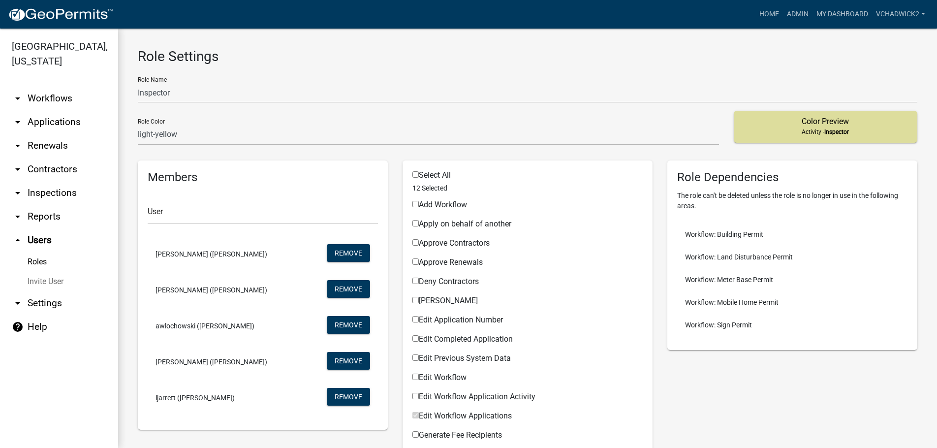
click at [32, 261] on link "Roles" at bounding box center [59, 262] width 118 height 20
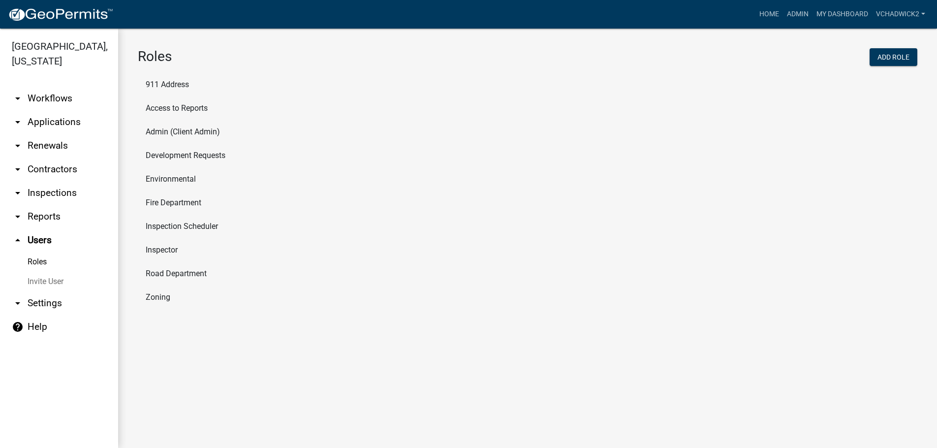
click at [159, 294] on li "Zoning" at bounding box center [528, 297] width 780 height 24
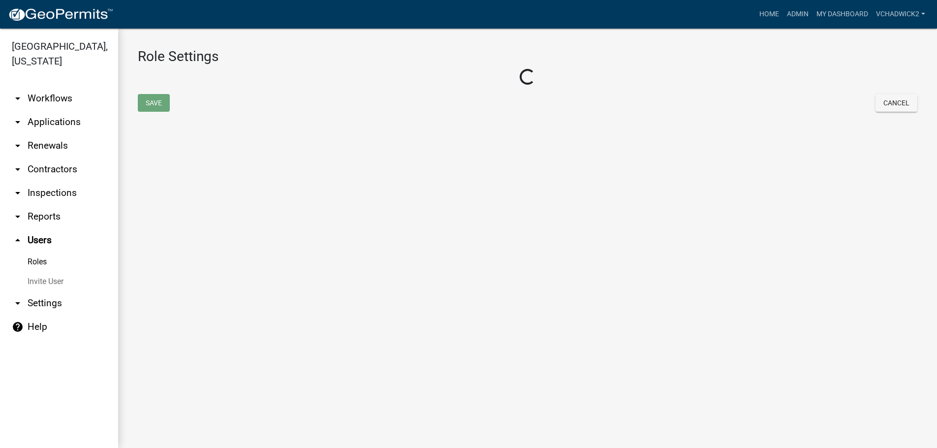
select select "1: green"
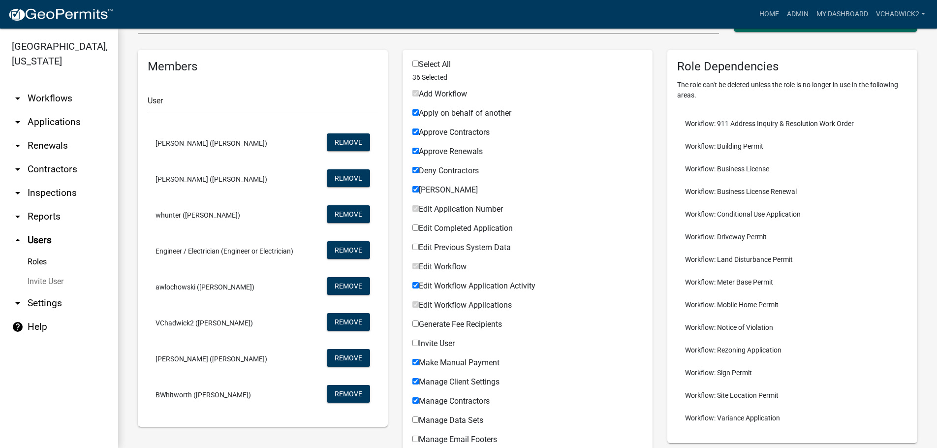
scroll to position [112, 0]
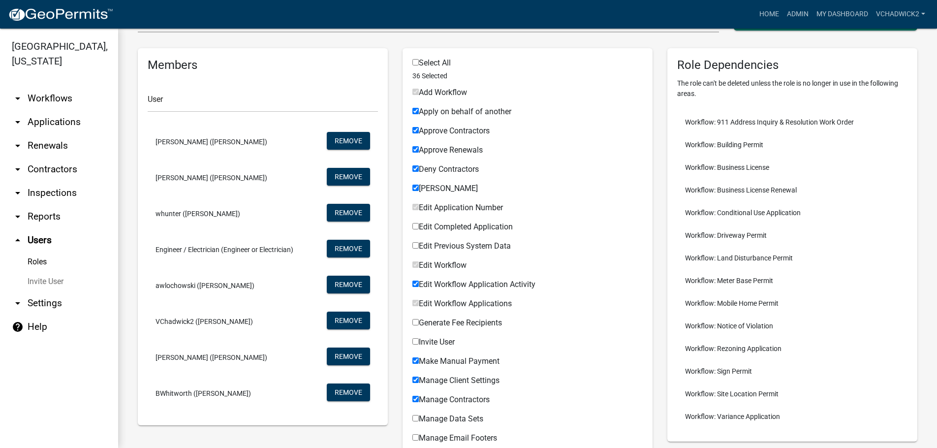
click at [40, 305] on link "arrow_drop_down Settings" at bounding box center [59, 303] width 118 height 24
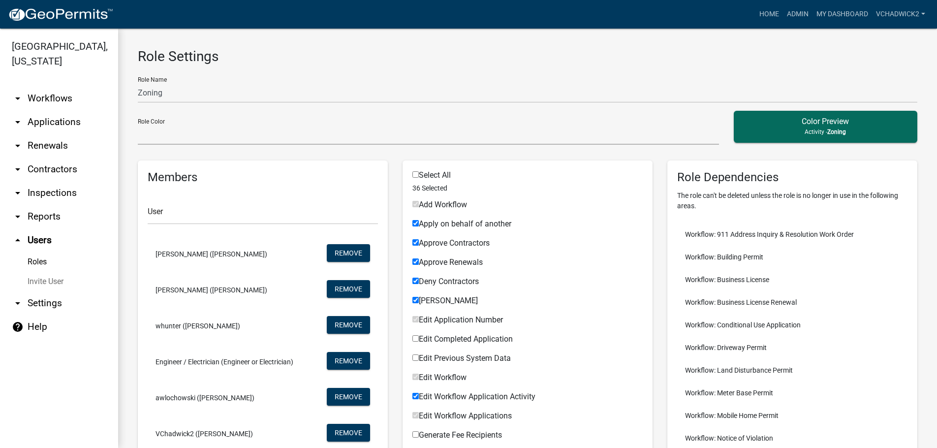
select select "GA"
select select "Eastern Standard Time"
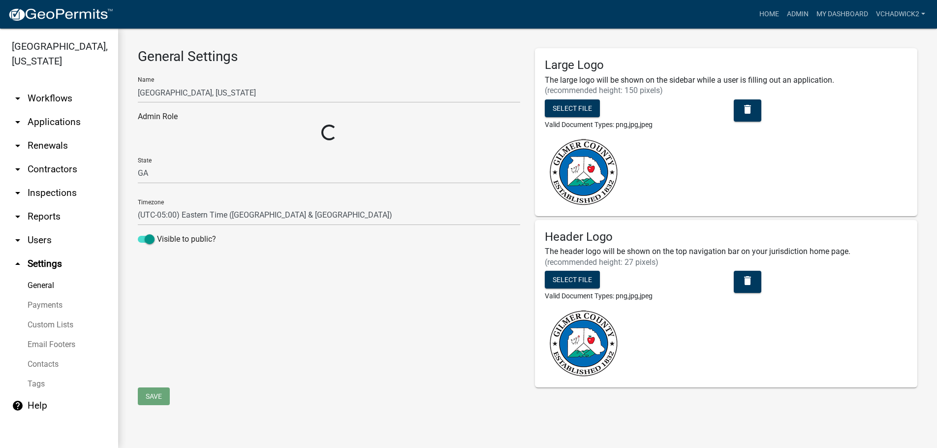
select select "0ff1498b-3324-42e1-960a-a8ff1c07b458"
click at [41, 322] on link "Custom Lists" at bounding box center [59, 325] width 118 height 20
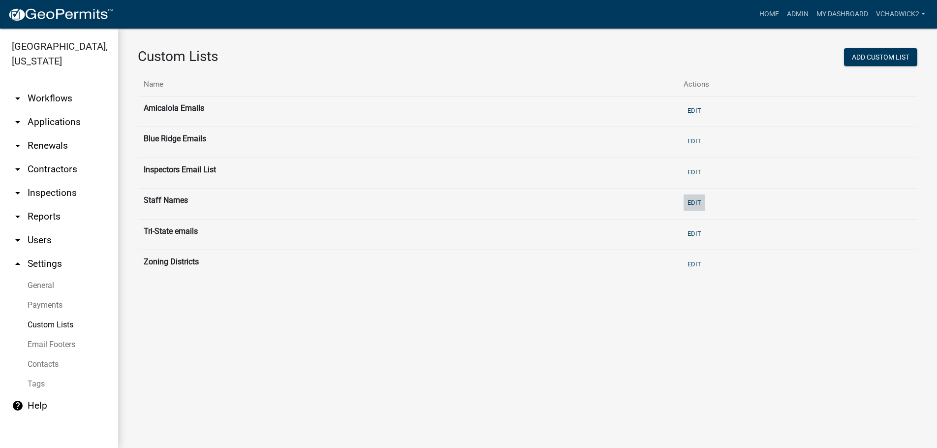
click at [702, 201] on button "Edit" at bounding box center [695, 202] width 22 height 16
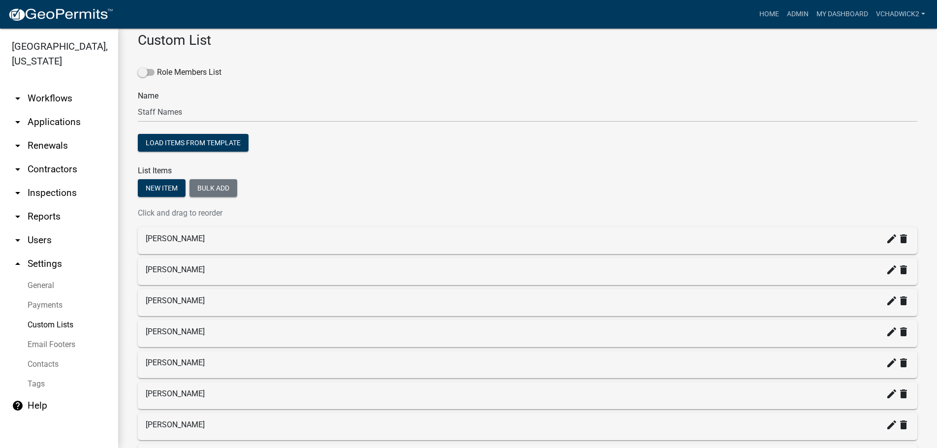
scroll to position [112, 0]
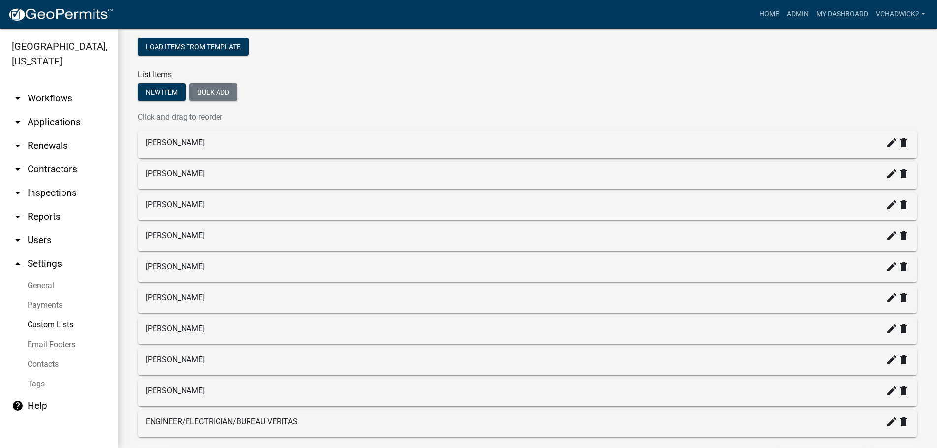
click at [37, 382] on link "Tags" at bounding box center [59, 384] width 118 height 20
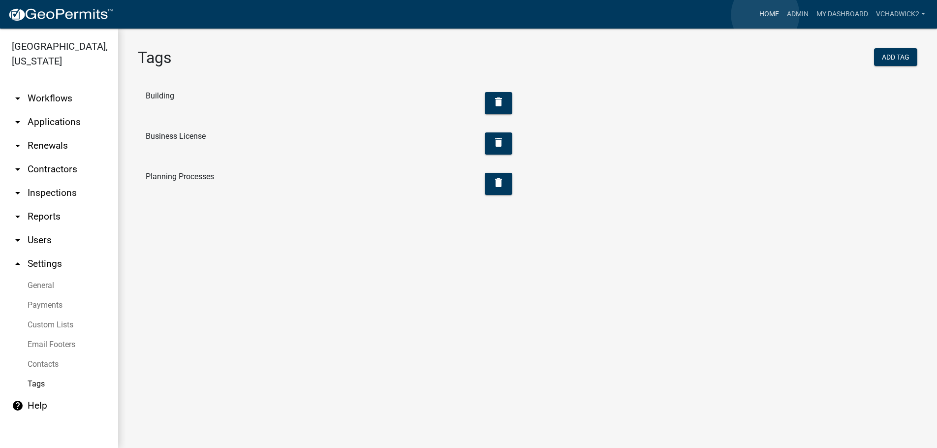
click at [765, 15] on link "Home" at bounding box center [770, 14] width 28 height 19
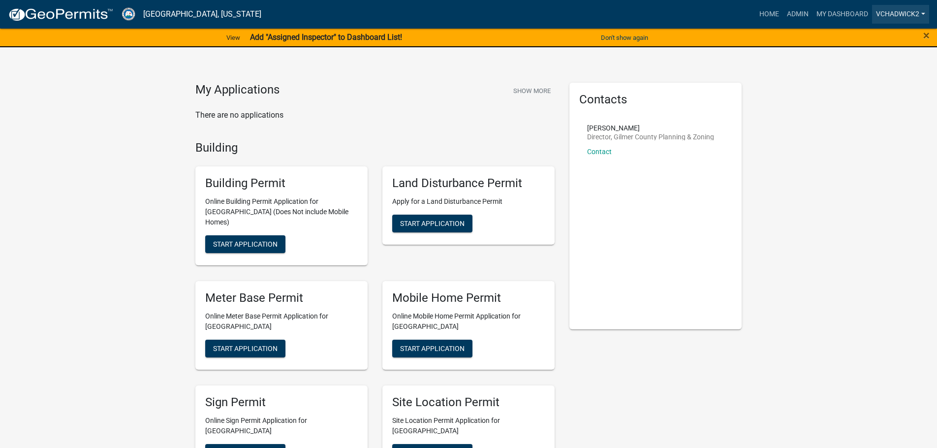
click at [893, 12] on link "VChadwick2" at bounding box center [900, 14] width 57 height 19
click at [878, 95] on link "Logout" at bounding box center [890, 96] width 79 height 24
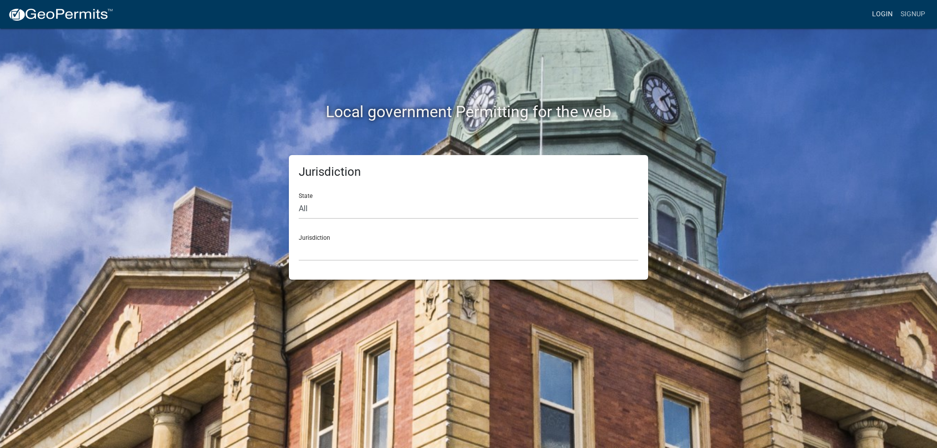
click at [885, 13] on link "Login" at bounding box center [882, 14] width 29 height 19
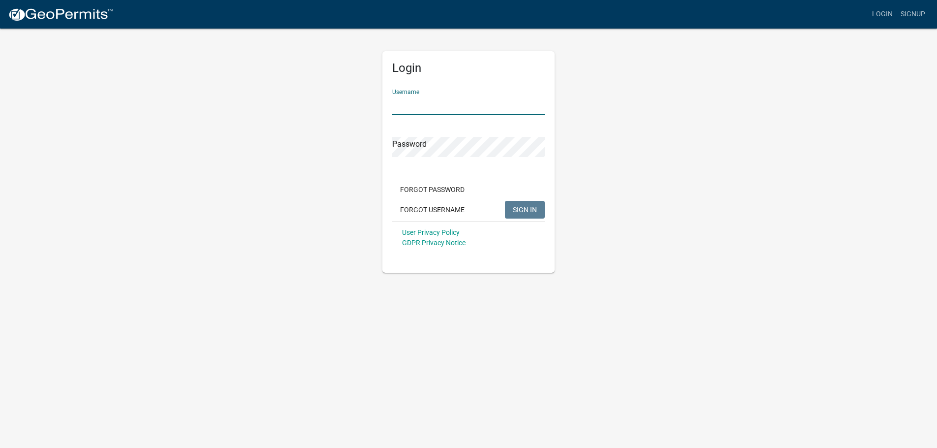
click at [448, 107] on input "Username" at bounding box center [468, 105] width 153 height 20
type input "Engineer / Electrician"
click at [533, 207] on span "SIGN IN" at bounding box center [525, 209] width 24 height 8
